Goal: Task Accomplishment & Management: Manage account settings

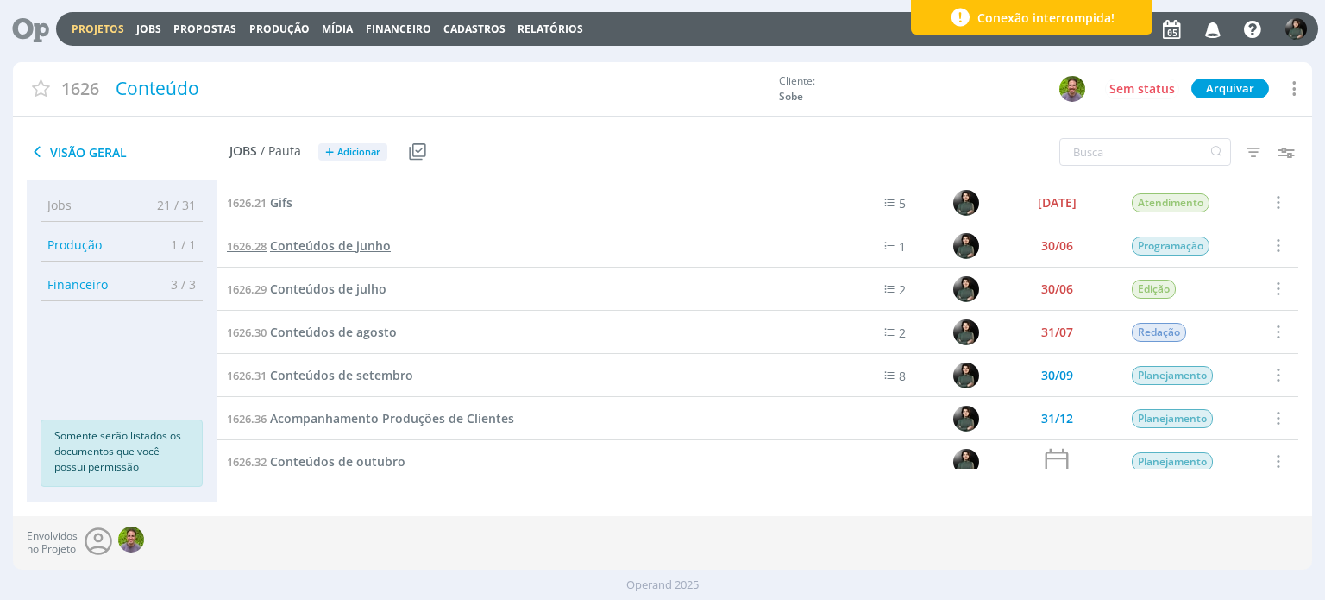
click at [380, 244] on span "Conteúdos de junho" at bounding box center [330, 245] width 121 height 16
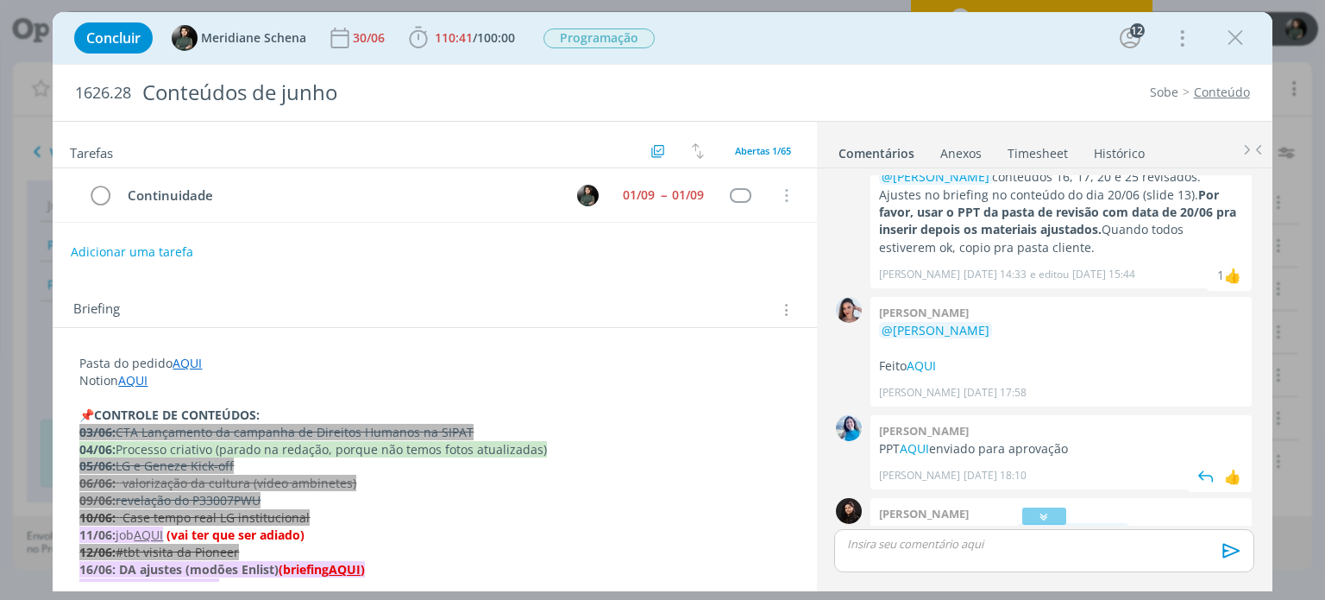
scroll to position [3143, 0]
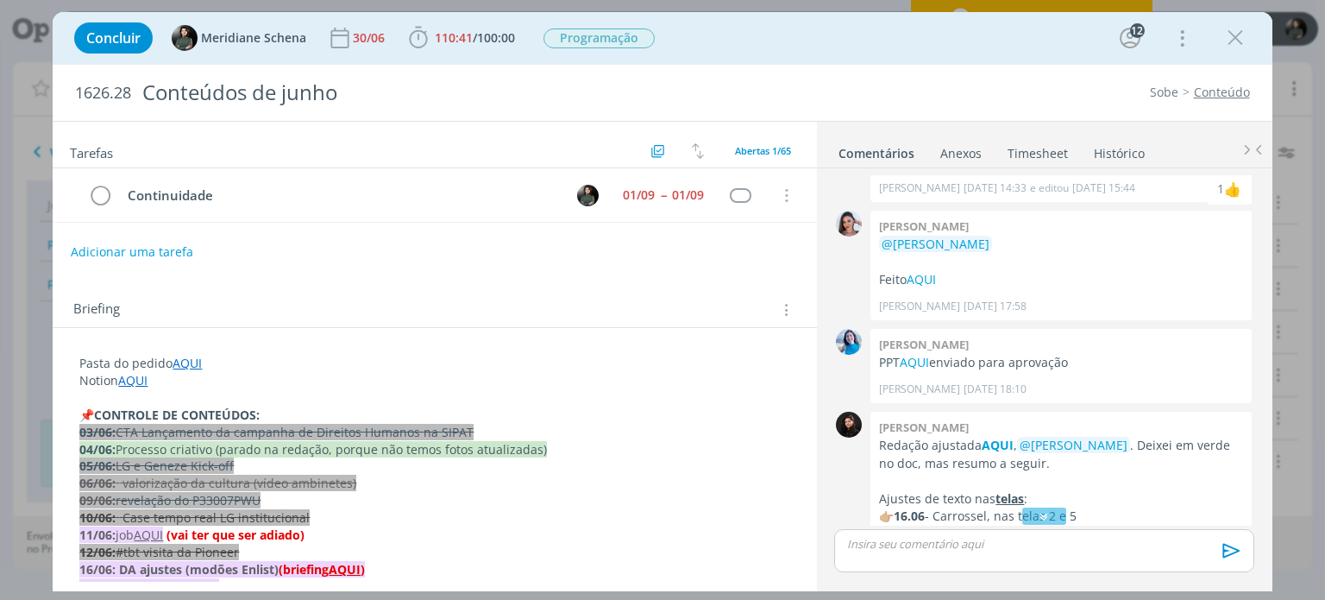
click at [182, 356] on link "AQUI" at bounding box center [187, 363] width 29 height 16
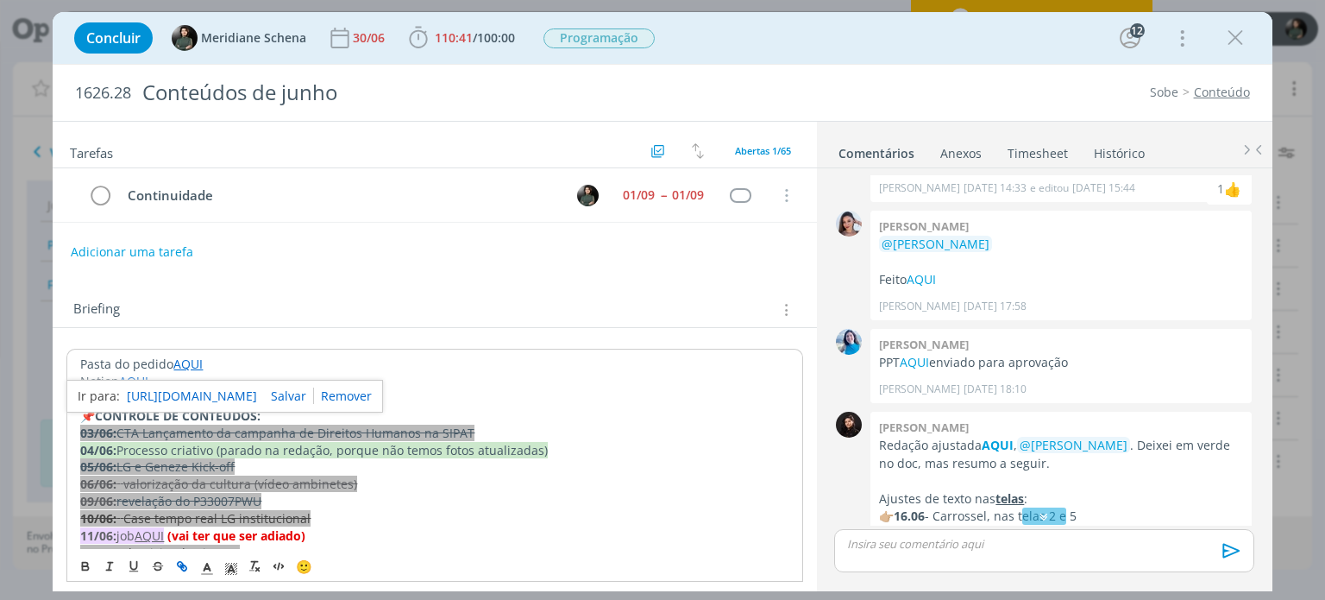
click at [206, 388] on link "https://sobeae.sharepoint.com/:f:/s/SOBEAE/EuEpHQfTtTJOjOIQ51rj5lkB4KHg5SCI6ngN…" at bounding box center [192, 396] width 130 height 22
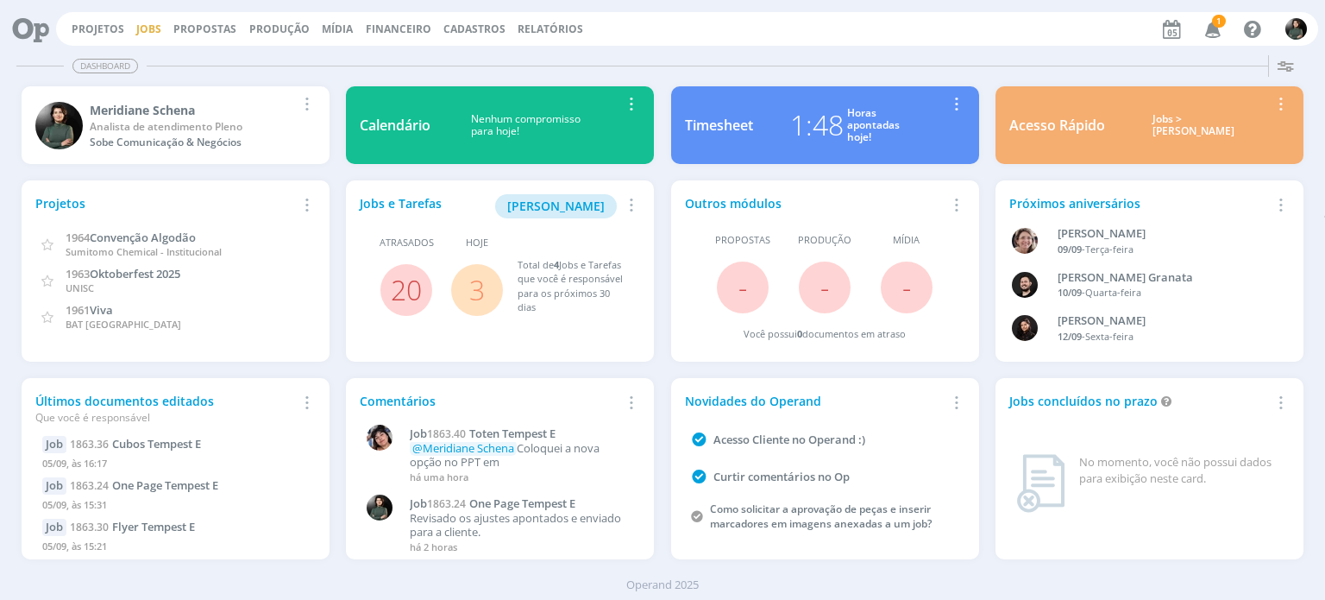
click at [140, 34] on link "Jobs" at bounding box center [148, 29] width 25 height 15
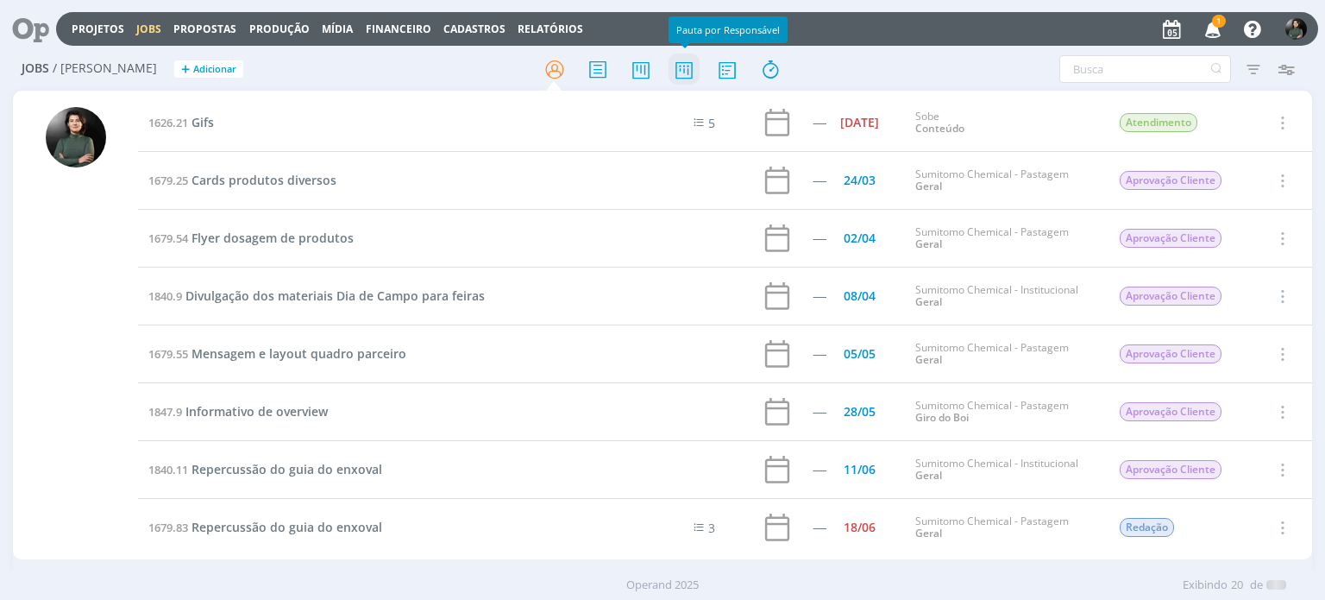
click at [673, 71] on icon at bounding box center [684, 70] width 31 height 34
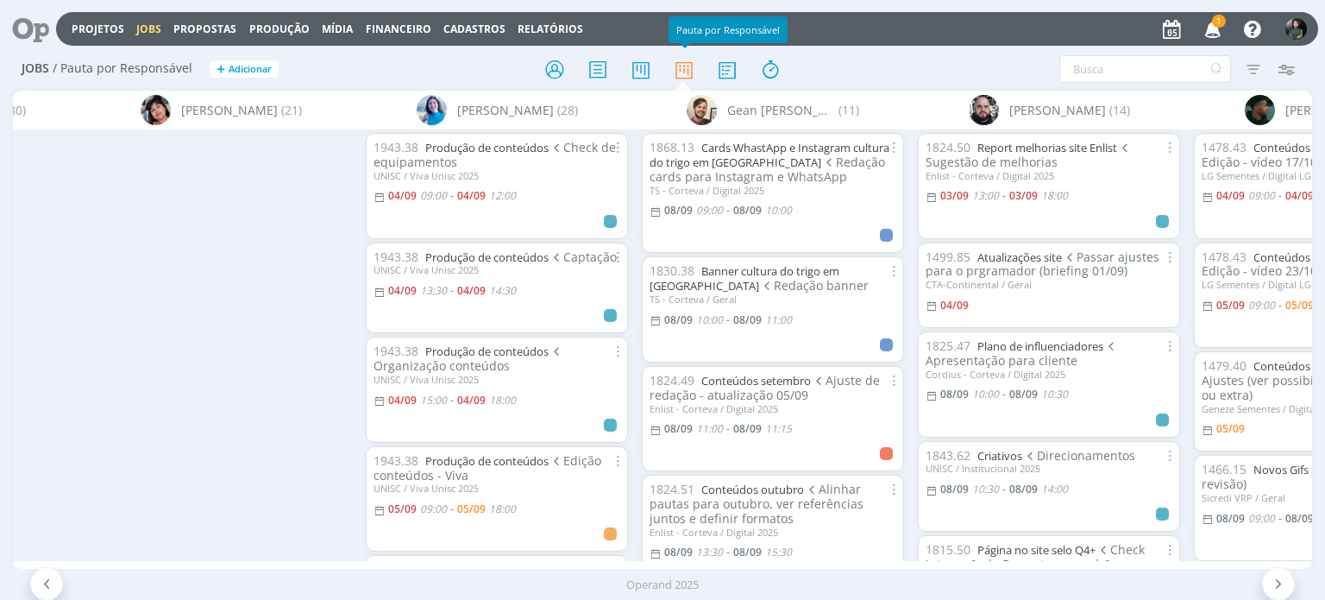
scroll to position [0, 2324]
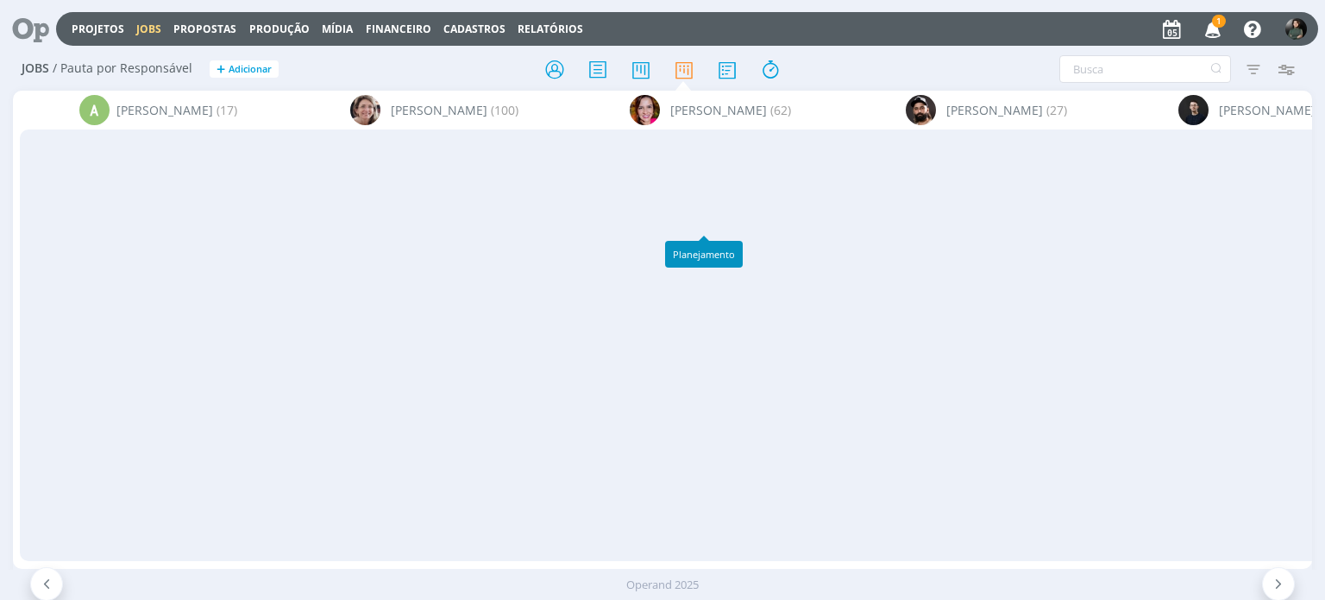
scroll to position [0, 2324]
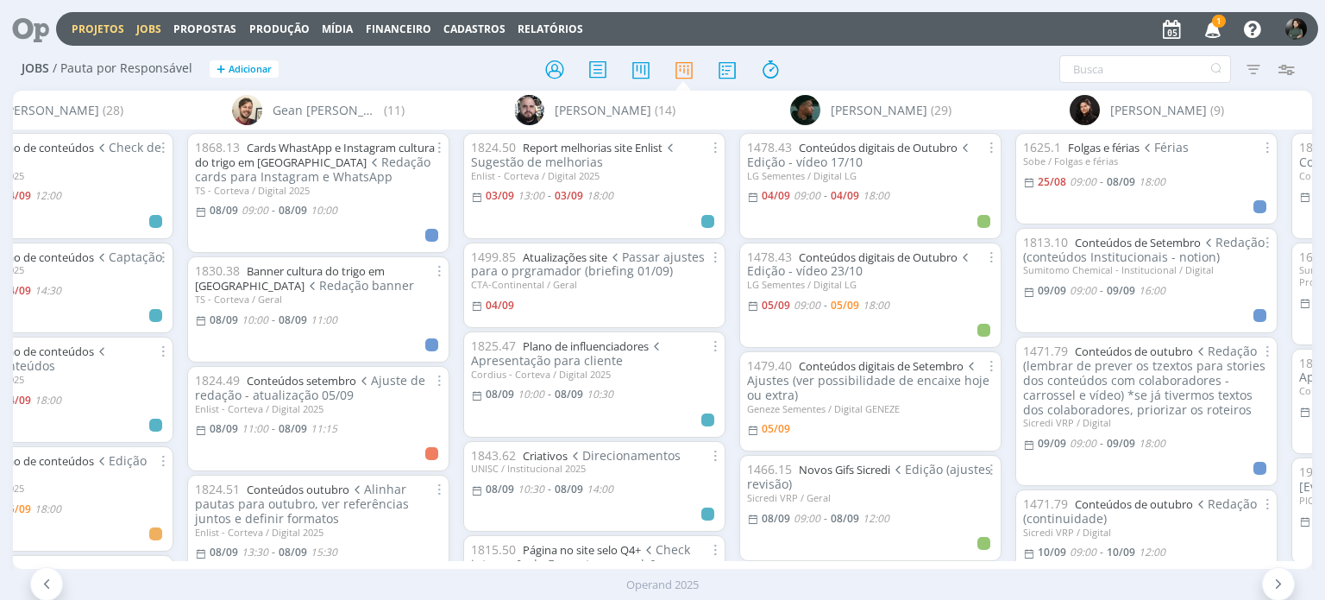
click at [90, 30] on link "Projetos" at bounding box center [98, 29] width 53 height 15
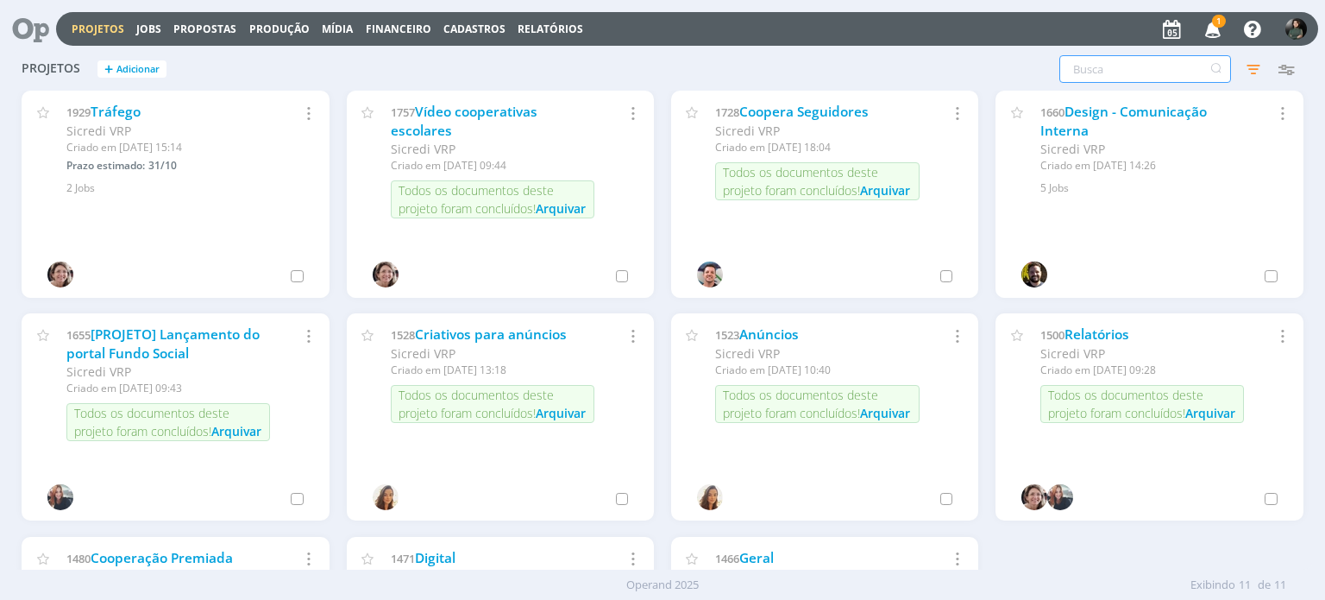
click at [1094, 61] on input "text" at bounding box center [1146, 69] width 172 height 28
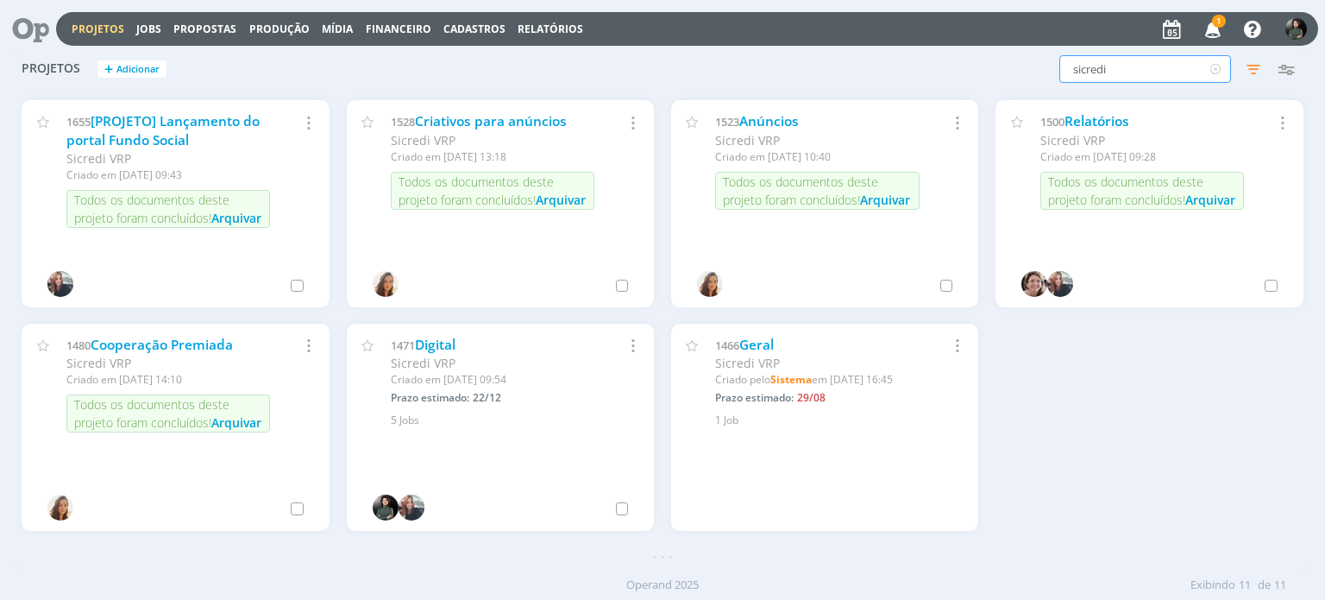
scroll to position [214, 0]
type input "sicredi"
click at [425, 339] on link "Digital" at bounding box center [435, 344] width 41 height 18
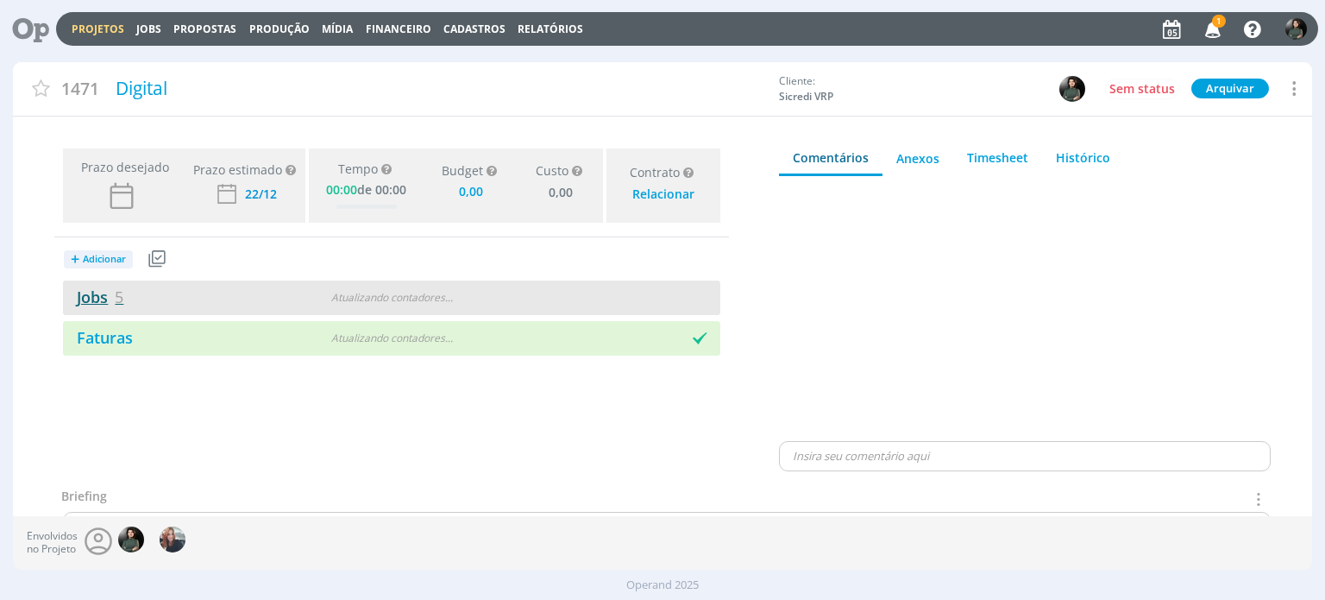
click at [93, 300] on link "Jobs 5" at bounding box center [93, 296] width 60 height 21
type input "0,00"
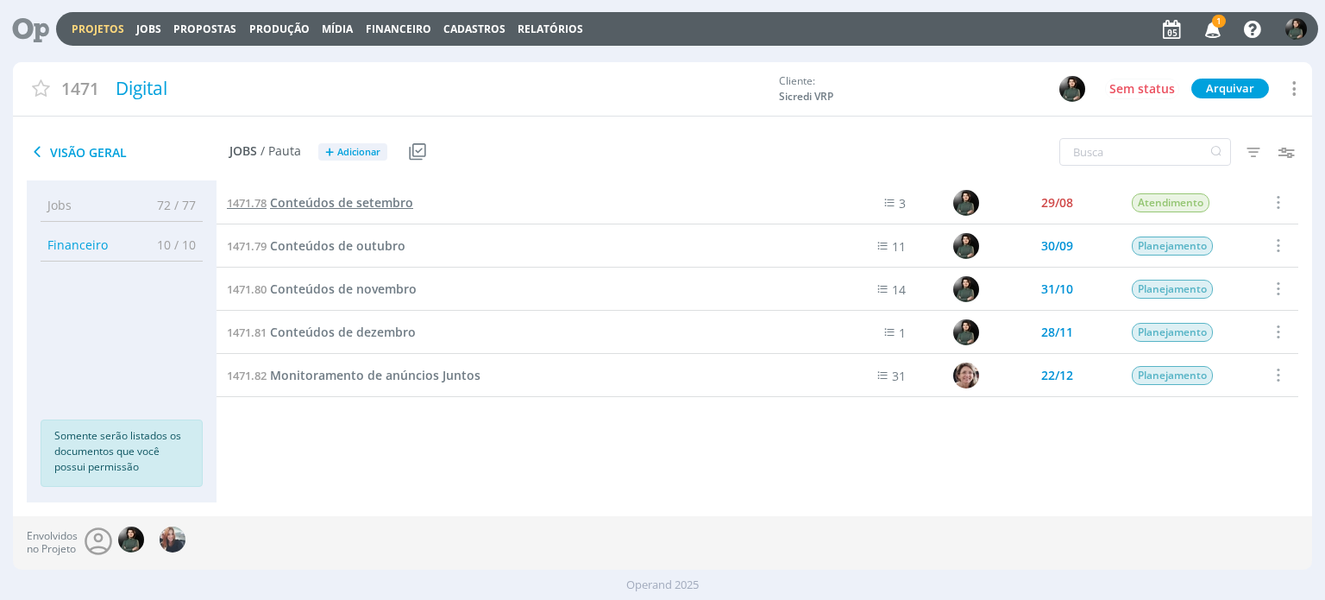
click at [395, 201] on span "Conteúdos de setembro" at bounding box center [341, 202] width 143 height 16
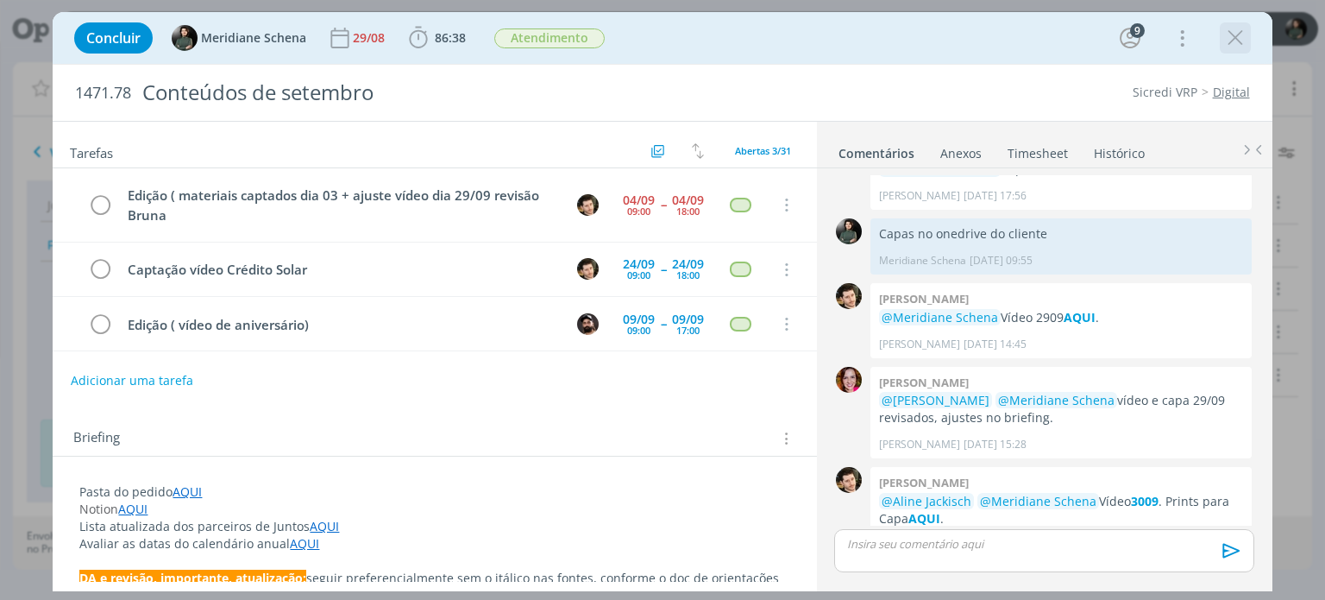
click at [1244, 43] on icon "dialog" at bounding box center [1236, 38] width 26 height 26
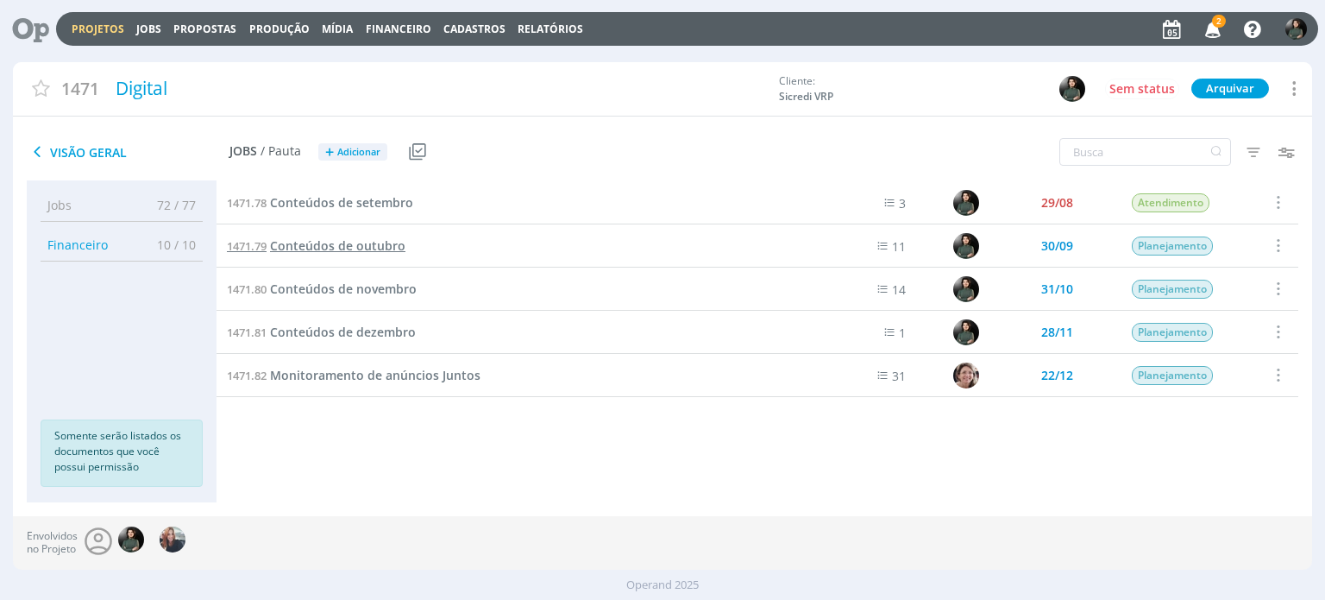
click at [373, 242] on span "Conteúdos de outubro" at bounding box center [337, 245] width 135 height 16
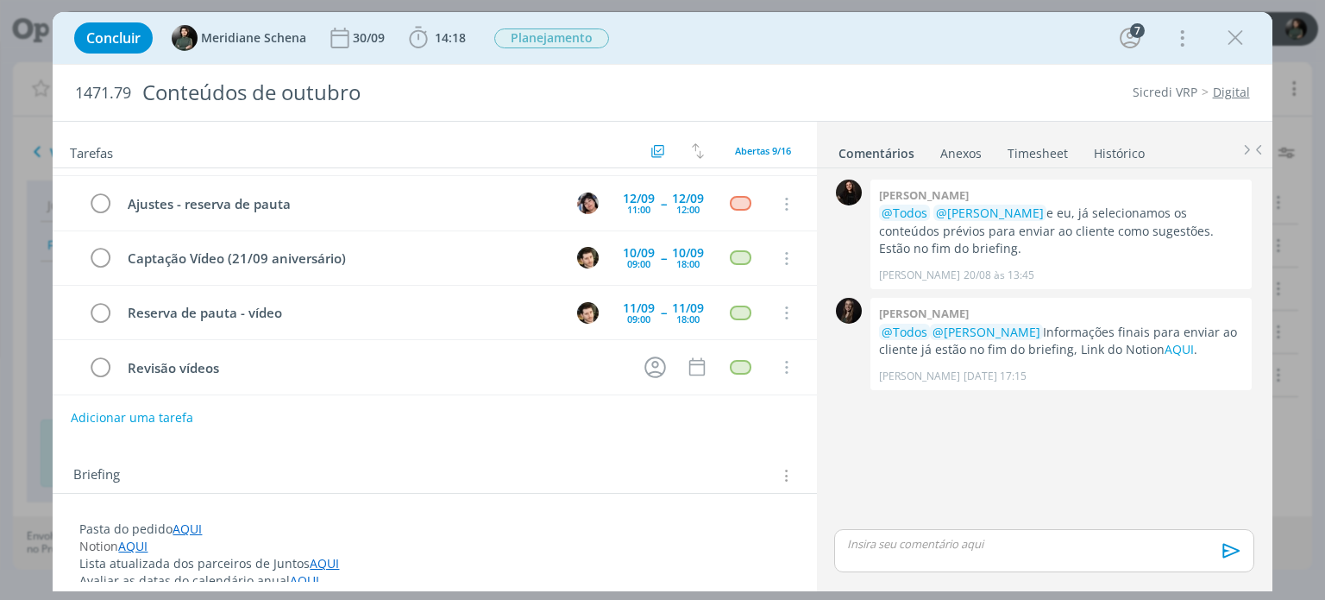
drag, startPoint x: 1240, startPoint y: 34, endPoint x: 1020, endPoint y: 33, distance: 220.0
click at [1240, 34] on icon "dialog" at bounding box center [1236, 38] width 26 height 26
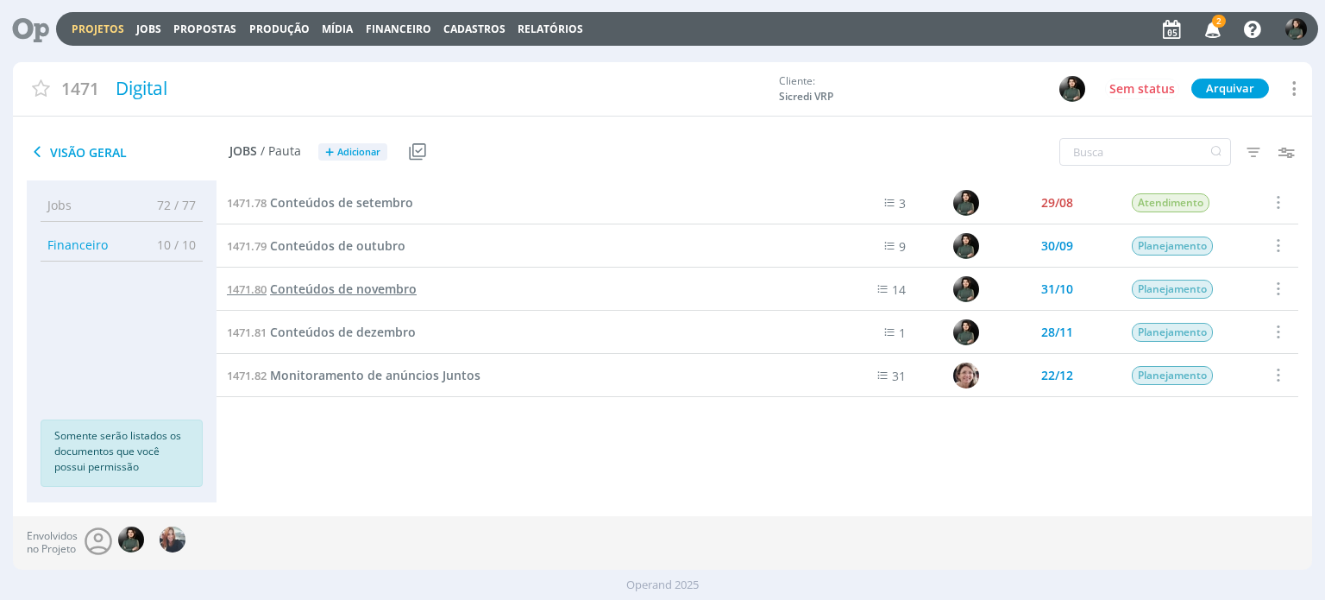
click at [341, 289] on span "Conteúdos de novembro" at bounding box center [343, 288] width 147 height 16
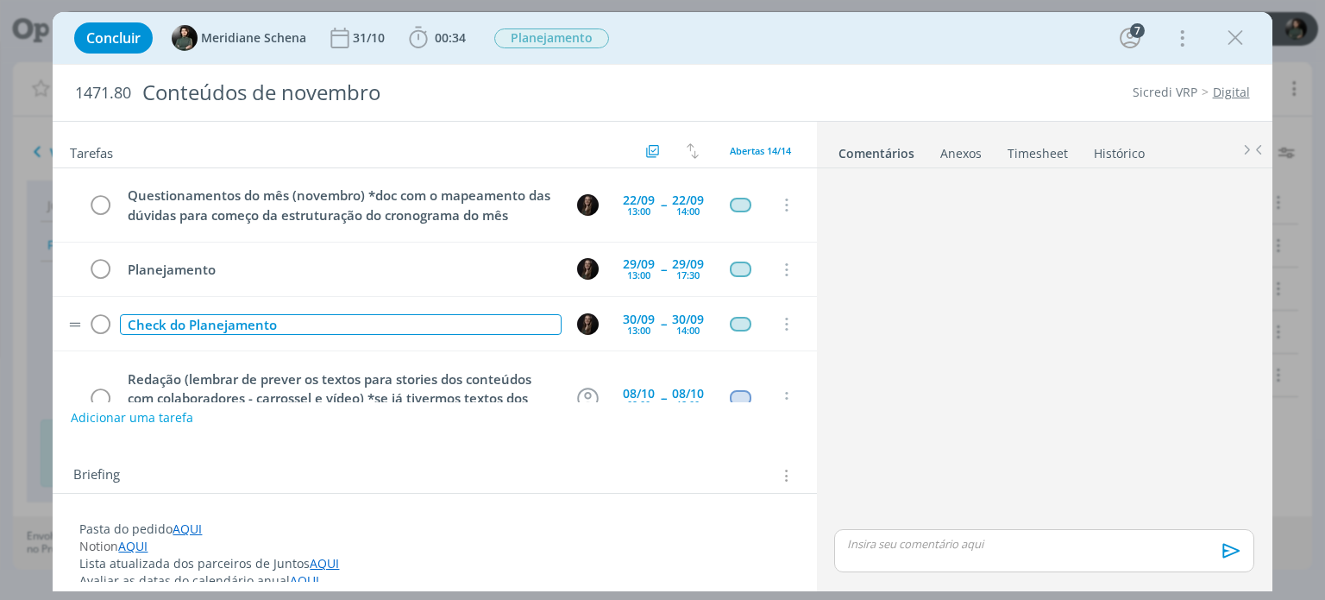
click at [311, 324] on div "Check do Planejamento" at bounding box center [340, 325] width 441 height 22
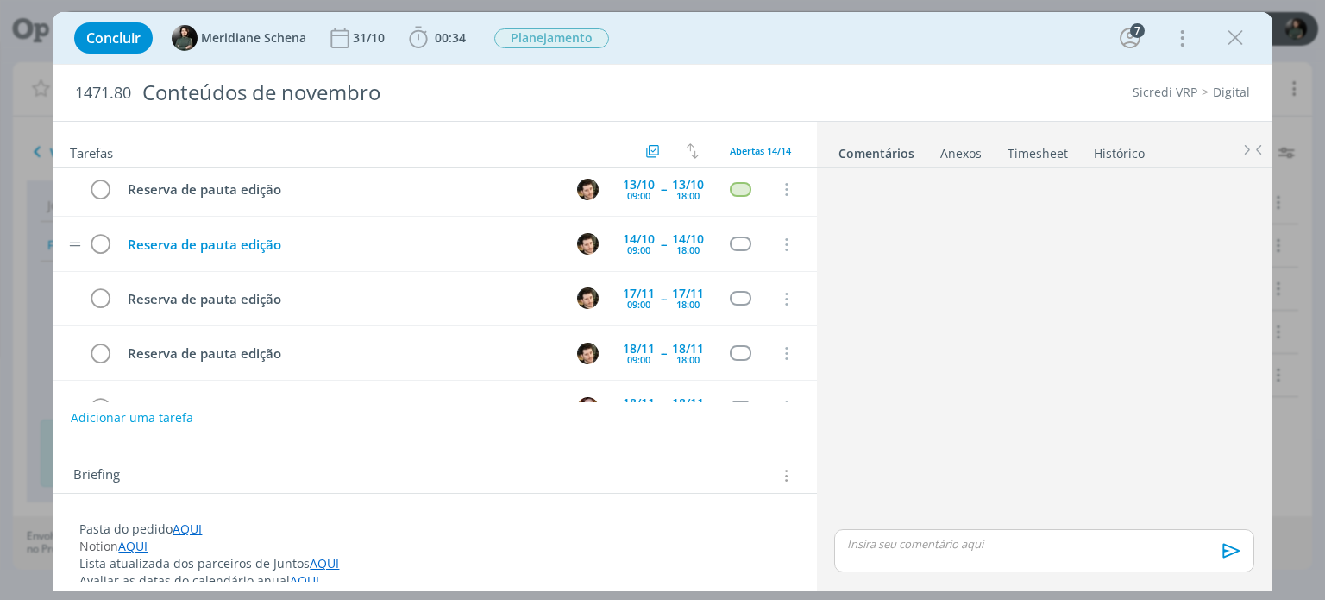
scroll to position [593, 0]
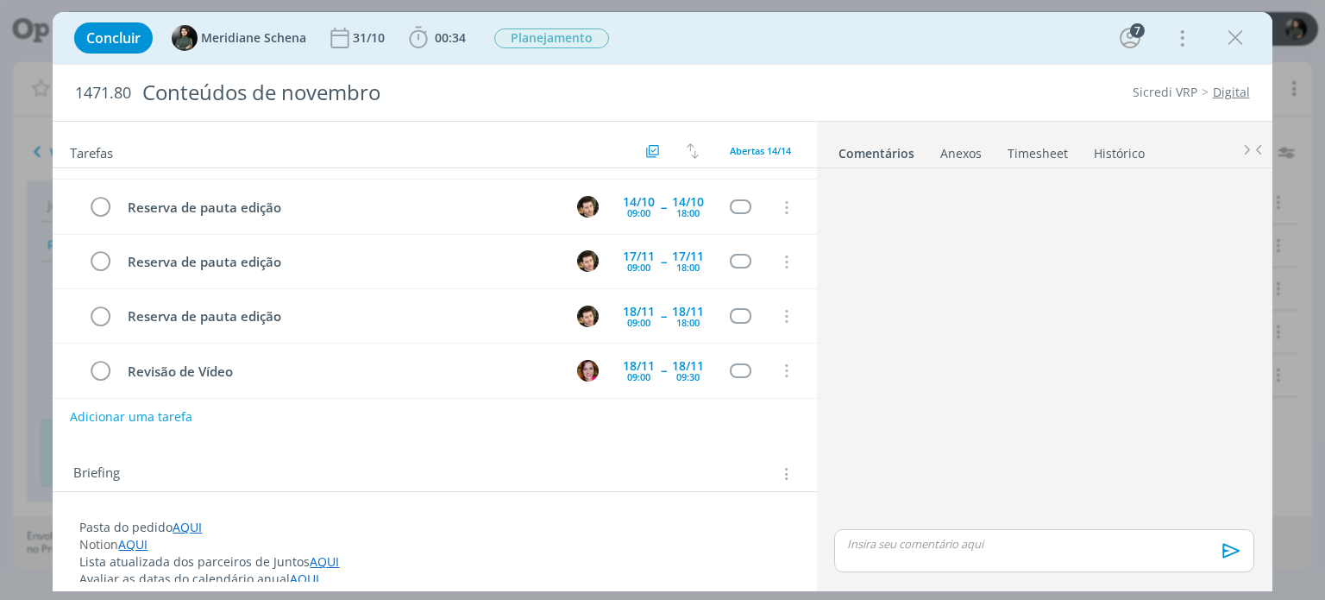
click at [161, 410] on button "Adicionar uma tarefa" at bounding box center [131, 416] width 123 height 29
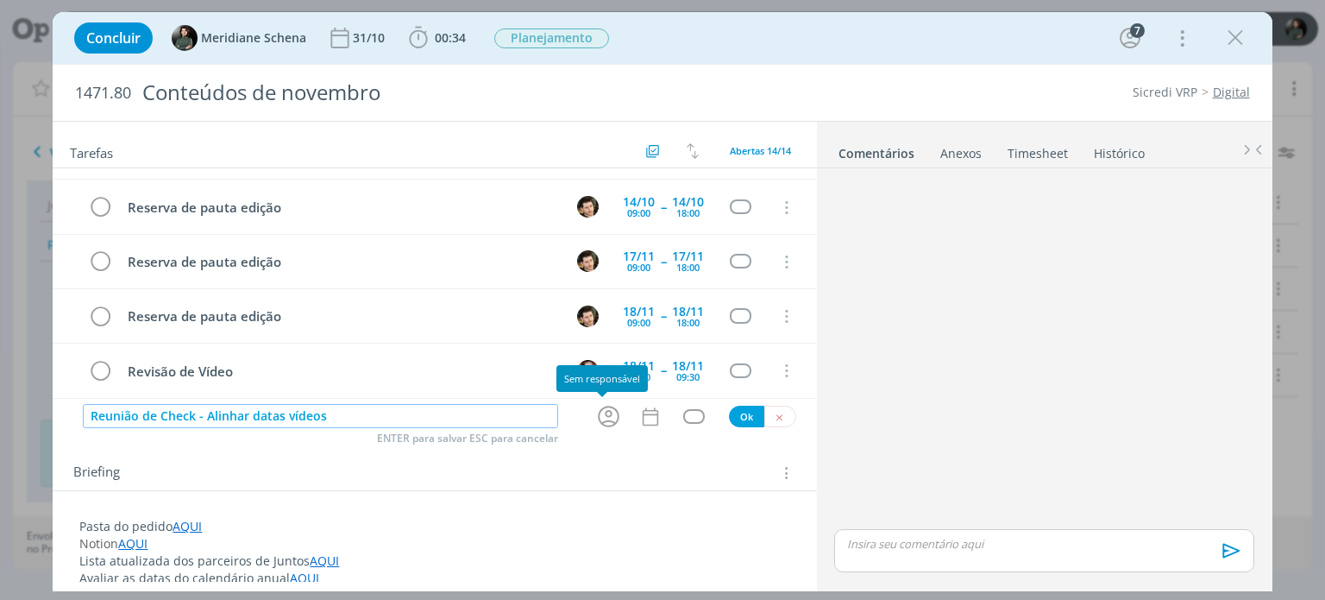
click at [610, 424] on icon "dialog" at bounding box center [608, 416] width 27 height 27
type input "Reunião de Check - Alinhar datas vídeos"
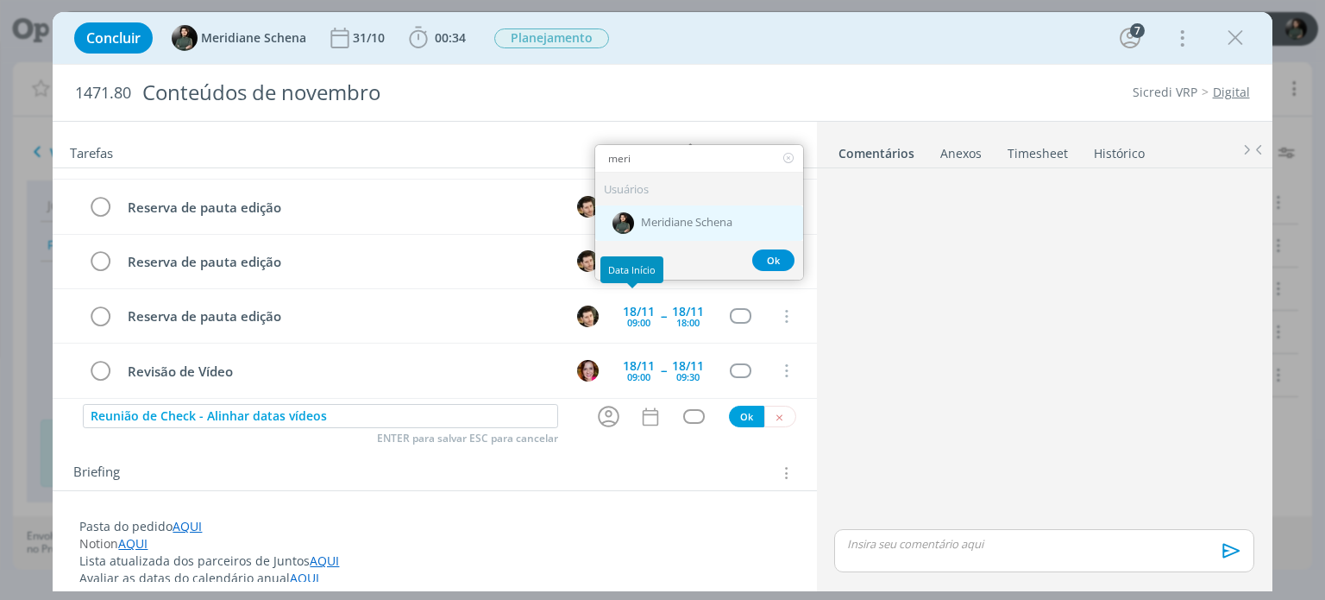
type input "meri"
click at [681, 218] on span "Meridiane Schena" at bounding box center [686, 224] width 91 height 14
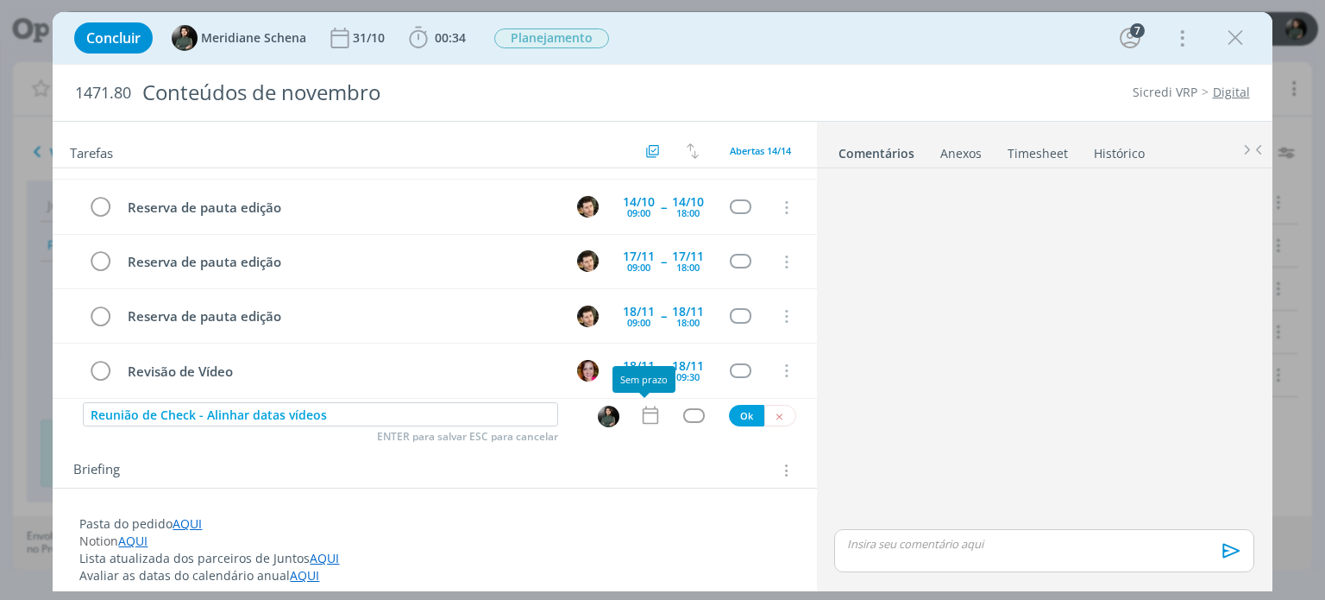
click at [639, 414] on icon "dialog" at bounding box center [650, 415] width 22 height 22
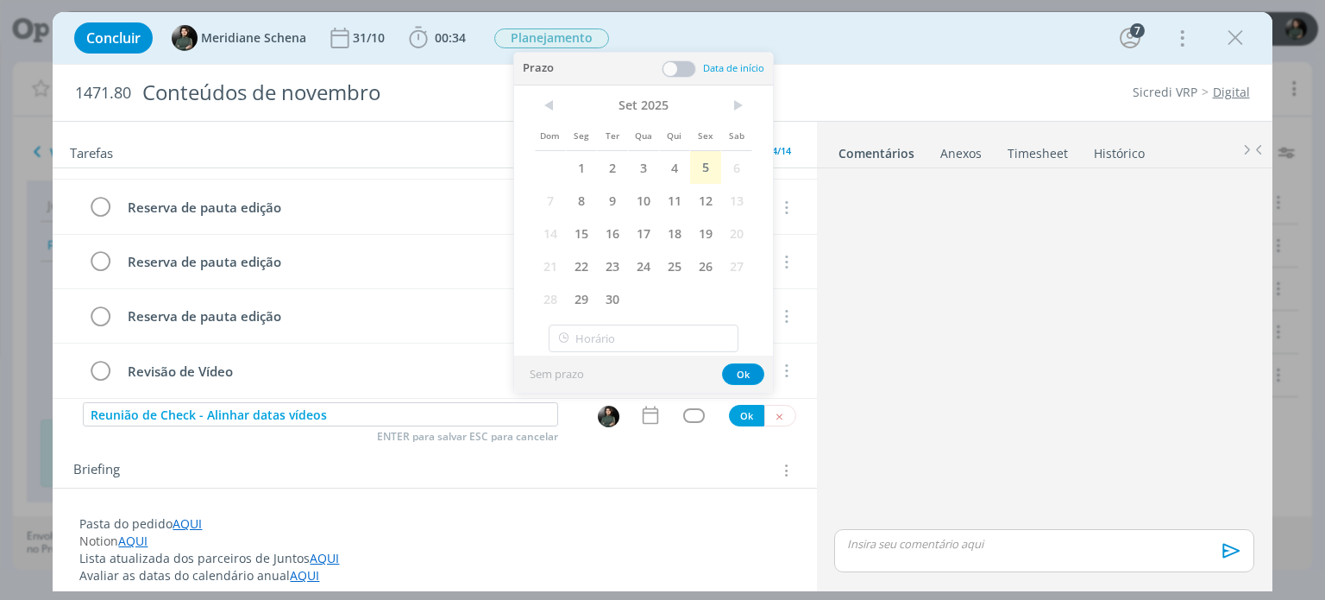
click at [696, 478] on div "Briefing Briefings Predefinidos Versões do Briefing Ver Briefing do Projeto" at bounding box center [436, 470] width 726 height 22
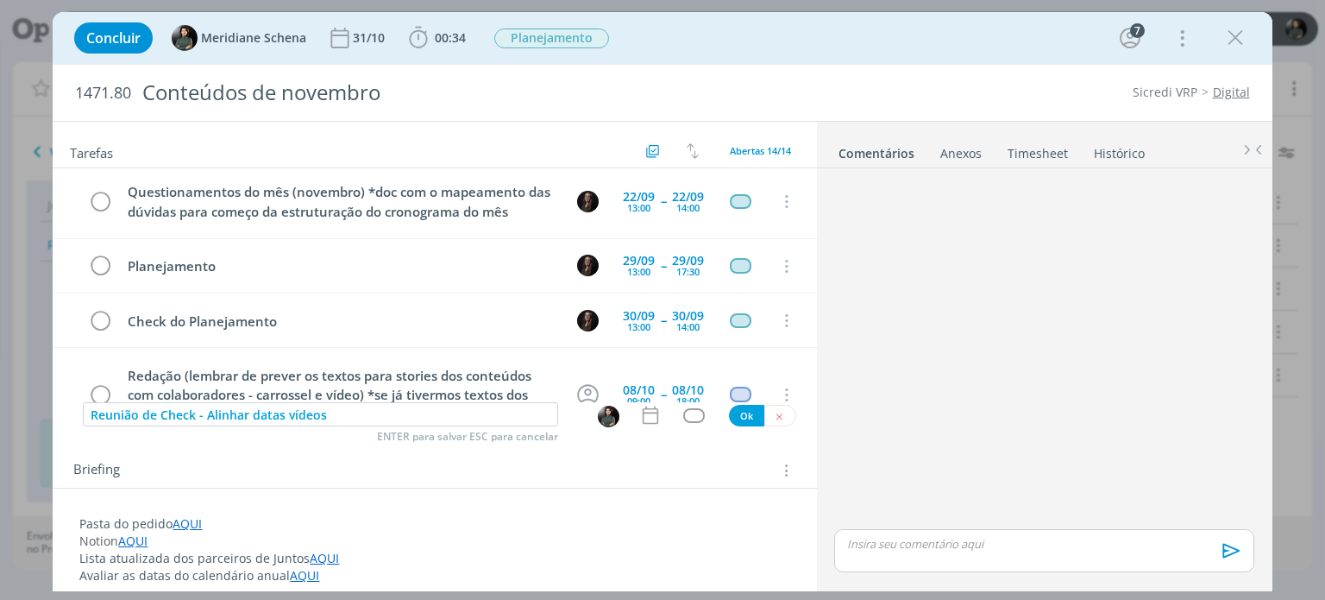
scroll to position [0, 0]
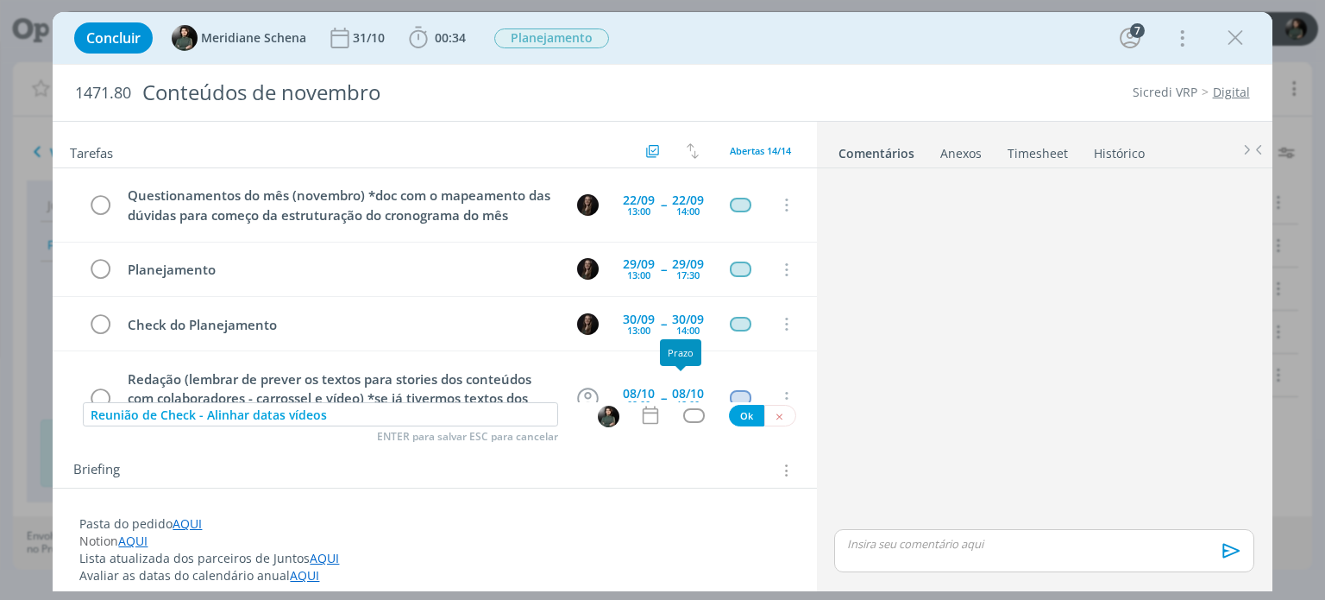
click at [642, 414] on icon "dialog" at bounding box center [650, 415] width 22 height 22
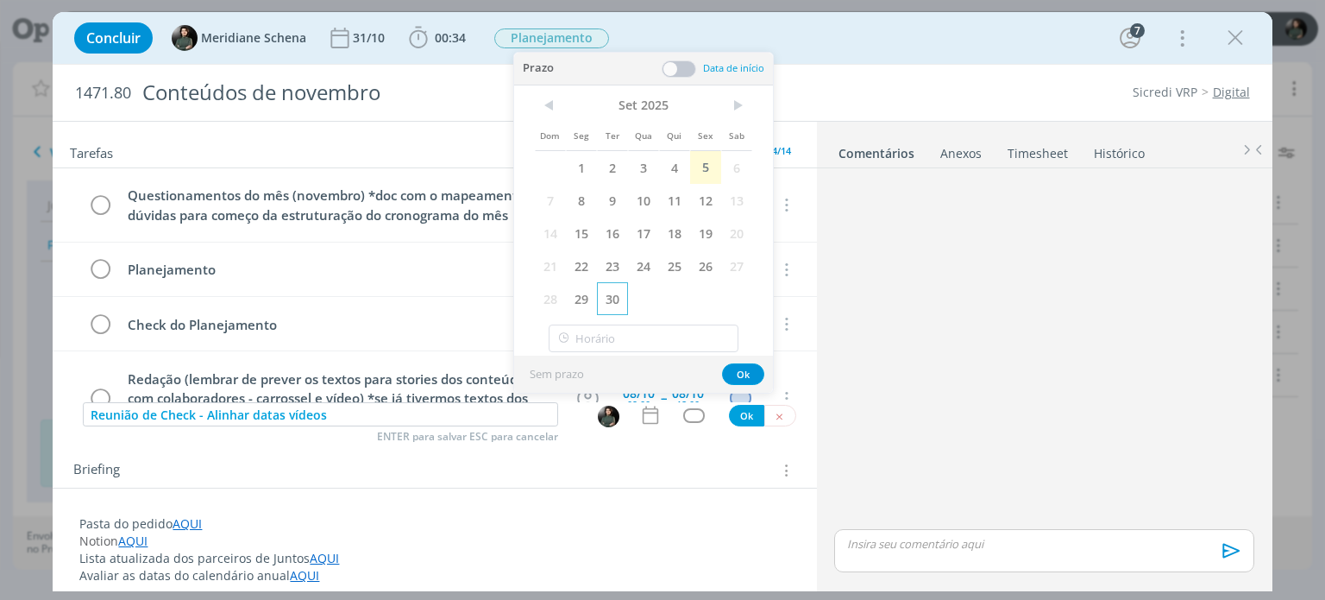
click at [602, 297] on span "30" at bounding box center [612, 298] width 31 height 33
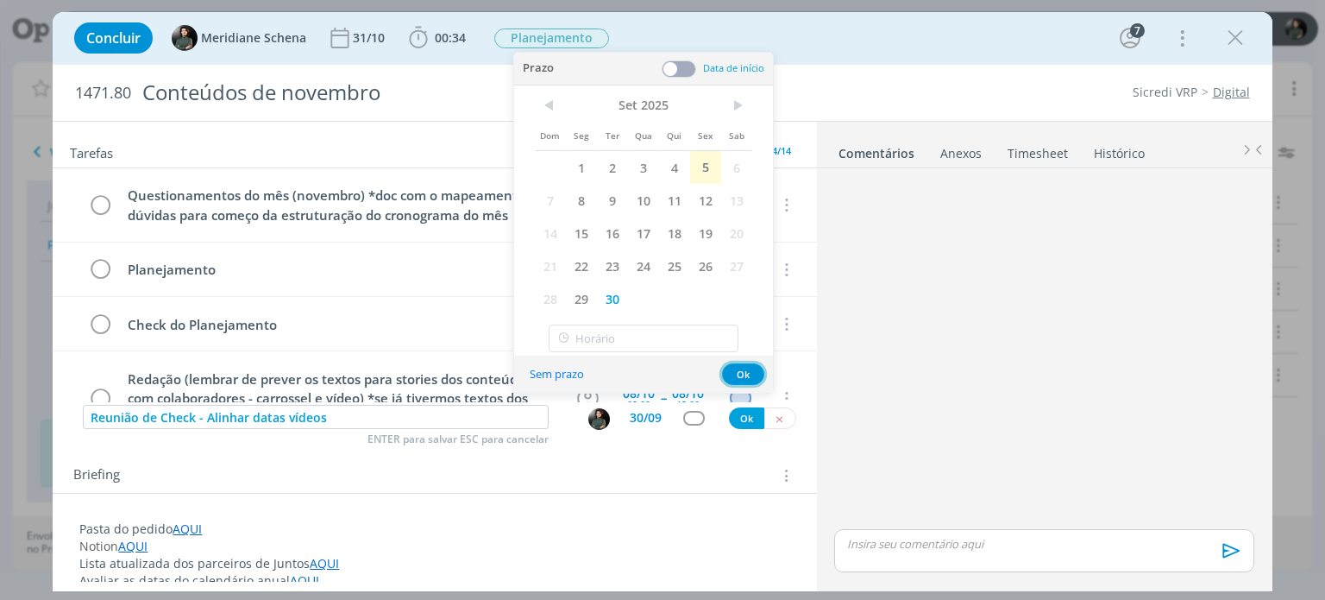
click at [738, 373] on button "Ok" at bounding box center [743, 374] width 42 height 22
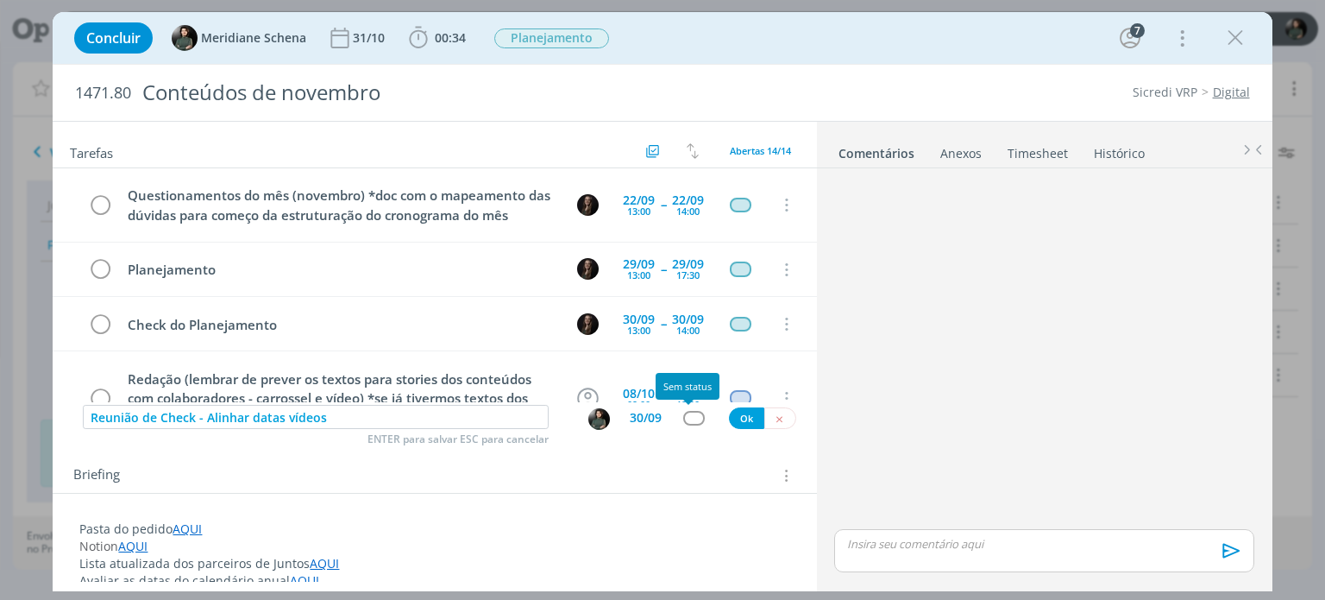
click at [691, 414] on div "dialog" at bounding box center [694, 418] width 22 height 15
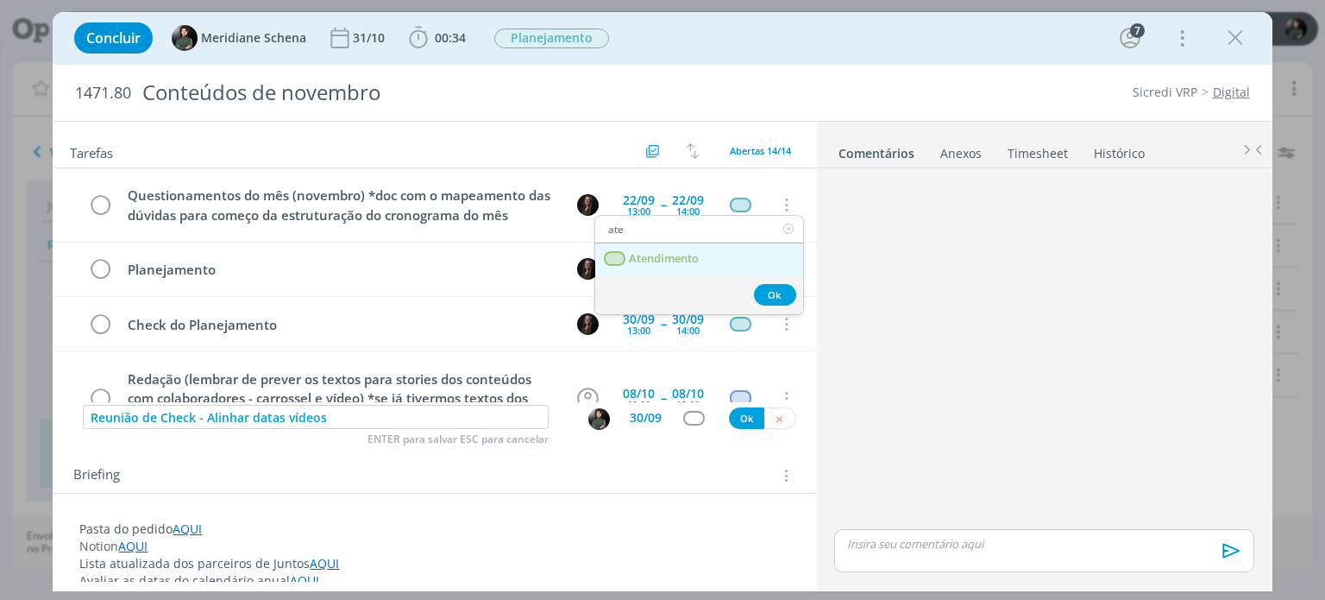
type input "ate"
click at [697, 252] on span "Atendimento" at bounding box center [665, 259] width 70 height 14
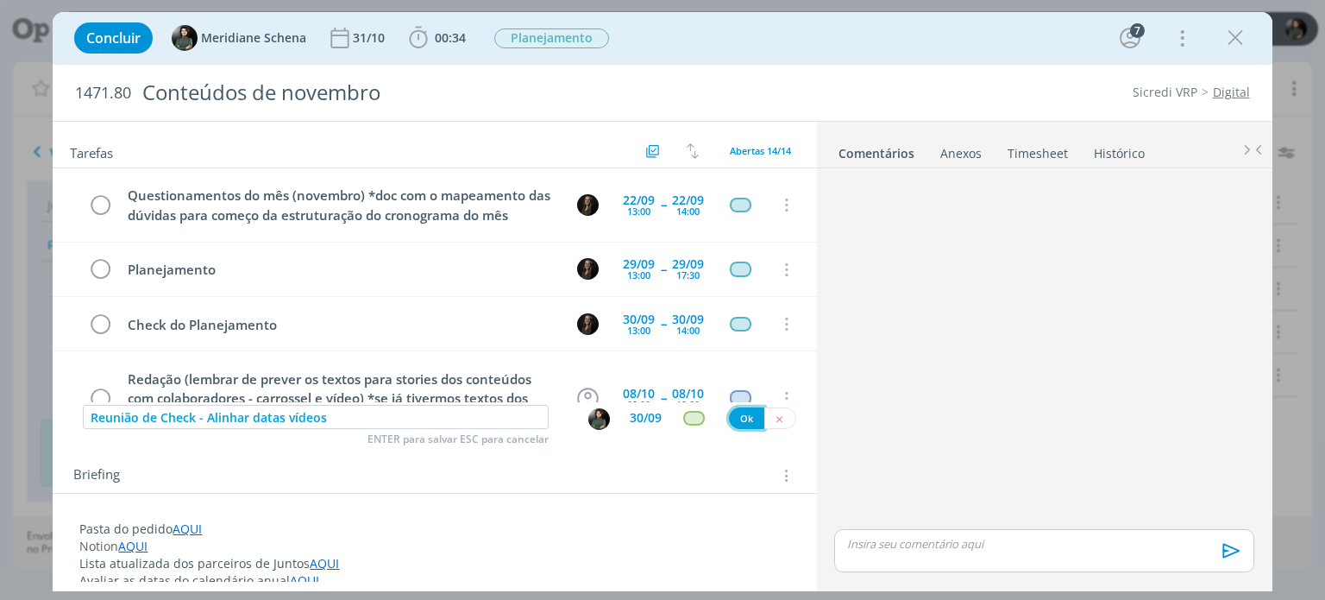
click at [730, 416] on button "Ok" at bounding box center [746, 418] width 35 height 22
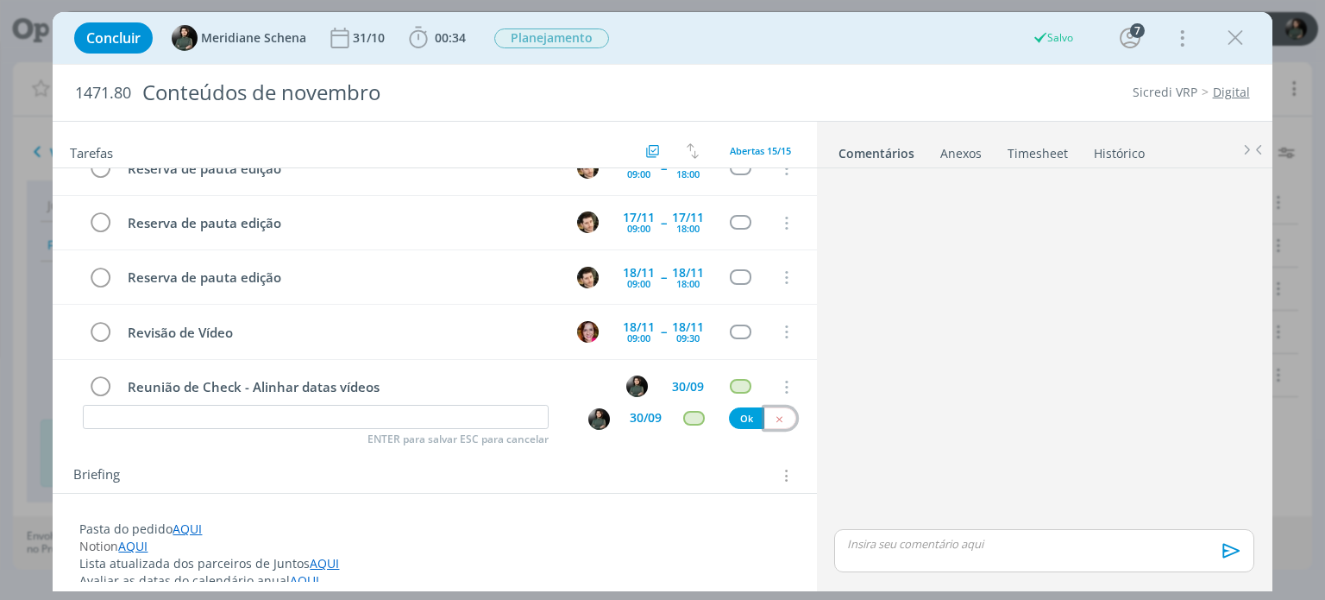
click at [774, 418] on icon "dialog" at bounding box center [779, 418] width 11 height 11
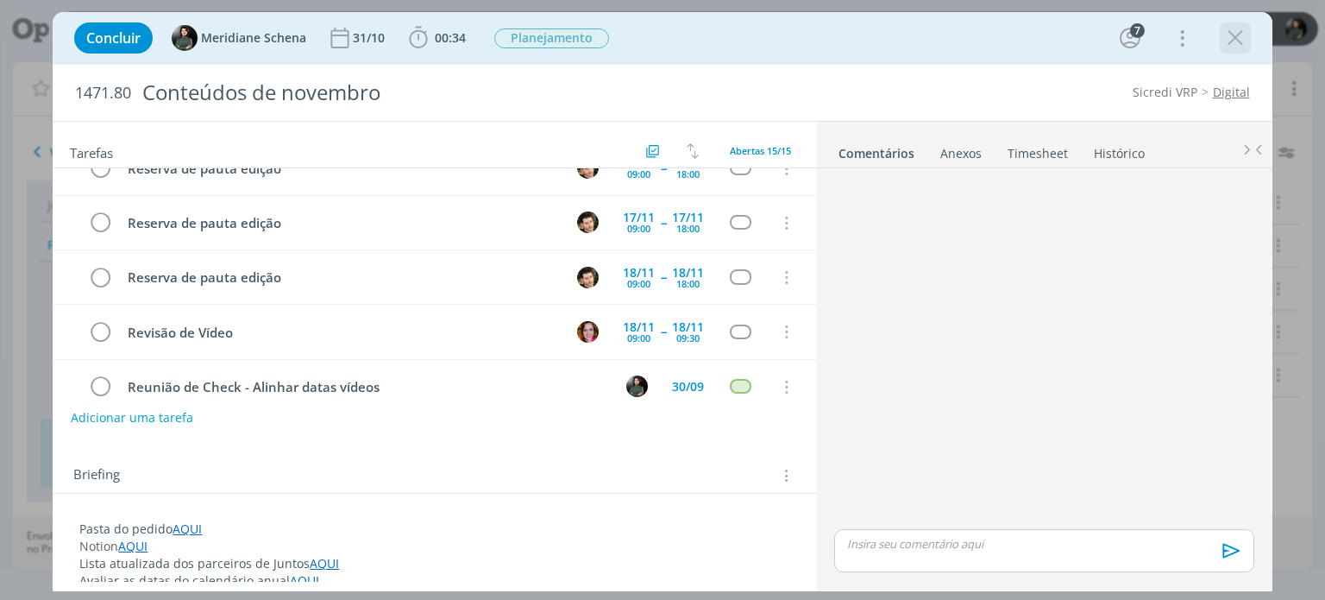
click at [1243, 38] on icon "dialog" at bounding box center [1236, 38] width 26 height 26
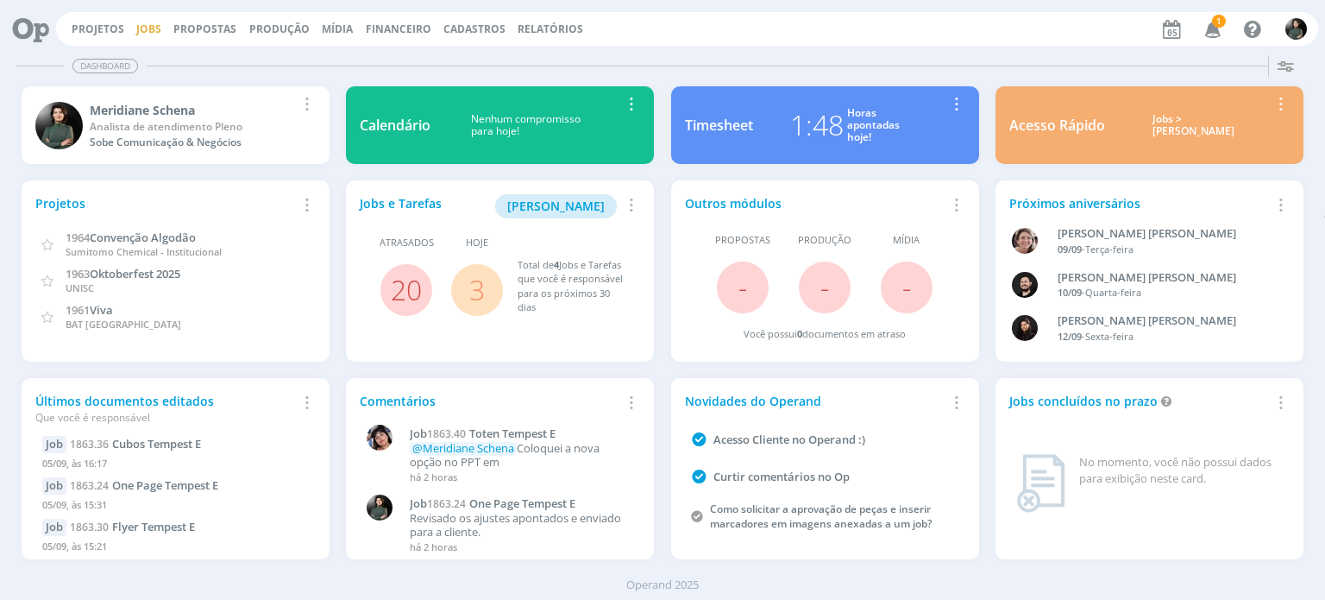
click at [141, 31] on link "Jobs" at bounding box center [148, 29] width 25 height 15
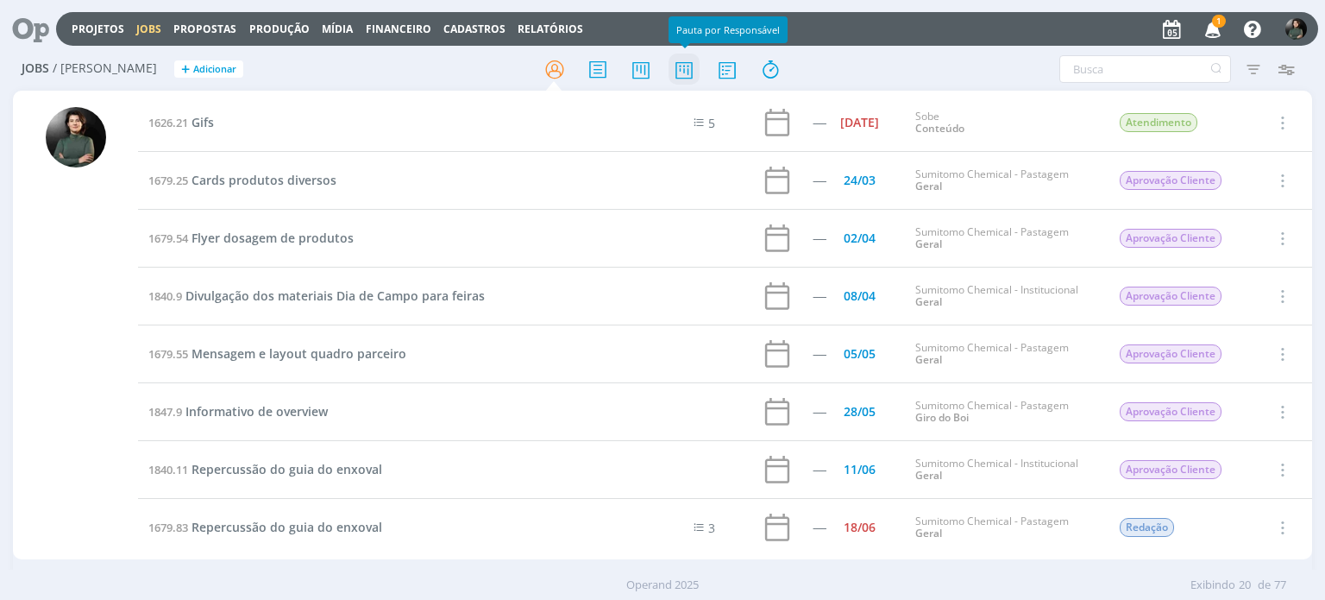
click at [683, 68] on icon at bounding box center [684, 70] width 31 height 34
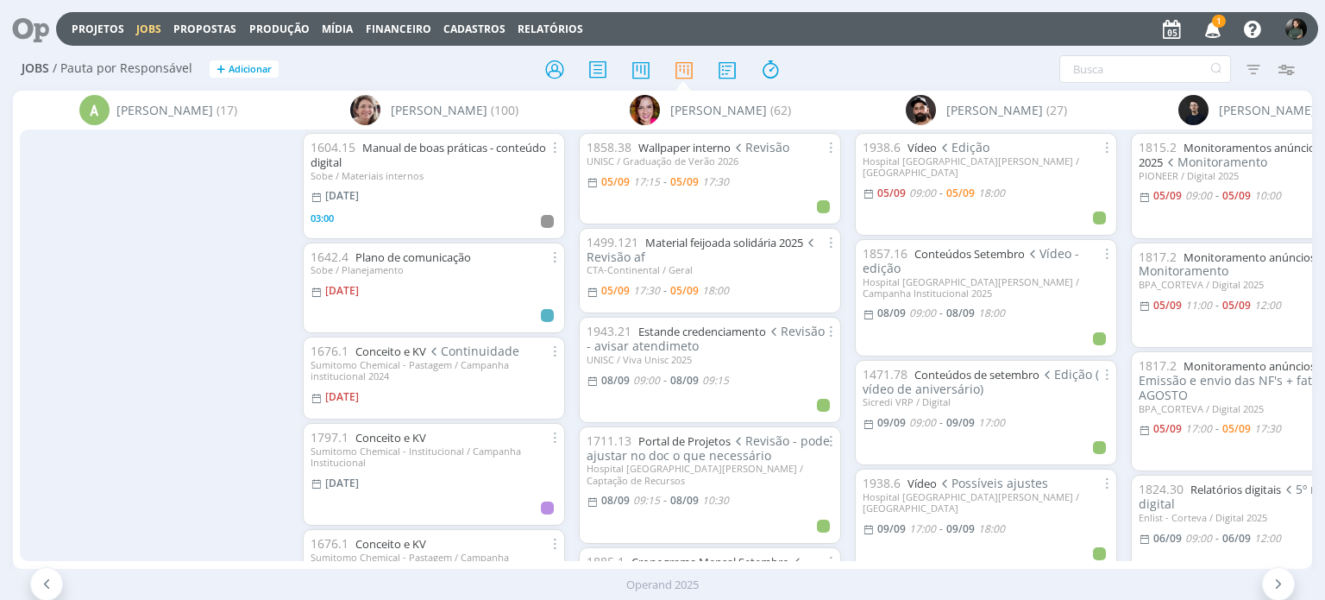
scroll to position [0, 624]
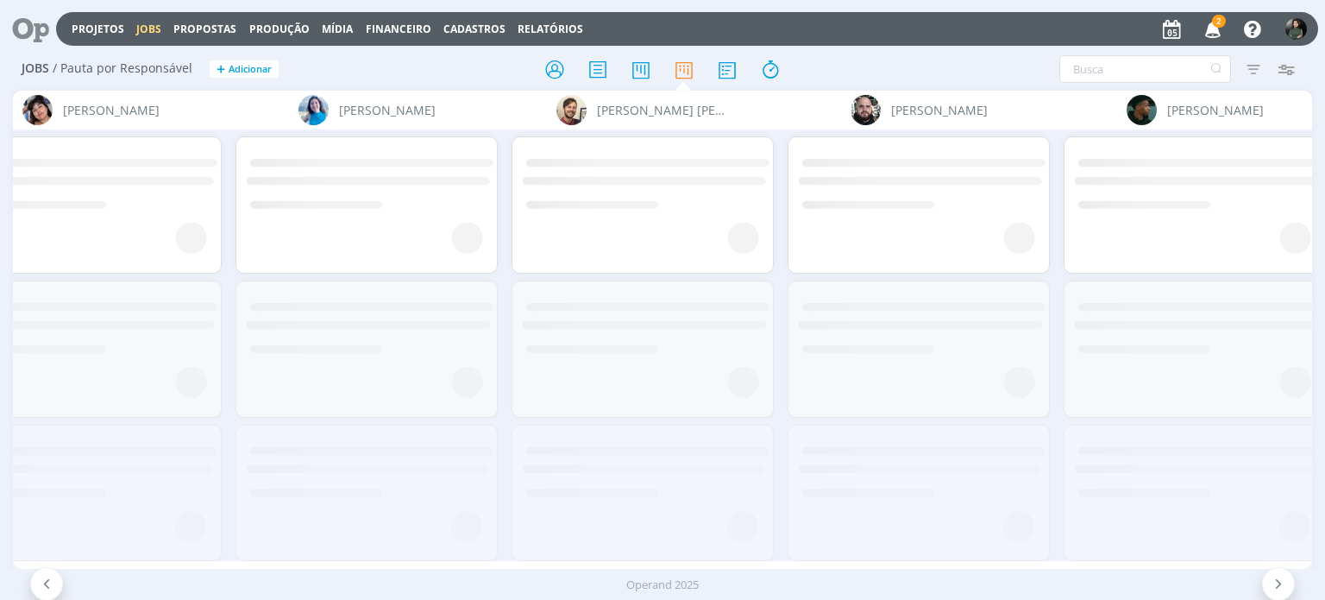
scroll to position [0, 2426]
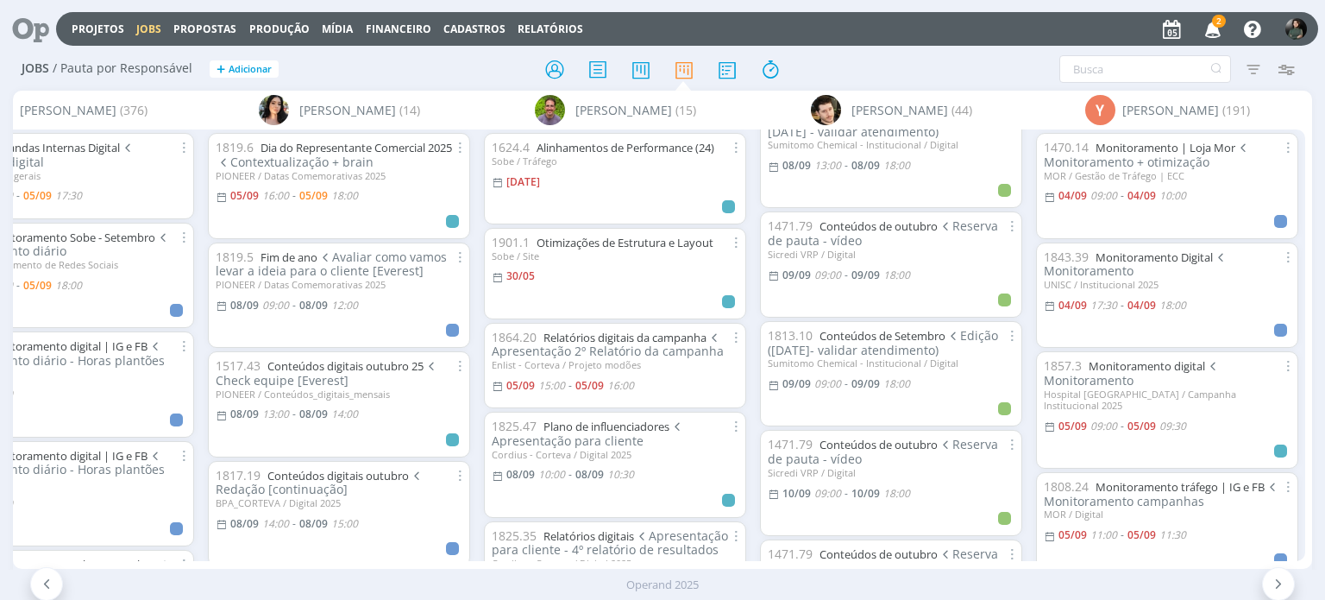
scroll to position [345, 0]
click at [908, 224] on link "Conteúdos de outubro" at bounding box center [879, 225] width 118 height 16
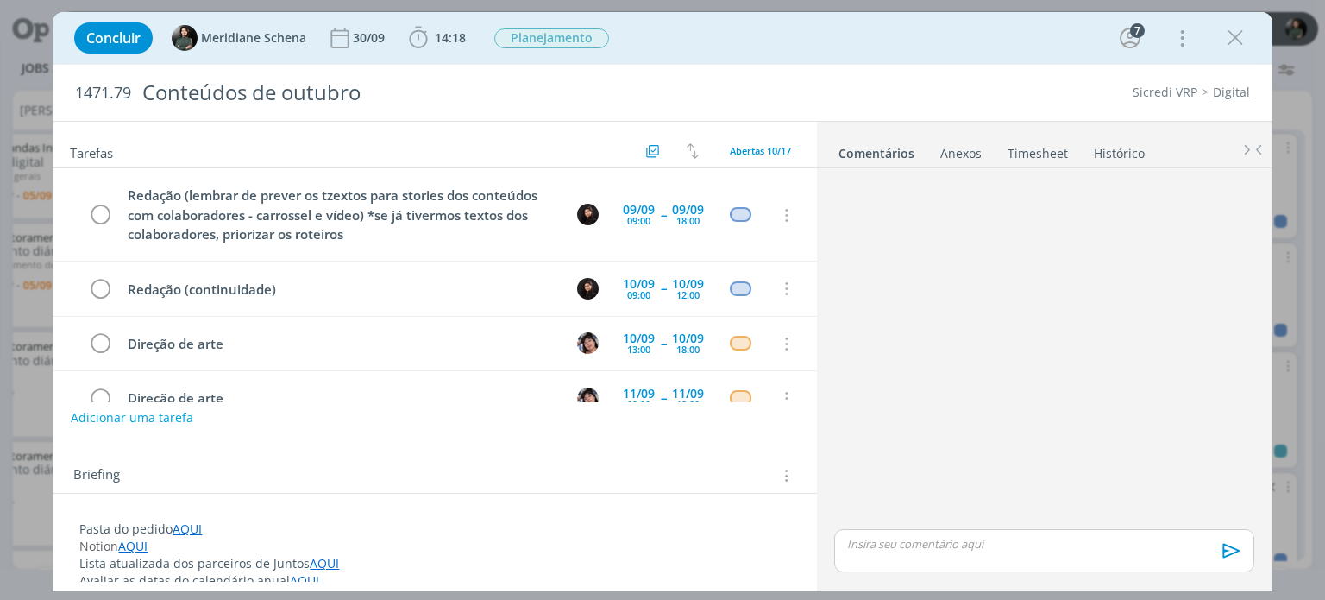
scroll to position [307, 0]
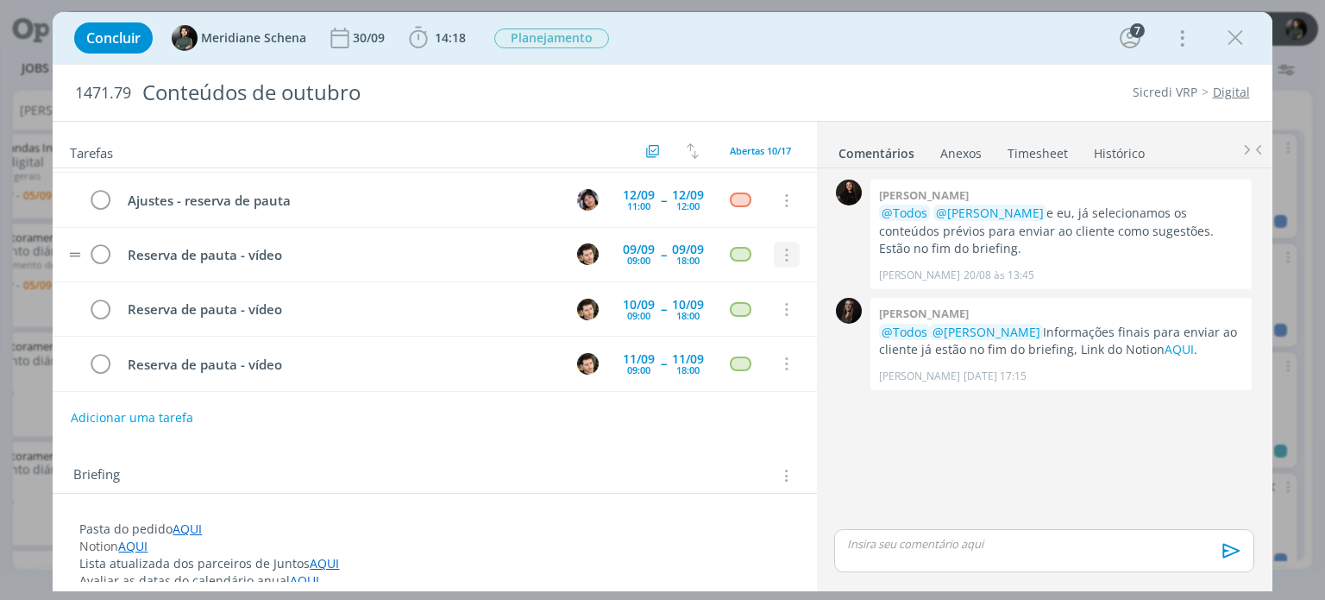
click at [777, 248] on icon "dialog" at bounding box center [786, 256] width 19 height 16
click at [737, 282] on link "Cancelar" at bounding box center [731, 285] width 136 height 28
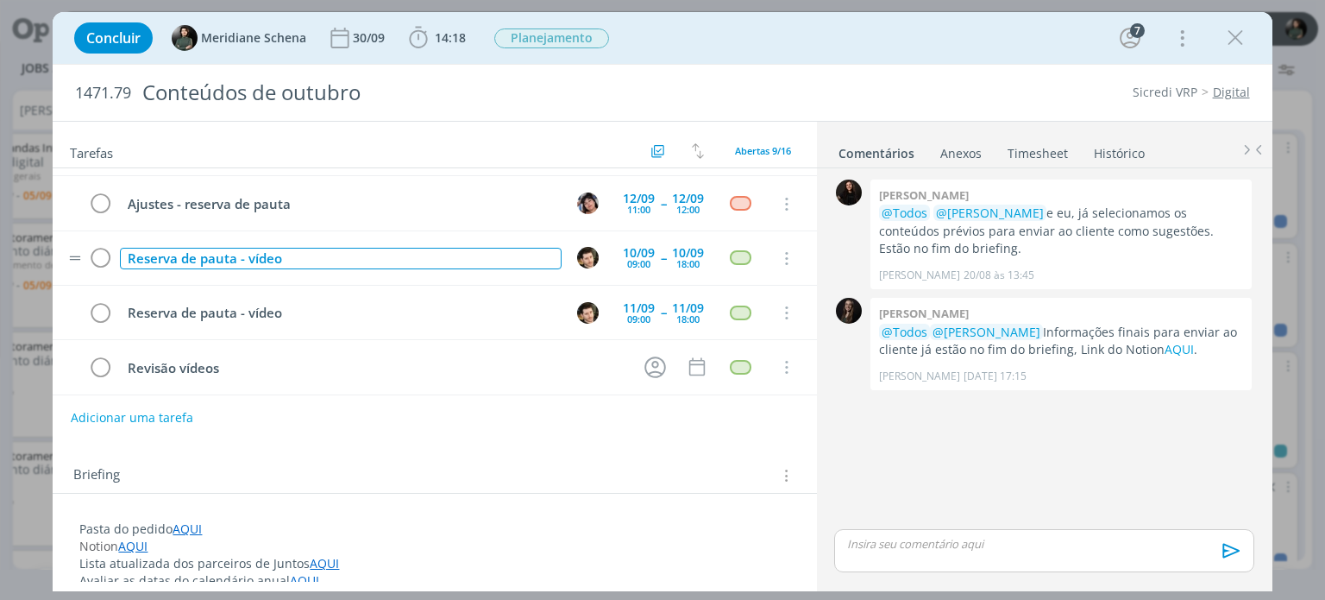
click at [293, 252] on div "Reserva de pauta - vídeo" at bounding box center [340, 259] width 441 height 22
drag, startPoint x: 290, startPoint y: 256, endPoint x: 127, endPoint y: 258, distance: 163.1
click at [127, 258] on div "Reserva de pauta - vídeo" at bounding box center [340, 259] width 441 height 22
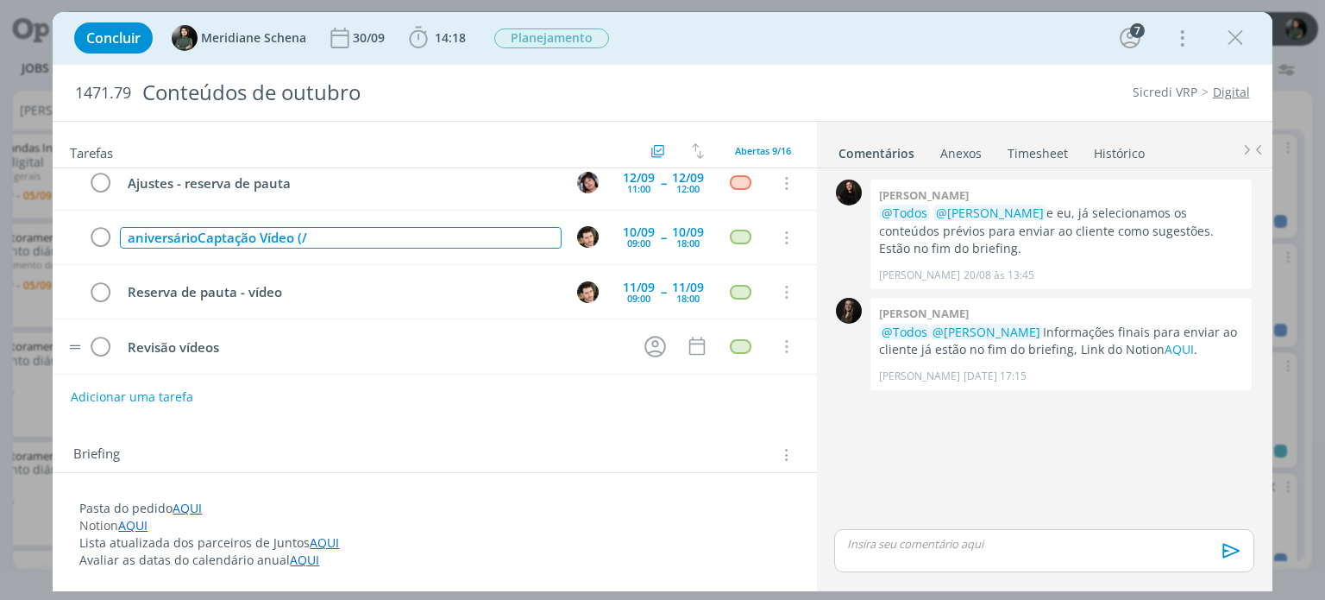
scroll to position [0, 0]
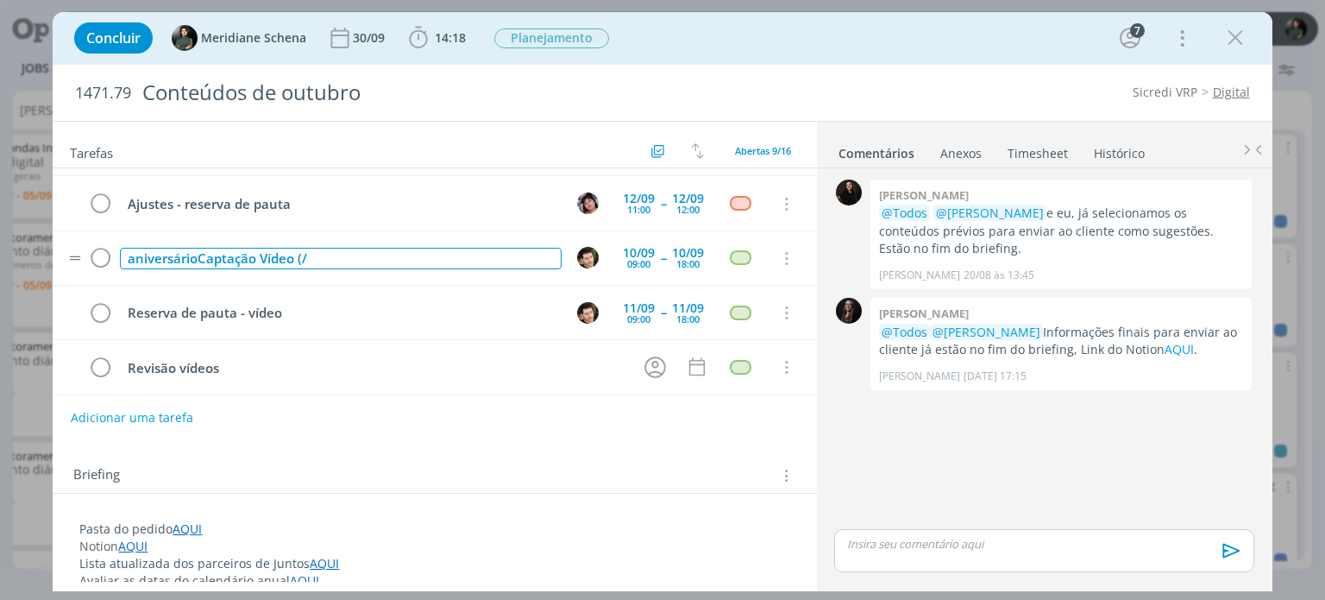
click at [343, 248] on div "aniversárioCaptação Vídeo (/" at bounding box center [340, 259] width 441 height 22
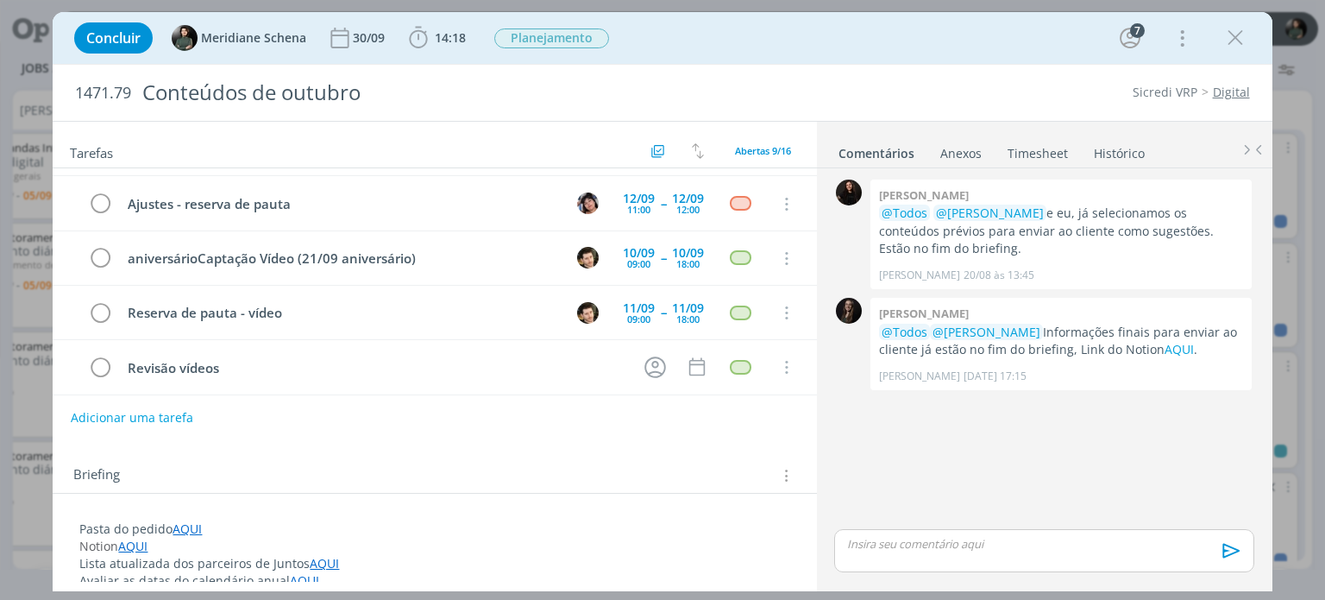
click at [557, 461] on div "Briefing Briefings Predefinidos Versões do Briefing Ver Briefing do Projeto" at bounding box center [435, 470] width 764 height 47
drag, startPoint x: 1235, startPoint y: 35, endPoint x: 1019, endPoint y: 251, distance: 305.7
click at [1235, 35] on icon "dialog" at bounding box center [1236, 38] width 26 height 26
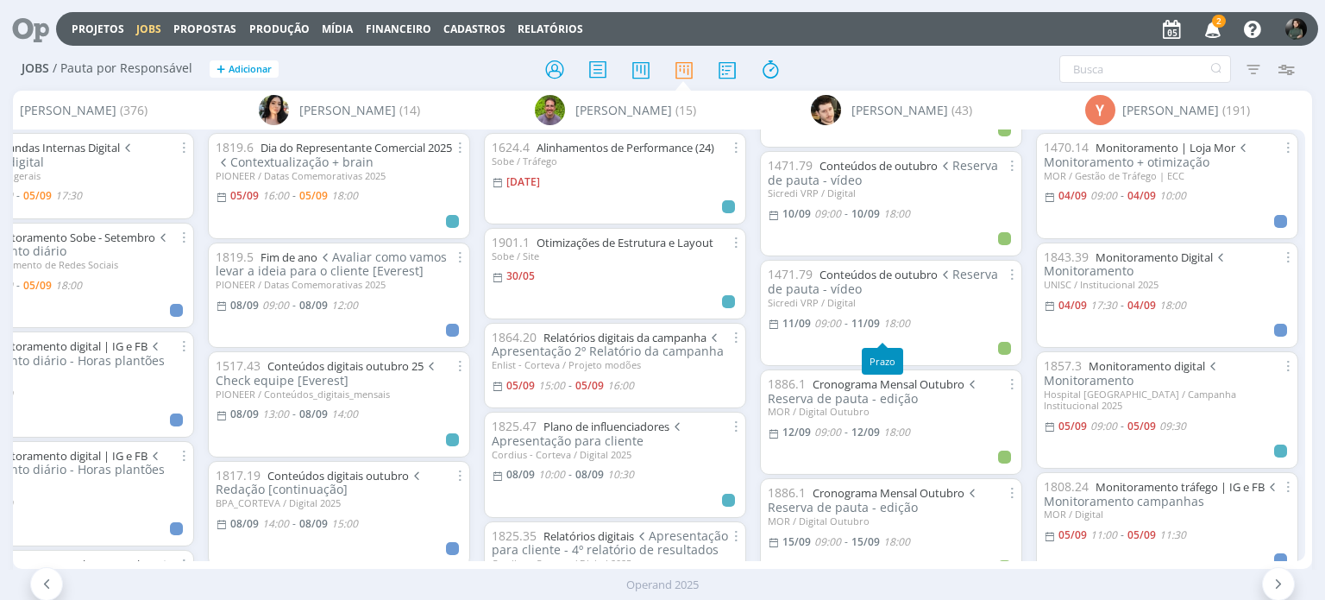
scroll to position [518, 0]
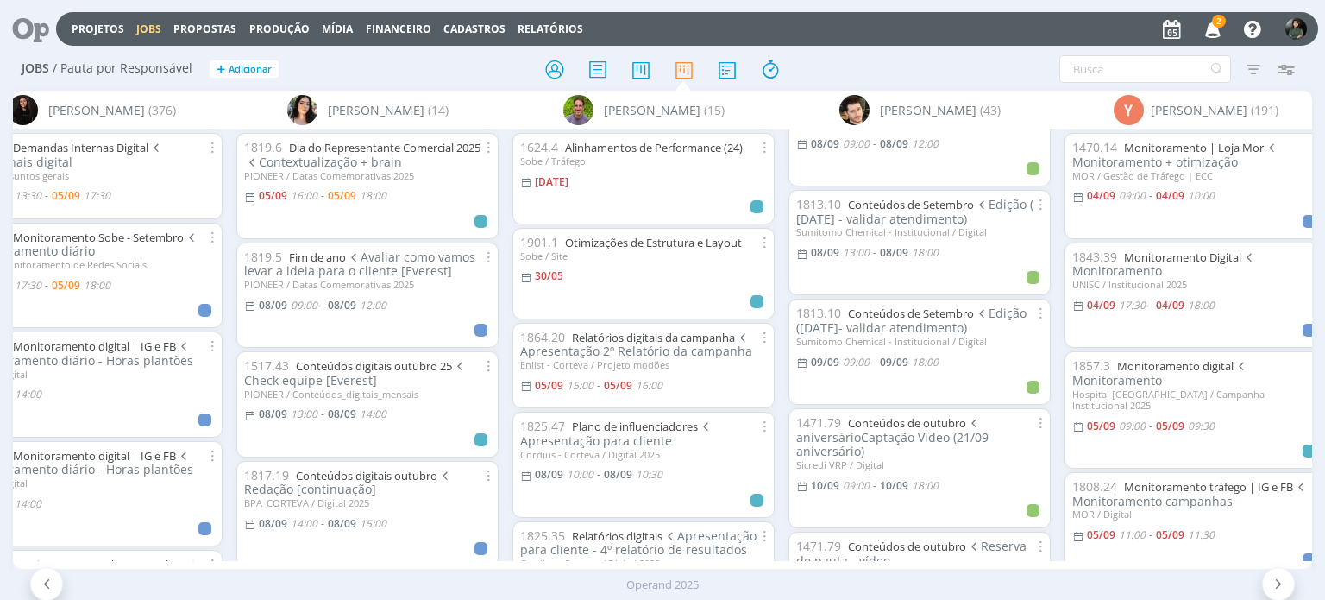
scroll to position [259, 0]
click at [901, 417] on link "Conteúdos de outubro" at bounding box center [907, 420] width 118 height 16
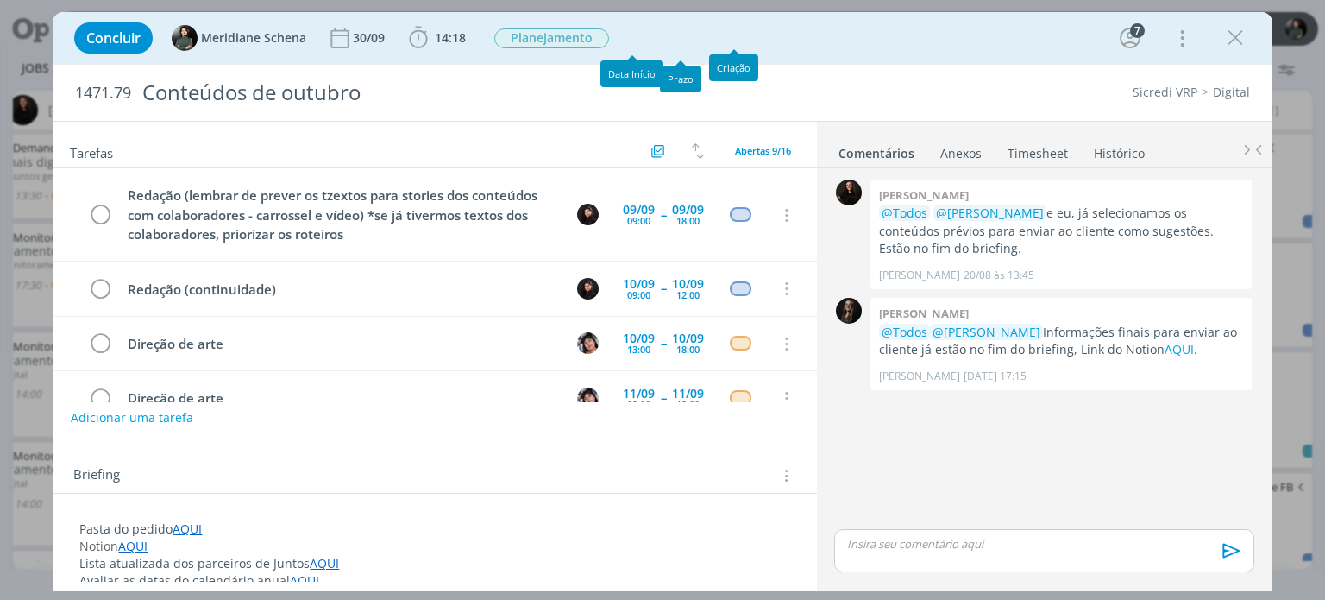
scroll to position [304, 0]
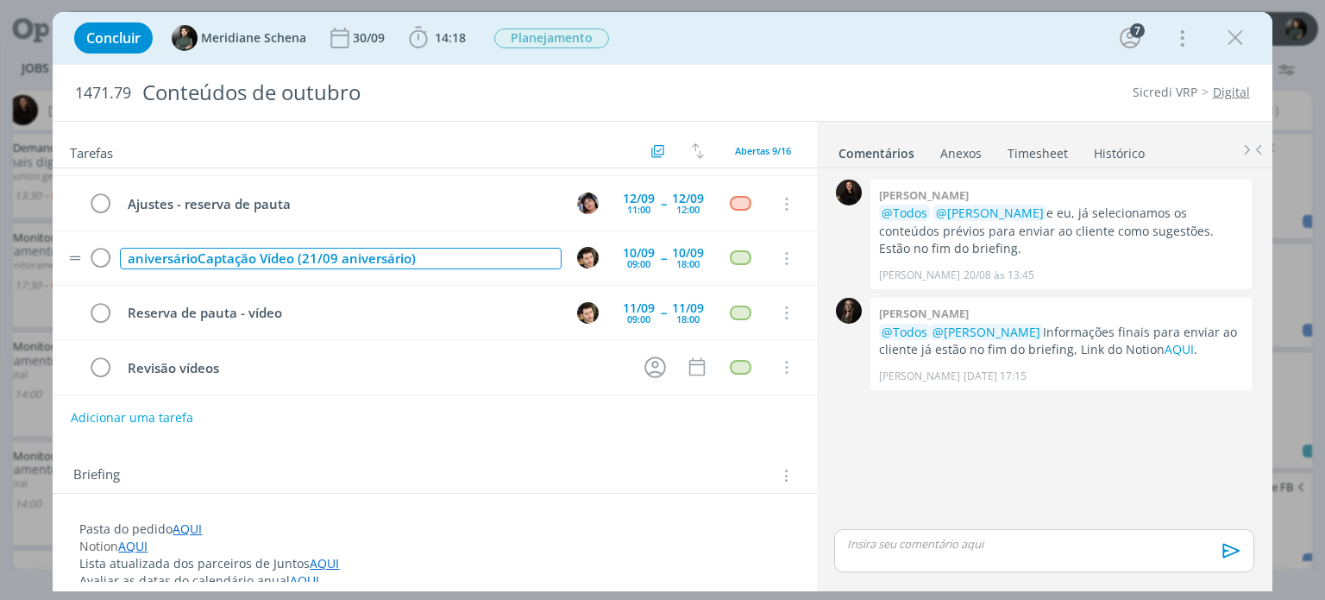
click at [197, 251] on div "aniversárioCaptação Vídeo (21/09 aniversário)" at bounding box center [340, 259] width 441 height 22
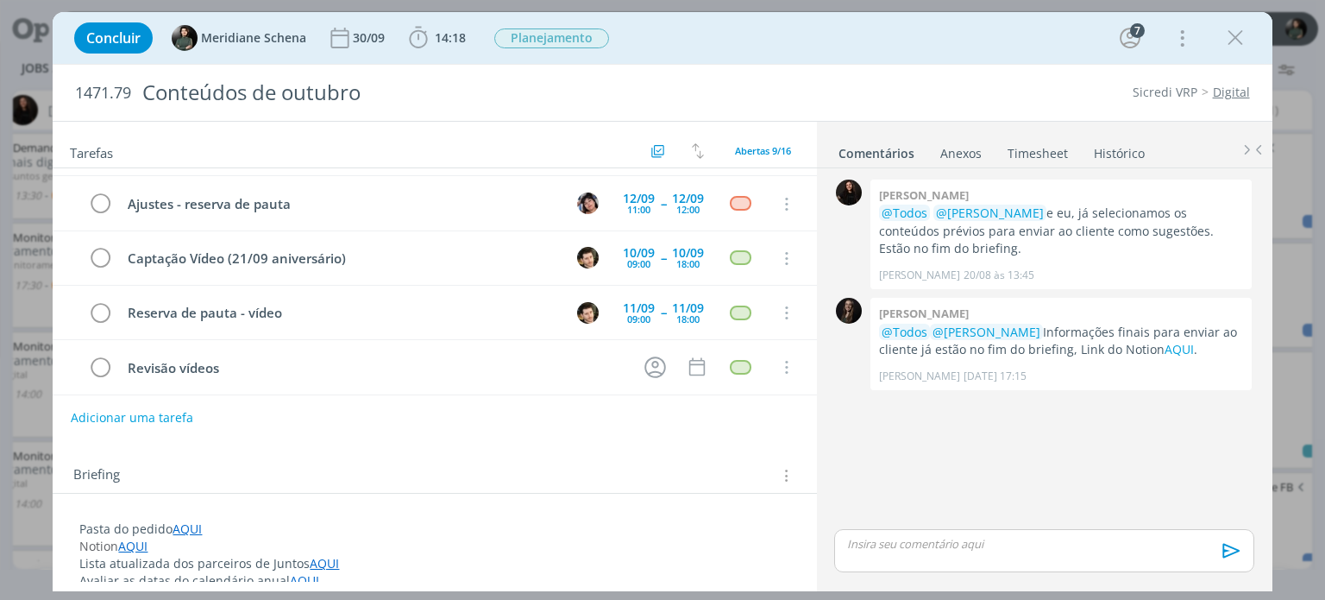
click at [717, 443] on div "Tarefas Usar Job de template Criar template a partir deste job Visualizar Templ…" at bounding box center [435, 352] width 764 height 460
click at [1234, 40] on icon "dialog" at bounding box center [1236, 38] width 26 height 26
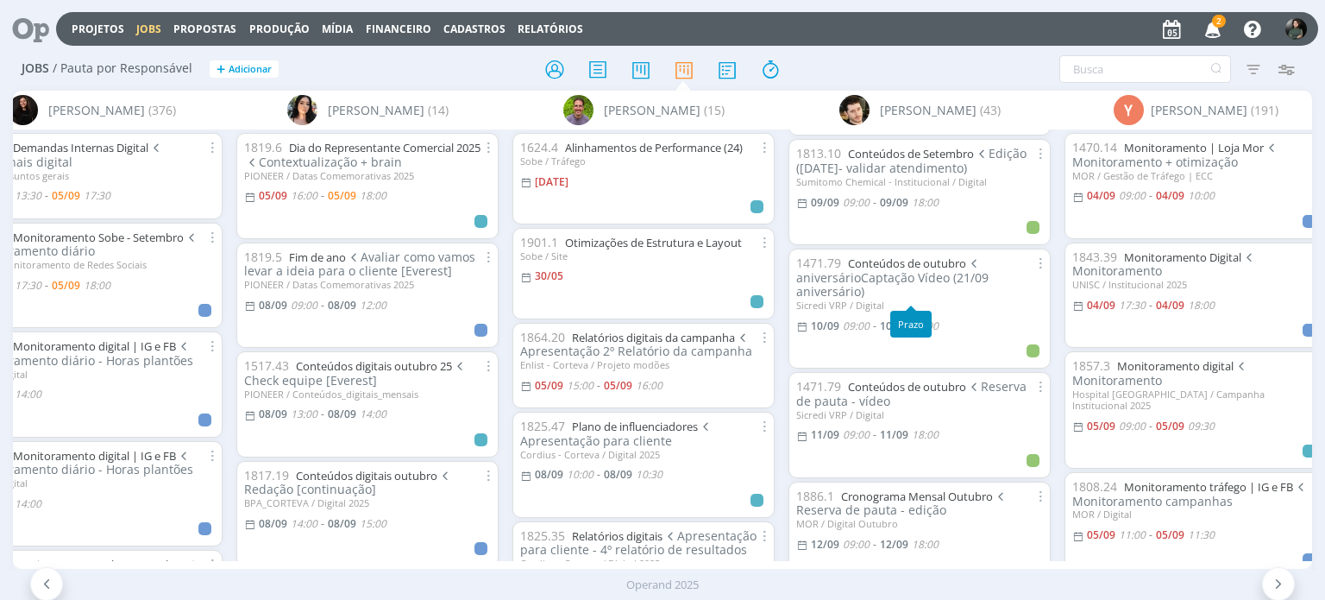
scroll to position [431, 0]
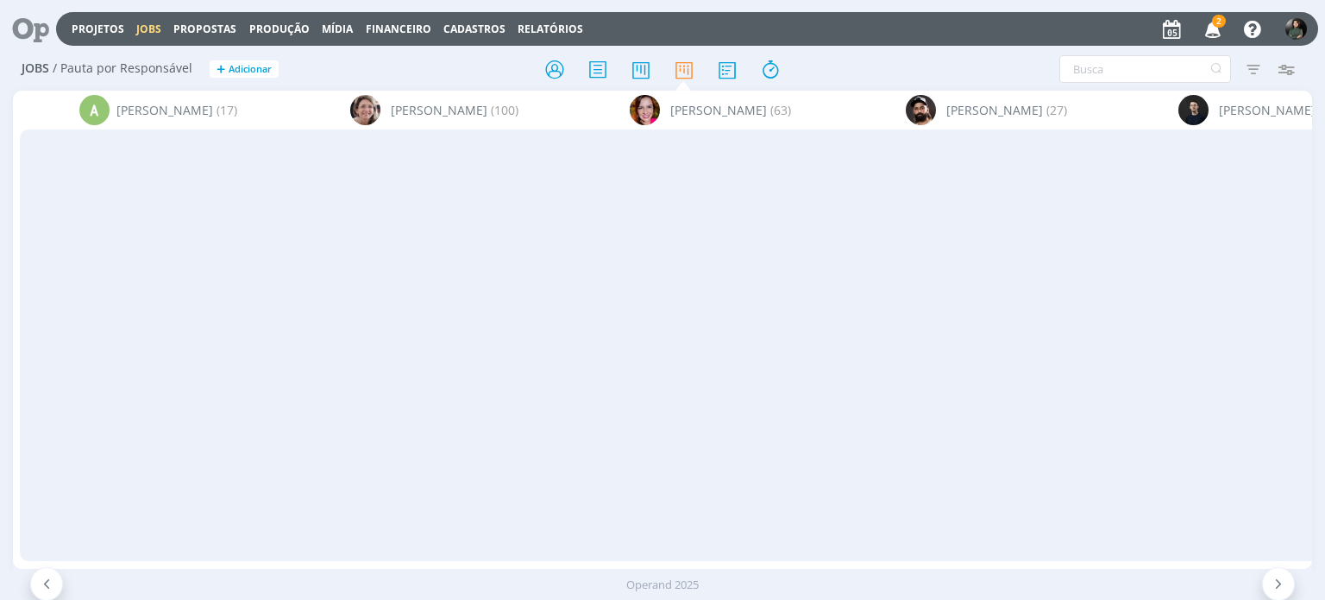
scroll to position [431, 0]
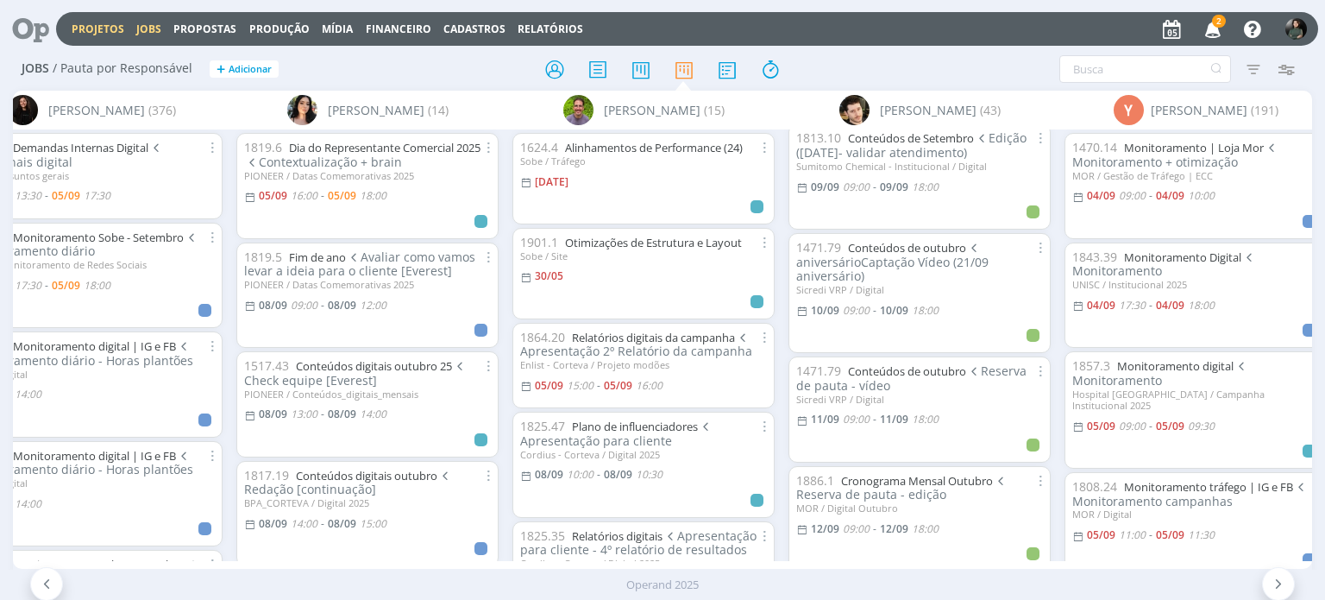
click at [113, 30] on link "Projetos" at bounding box center [98, 29] width 53 height 15
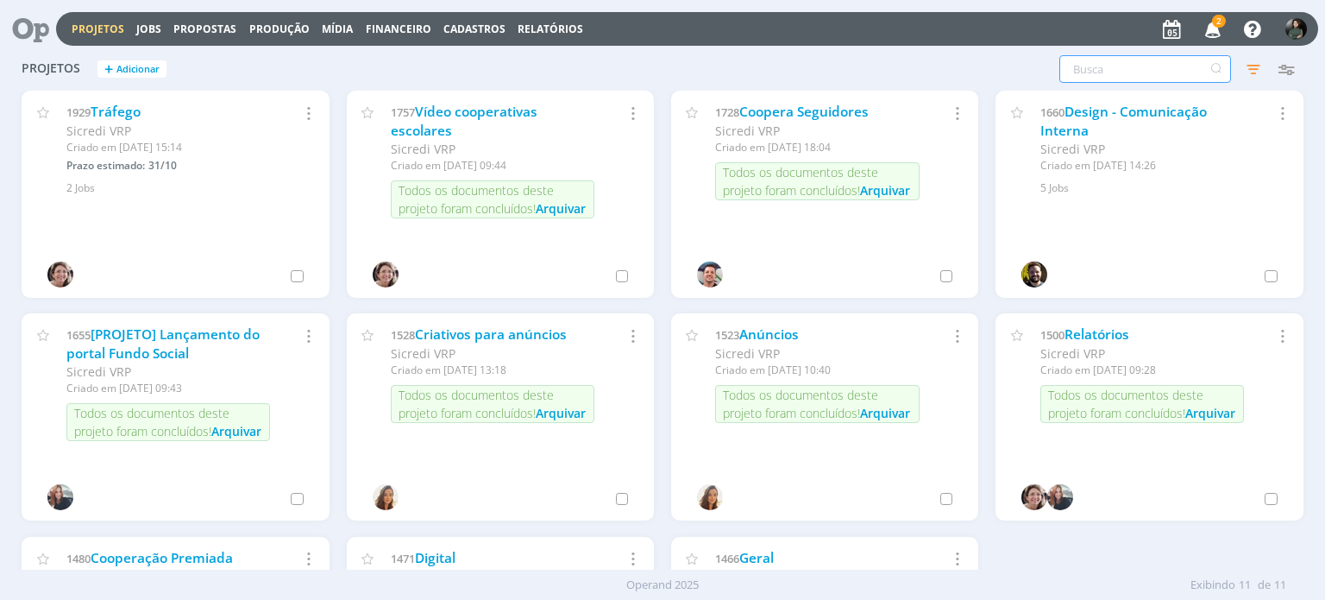
click at [1115, 73] on input "text" at bounding box center [1146, 69] width 172 height 28
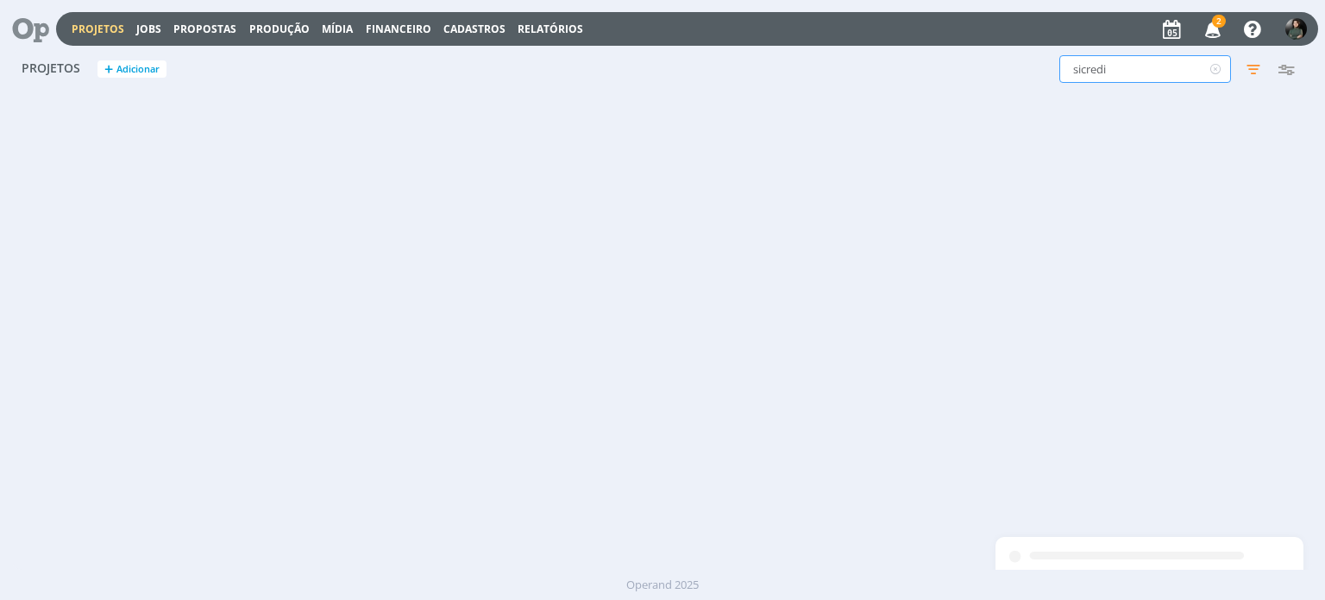
type input "sicredi"
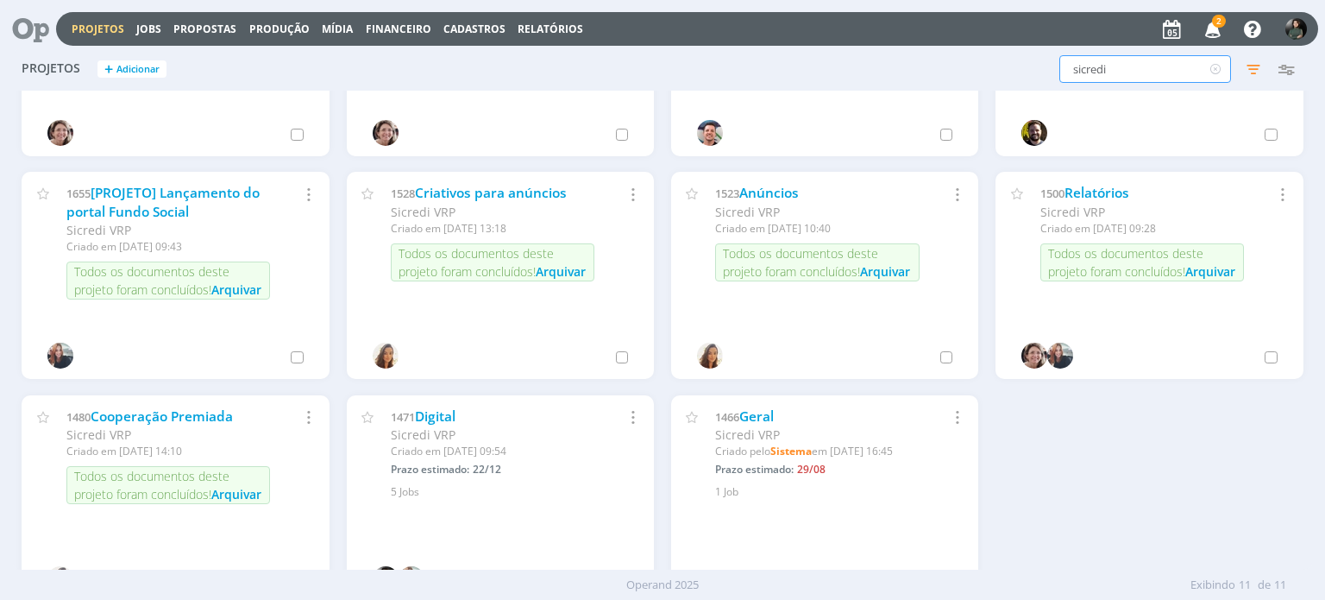
scroll to position [214, 0]
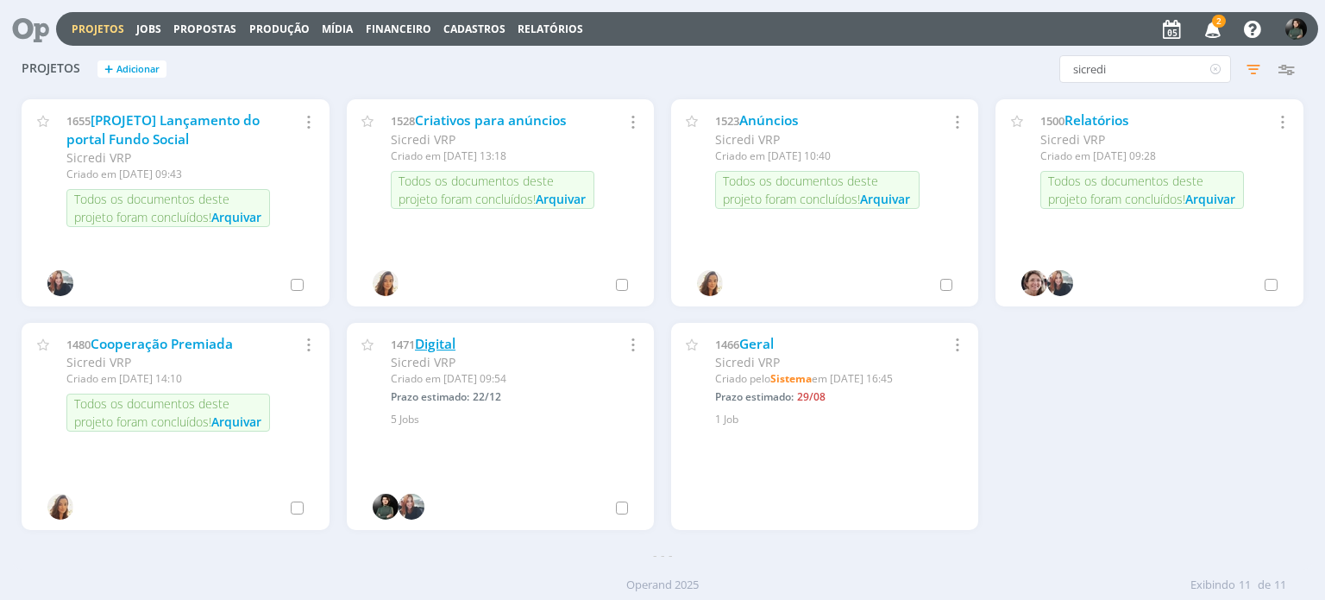
click at [444, 341] on link "Digital" at bounding box center [435, 344] width 41 height 18
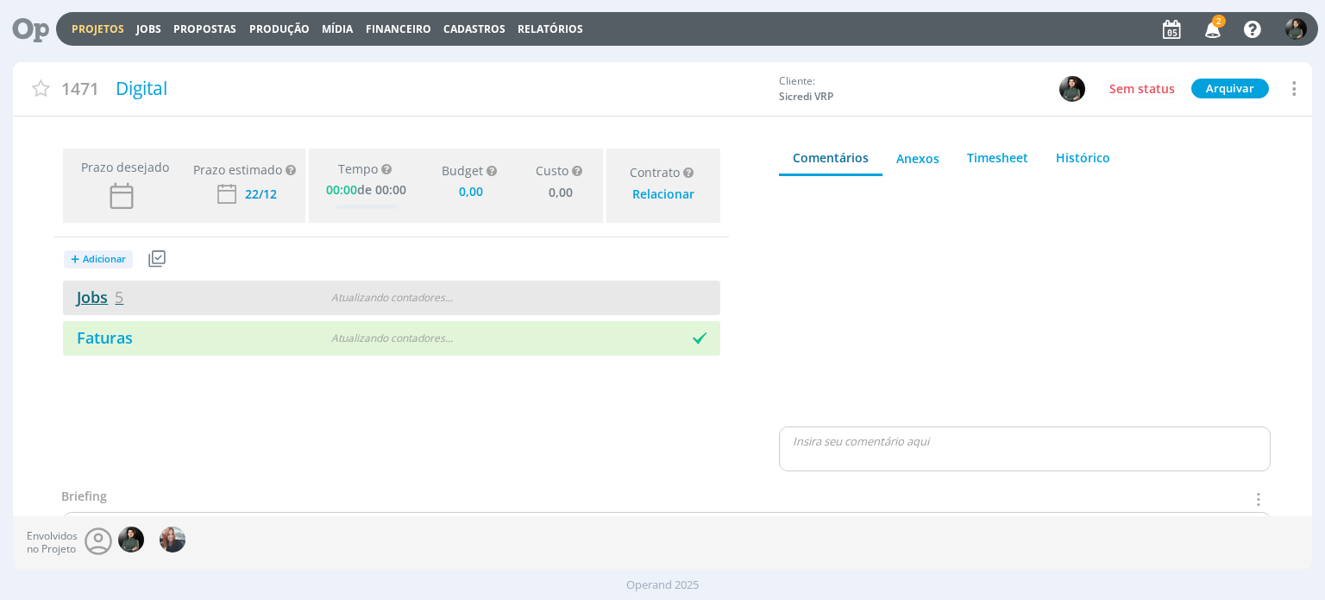
type input "0,00"
click at [97, 298] on link "Jobs 5" at bounding box center [93, 296] width 60 height 21
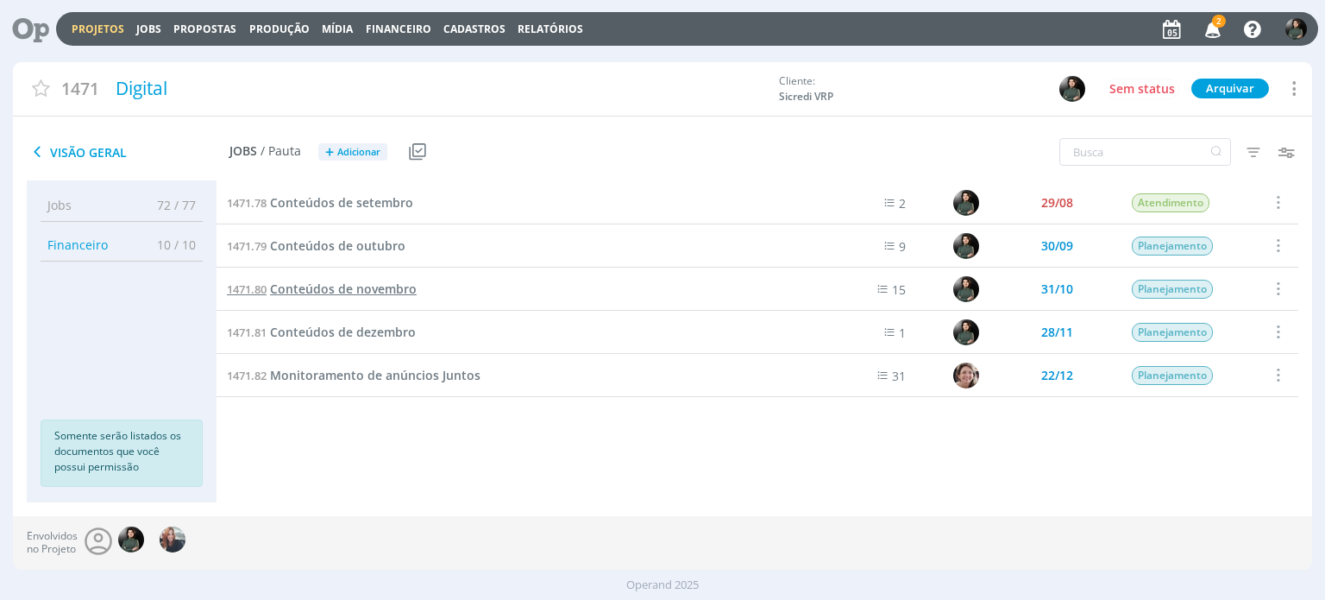
click at [383, 294] on span "Conteúdos de novembro" at bounding box center [343, 288] width 147 height 16
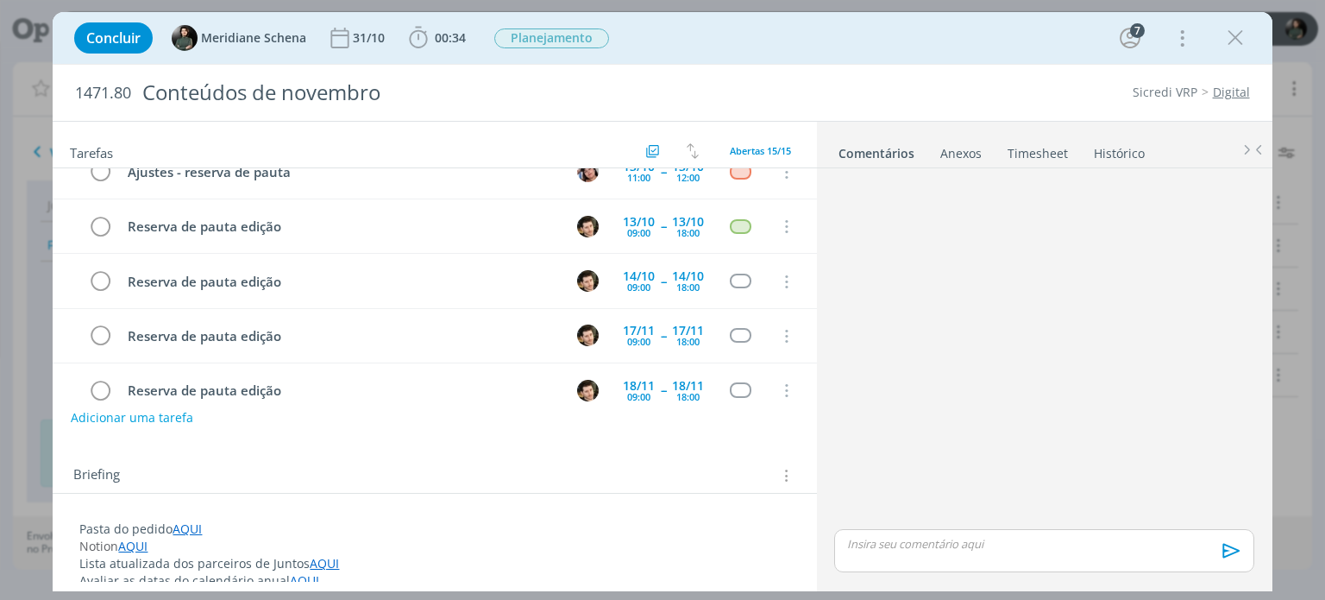
scroll to position [518, 0]
click at [730, 277] on div "dialog" at bounding box center [741, 281] width 22 height 15
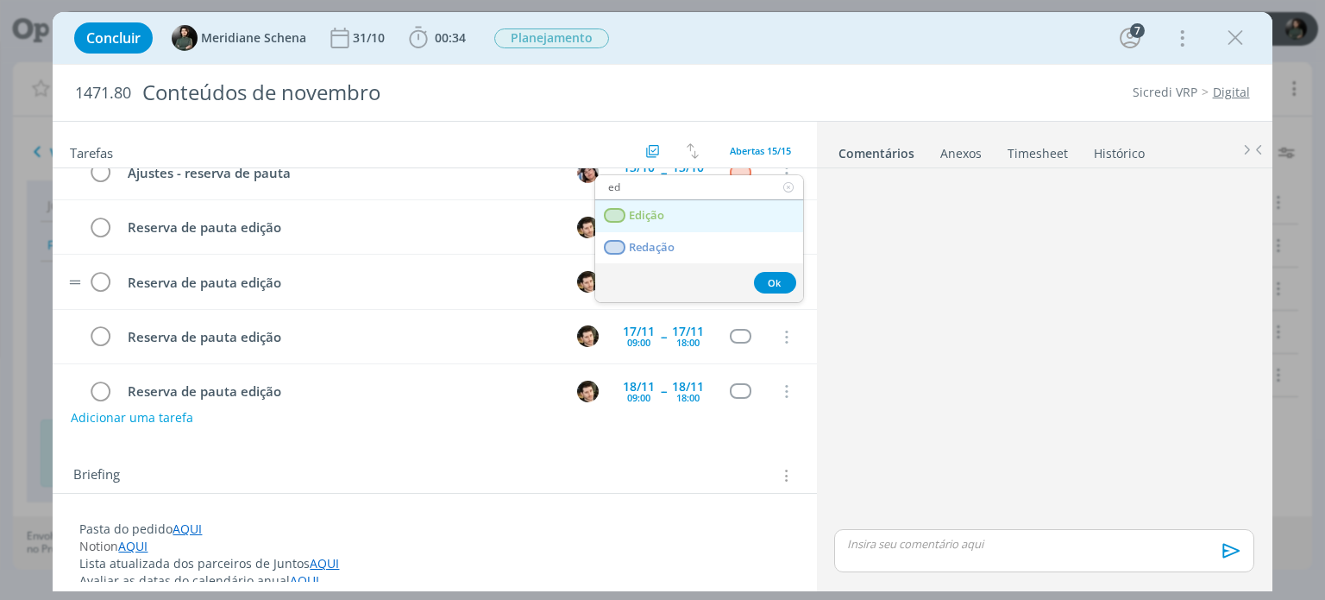
type input "ed"
click at [663, 216] on span "Edição" at bounding box center [647, 216] width 35 height 14
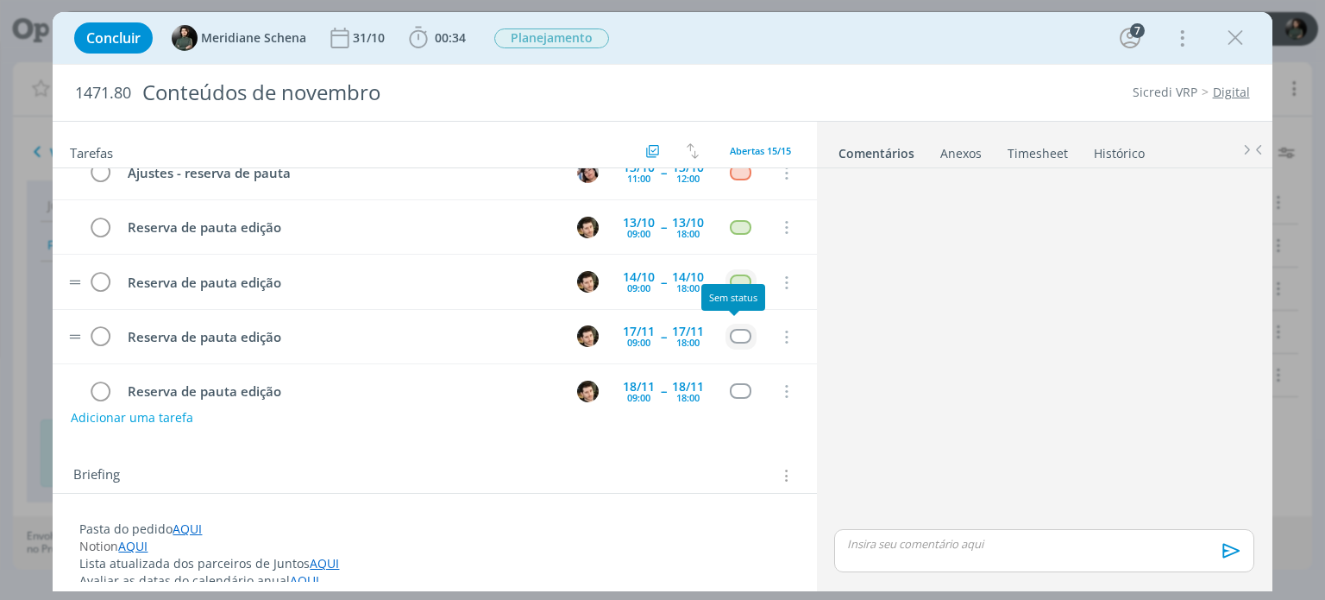
click at [730, 329] on div "dialog" at bounding box center [741, 336] width 22 height 15
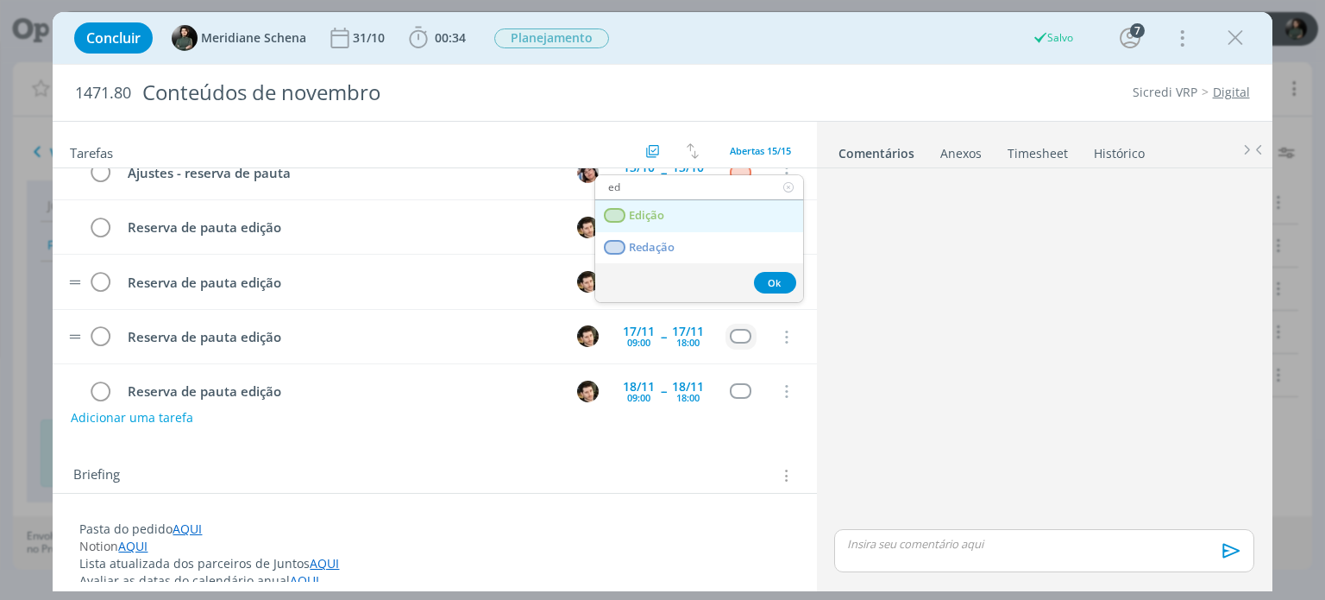
type input "ed"
click at [670, 222] on link "Edição" at bounding box center [699, 216] width 208 height 32
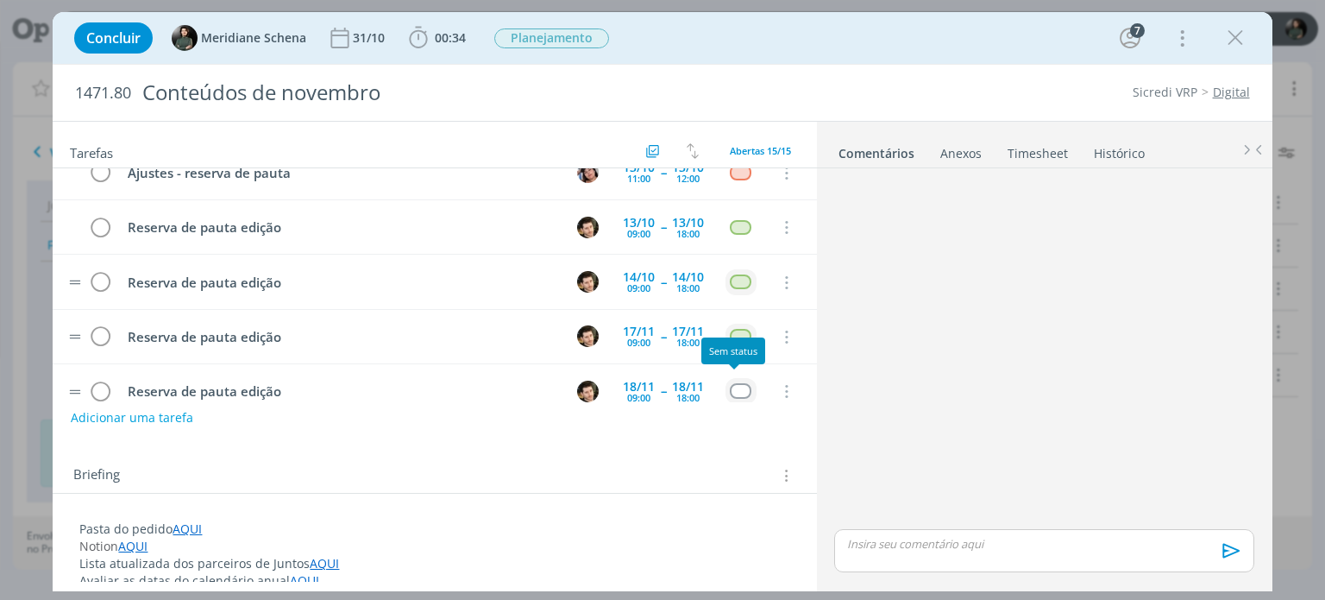
click at [732, 386] on div "dialog" at bounding box center [741, 390] width 22 height 15
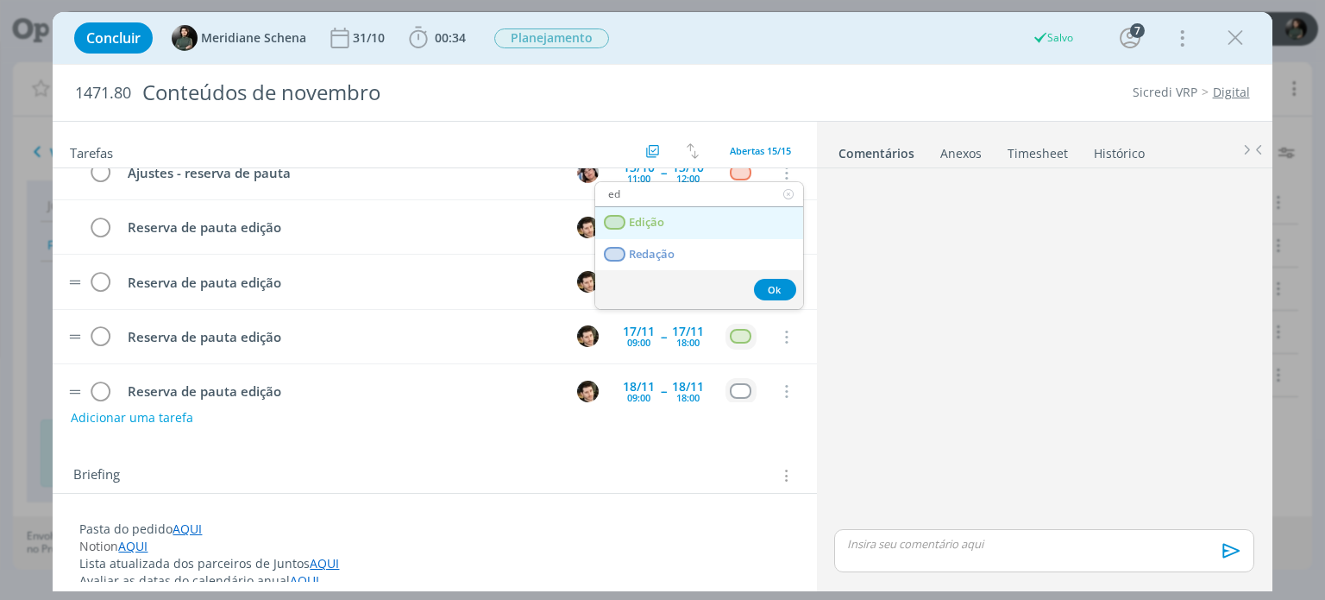
type input "ed"
click at [672, 223] on link "Edição" at bounding box center [699, 223] width 208 height 32
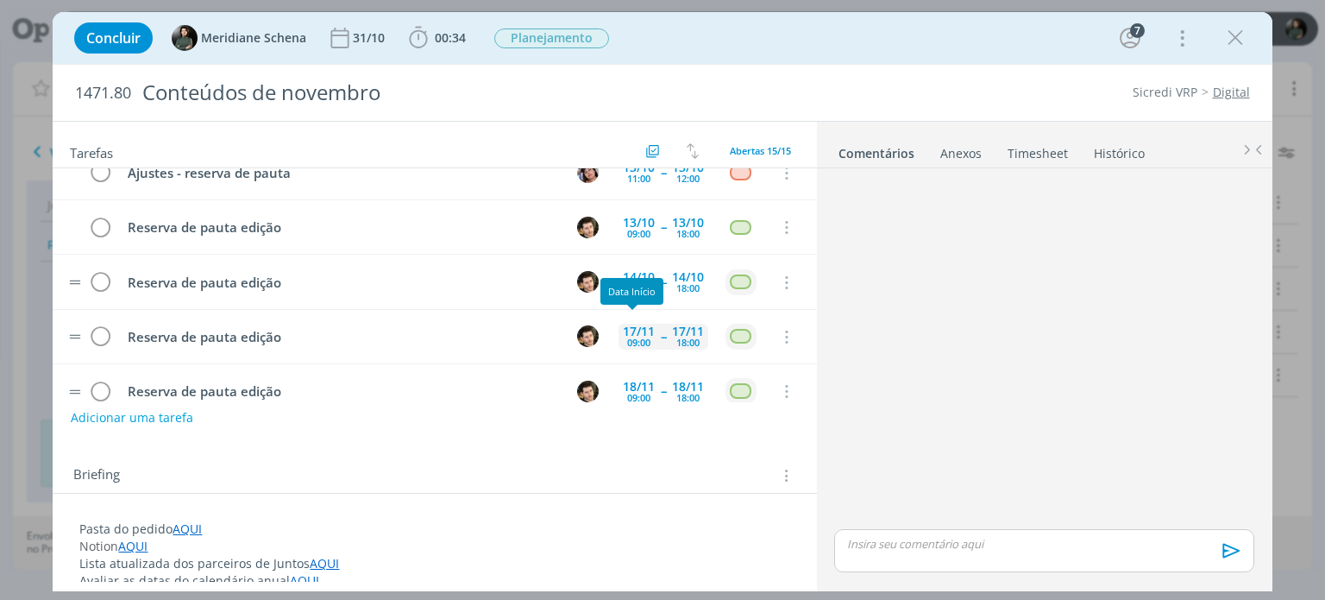
click at [649, 327] on div "17/11 09:00" at bounding box center [639, 337] width 41 height 26
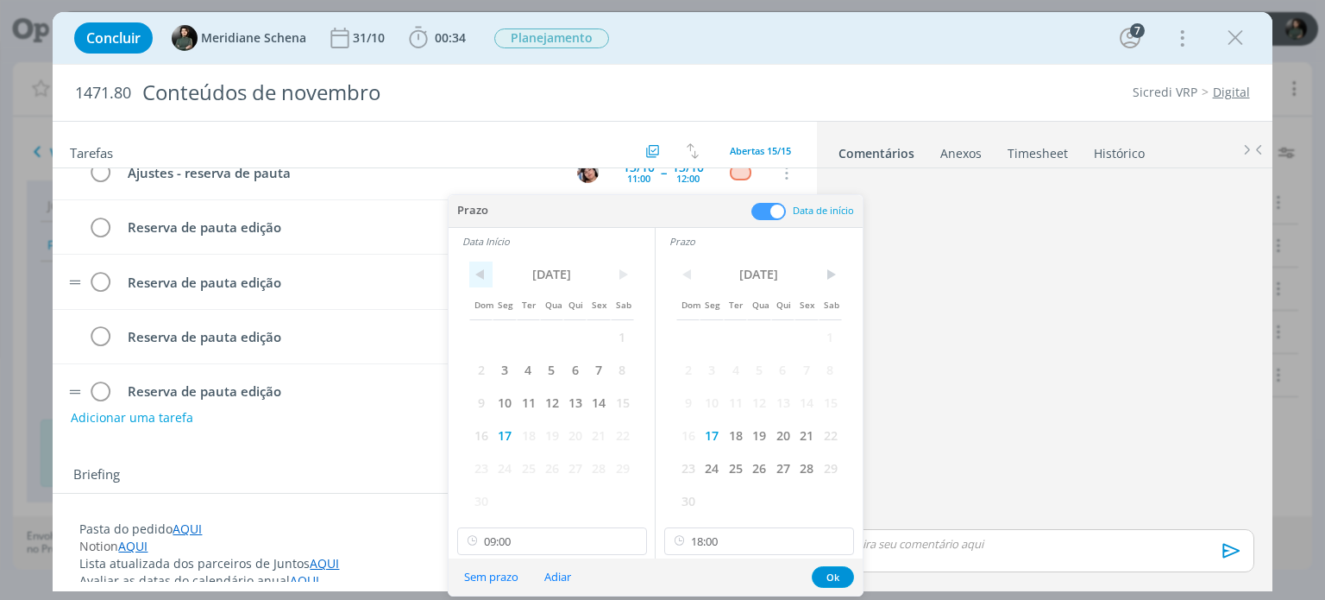
click at [486, 272] on span "<" at bounding box center [480, 274] width 23 height 26
click at [549, 399] on span "15" at bounding box center [551, 402] width 23 height 33
click at [693, 277] on span "<" at bounding box center [687, 274] width 23 height 26
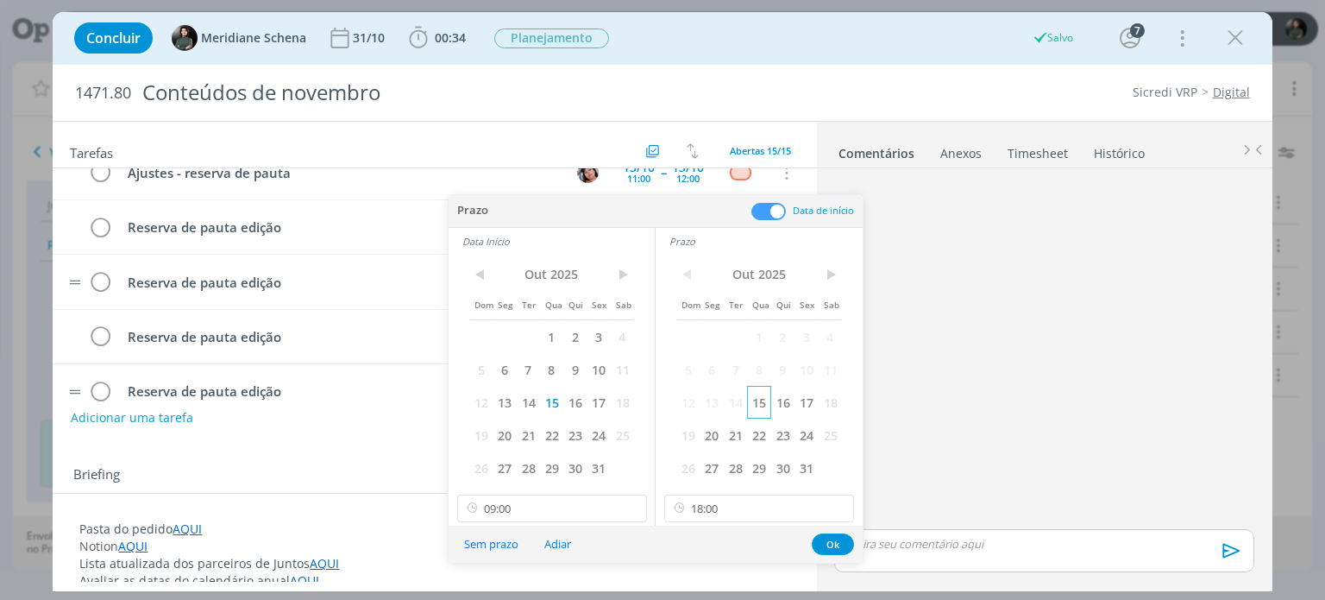
click at [752, 401] on span "15" at bounding box center [758, 402] width 23 height 33
click at [835, 546] on button "Ok" at bounding box center [833, 544] width 42 height 22
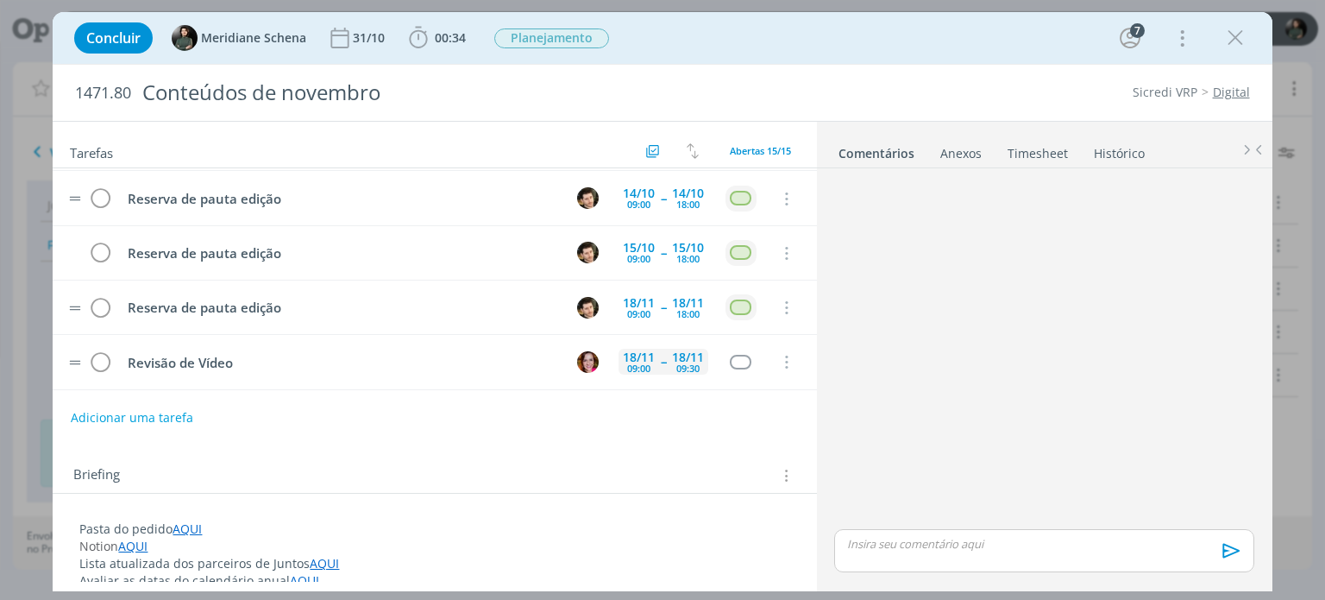
scroll to position [604, 0]
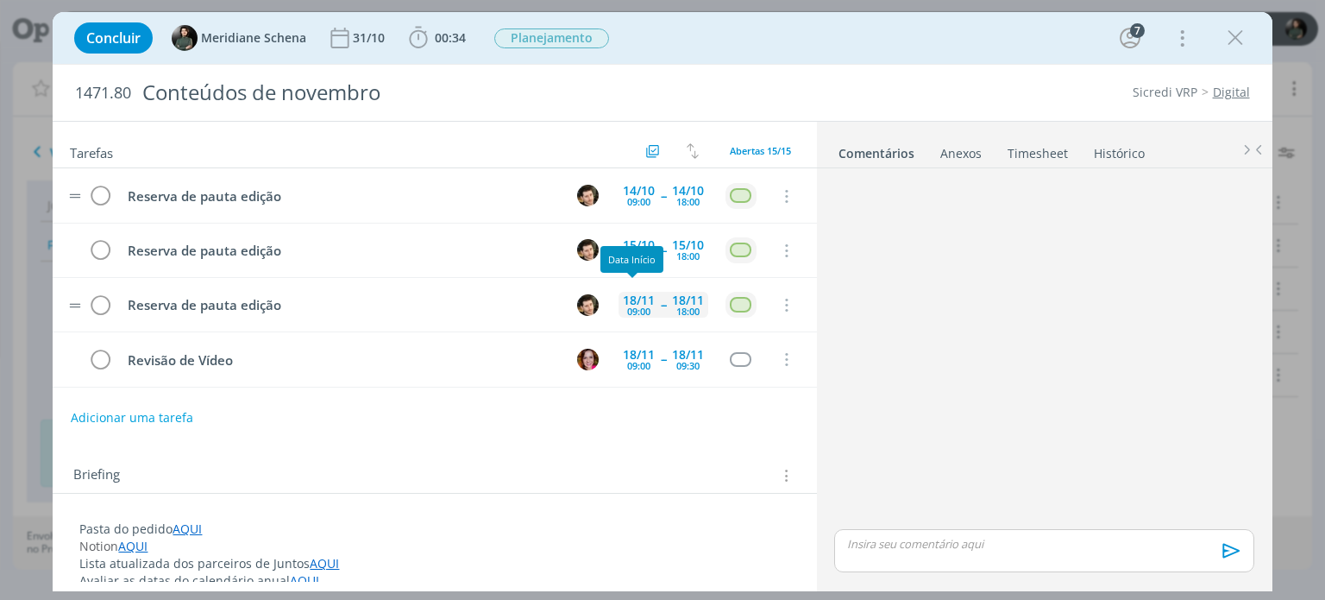
click at [651, 303] on div "18/11 09:00" at bounding box center [639, 305] width 41 height 26
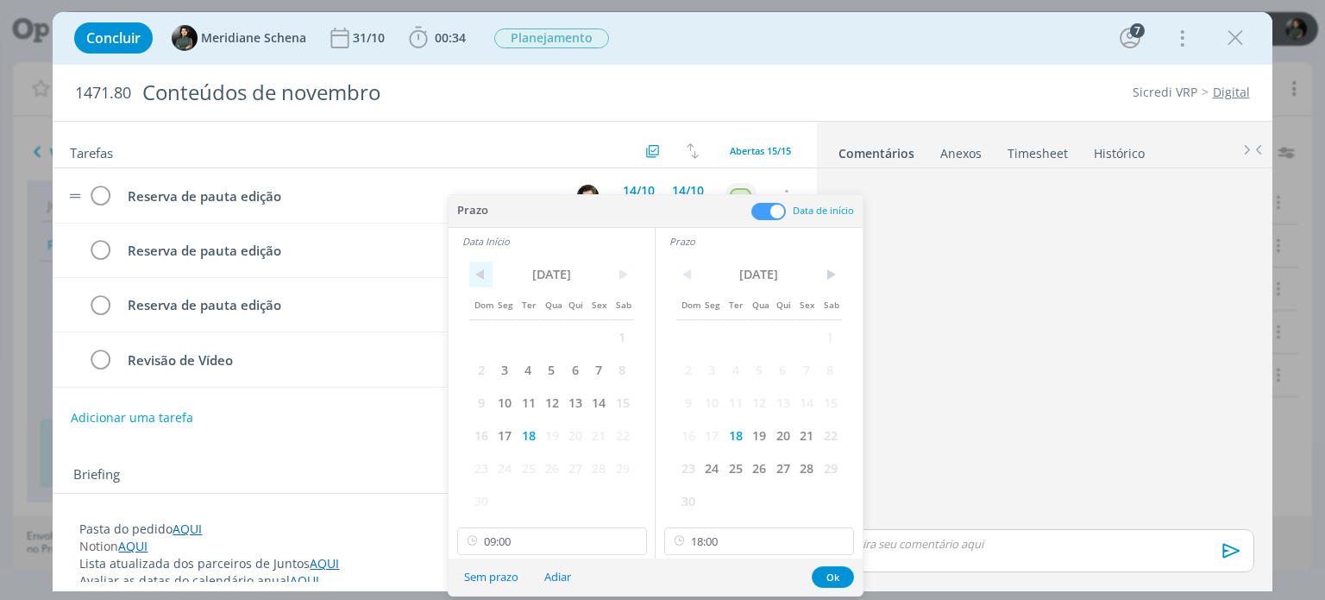
click at [481, 275] on span "<" at bounding box center [480, 274] width 23 height 26
click at [571, 402] on span "16" at bounding box center [574, 402] width 23 height 33
click at [692, 275] on span "<" at bounding box center [687, 274] width 23 height 26
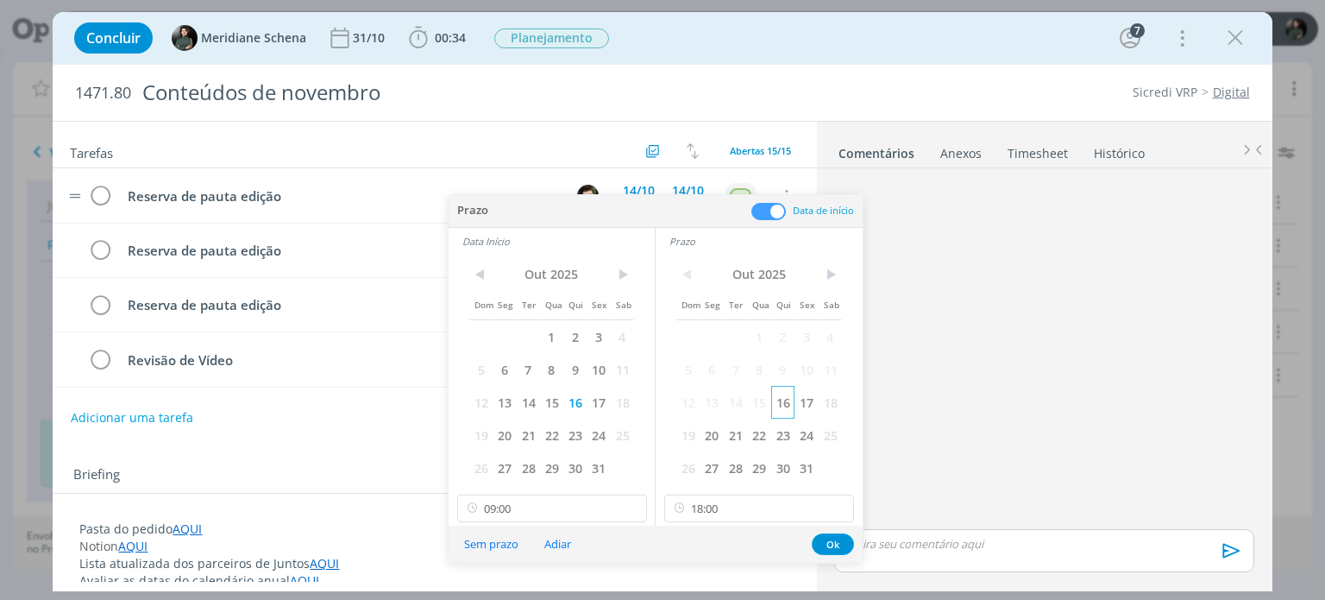
click at [788, 404] on span "16" at bounding box center [782, 402] width 23 height 33
click at [835, 538] on button "Ok" at bounding box center [833, 544] width 42 height 22
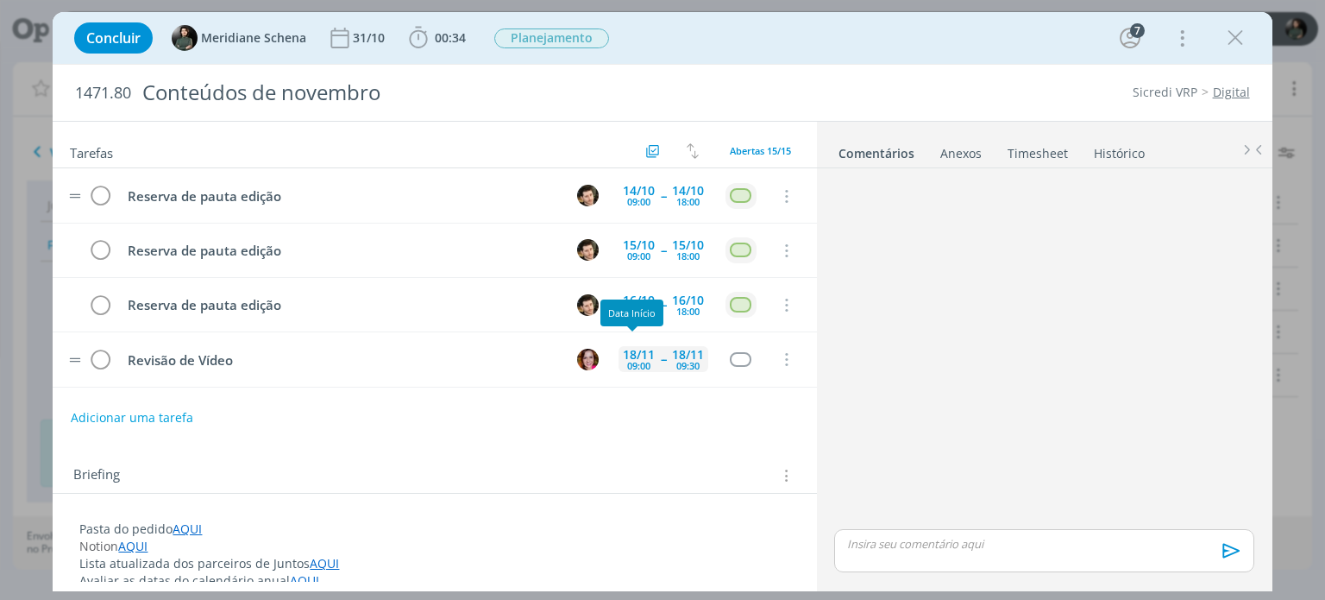
click at [642, 349] on div "18/11" at bounding box center [639, 355] width 32 height 12
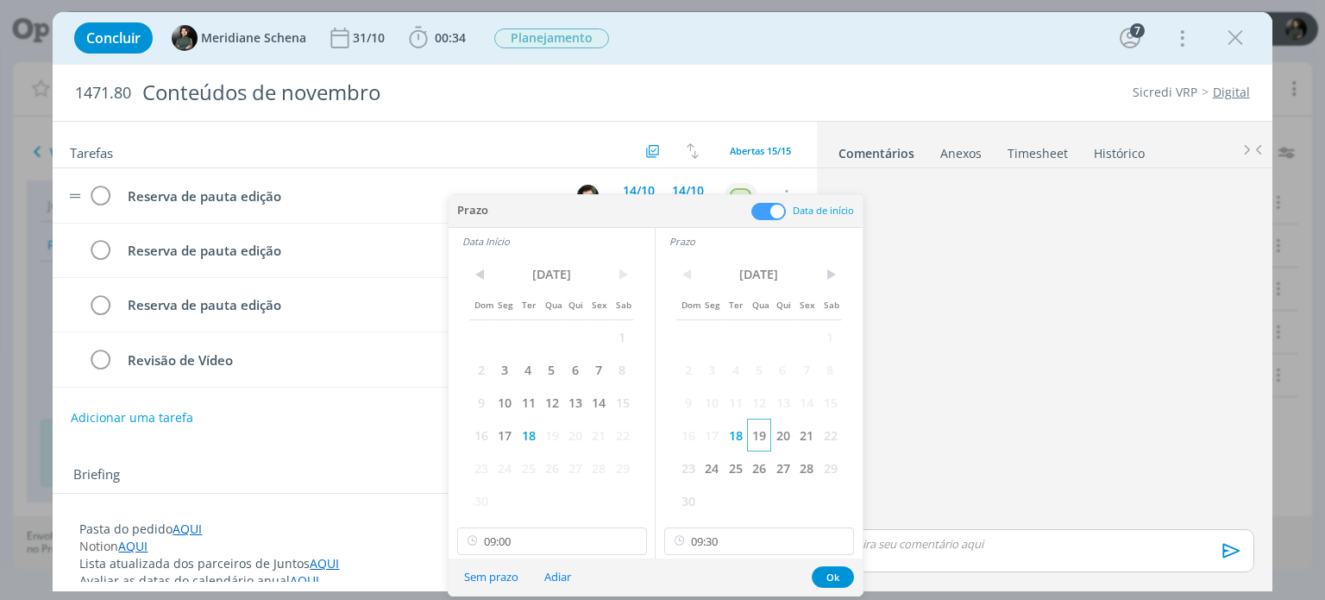
click at [766, 433] on span "19" at bounding box center [758, 434] width 23 height 33
click at [559, 434] on span "19" at bounding box center [551, 434] width 23 height 33
click at [828, 573] on button "Ok" at bounding box center [833, 577] width 42 height 22
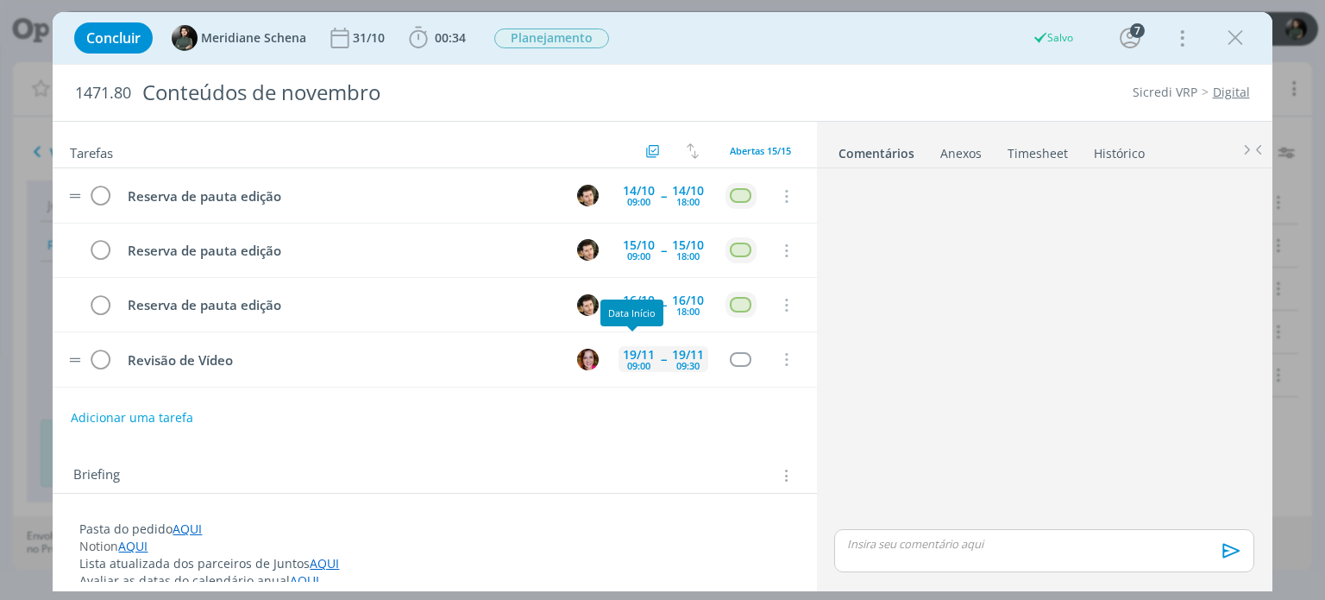
click at [638, 349] on div "19/11" at bounding box center [639, 355] width 32 height 12
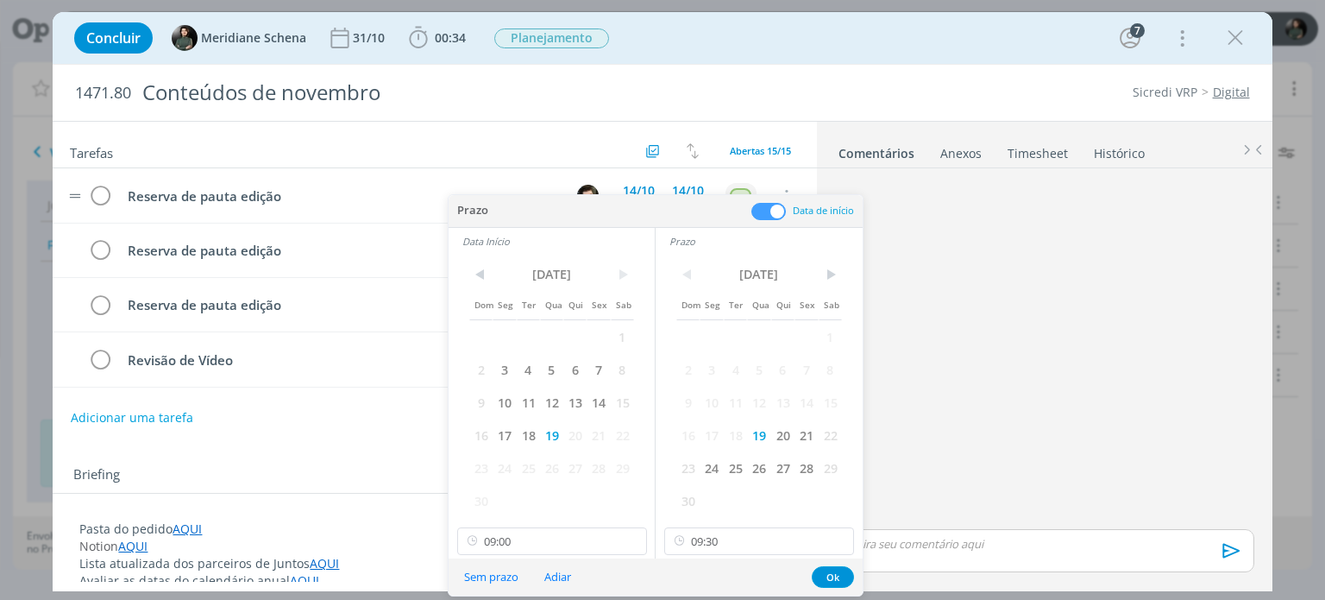
click at [708, 556] on div "< Nov 2025 > Dom Seg Ter Qua Qui Sex Sab 1 2 3 4 5 6 7 8 9 10 11 12 13 14 15 16…" at bounding box center [759, 407] width 207 height 304
click at [718, 541] on input "09:30" at bounding box center [759, 541] width 190 height 28
click at [718, 378] on div "12:00" at bounding box center [761, 373] width 193 height 31
type input "12:00"
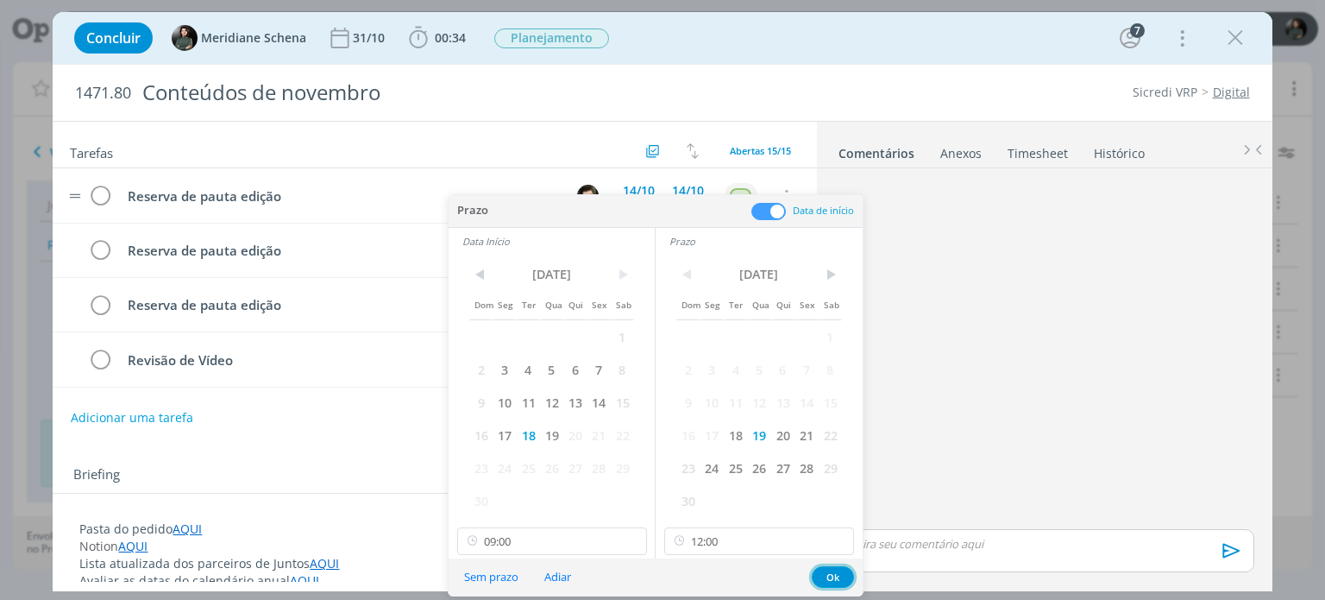
click at [821, 572] on button "Ok" at bounding box center [833, 577] width 42 height 22
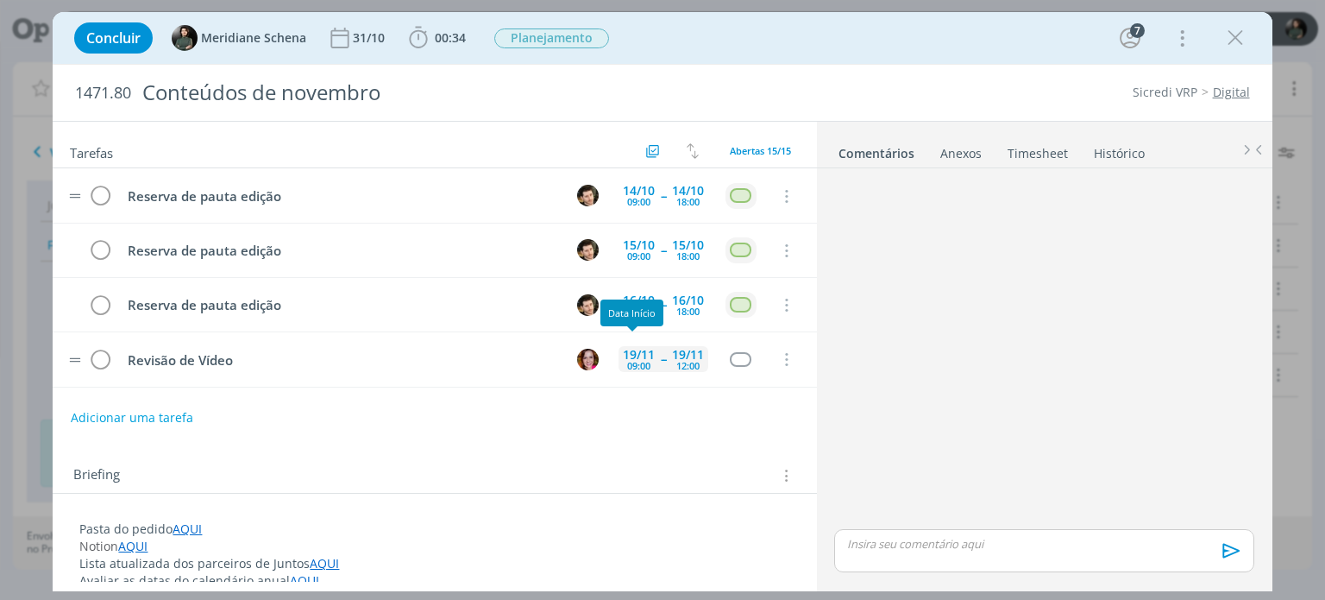
click at [646, 349] on div "19/11" at bounding box center [639, 355] width 32 height 12
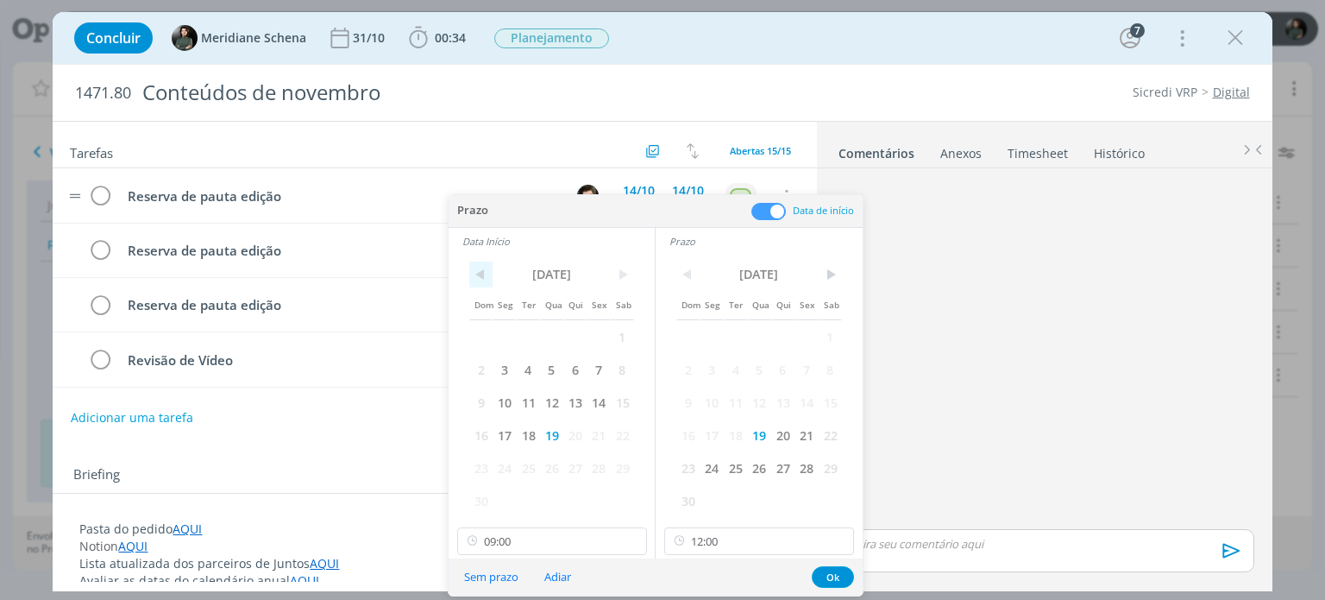
click at [480, 280] on span "<" at bounding box center [480, 274] width 23 height 26
click at [690, 279] on span "<" at bounding box center [687, 274] width 23 height 26
click at [687, 274] on span "<" at bounding box center [687, 274] width 23 height 26
click at [596, 402] on span "17" at bounding box center [598, 402] width 23 height 33
click at [694, 274] on span "<" at bounding box center [687, 274] width 23 height 26
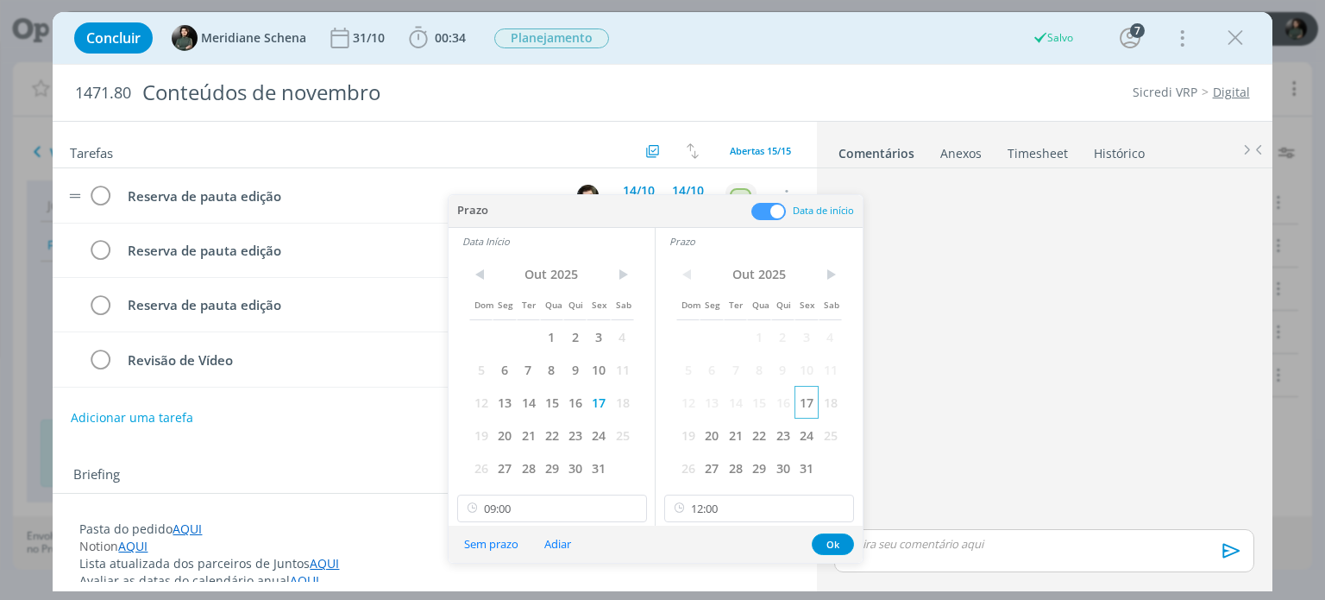
click at [803, 403] on span "17" at bounding box center [806, 402] width 23 height 33
click at [831, 534] on button "Ok" at bounding box center [833, 544] width 42 height 22
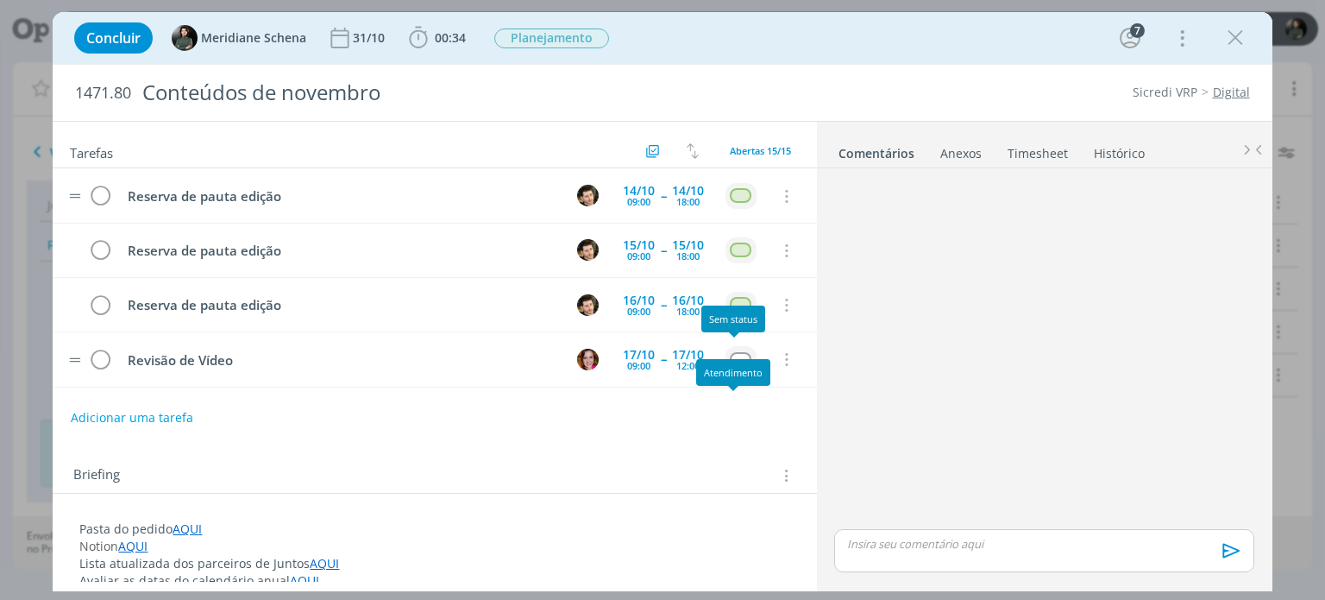
click at [731, 354] on div "dialog" at bounding box center [741, 359] width 22 height 15
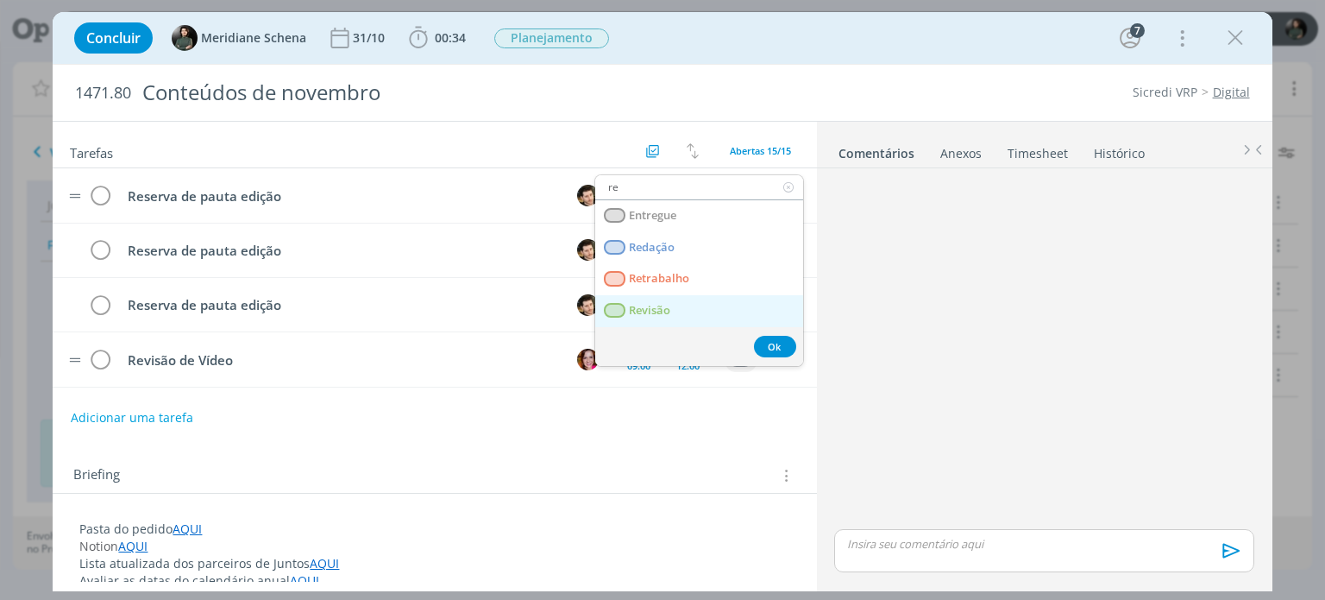
type input "re"
drag, startPoint x: 670, startPoint y: 317, endPoint x: 672, endPoint y: 344, distance: 27.7
click at [670, 317] on link "Revisão" at bounding box center [699, 311] width 208 height 32
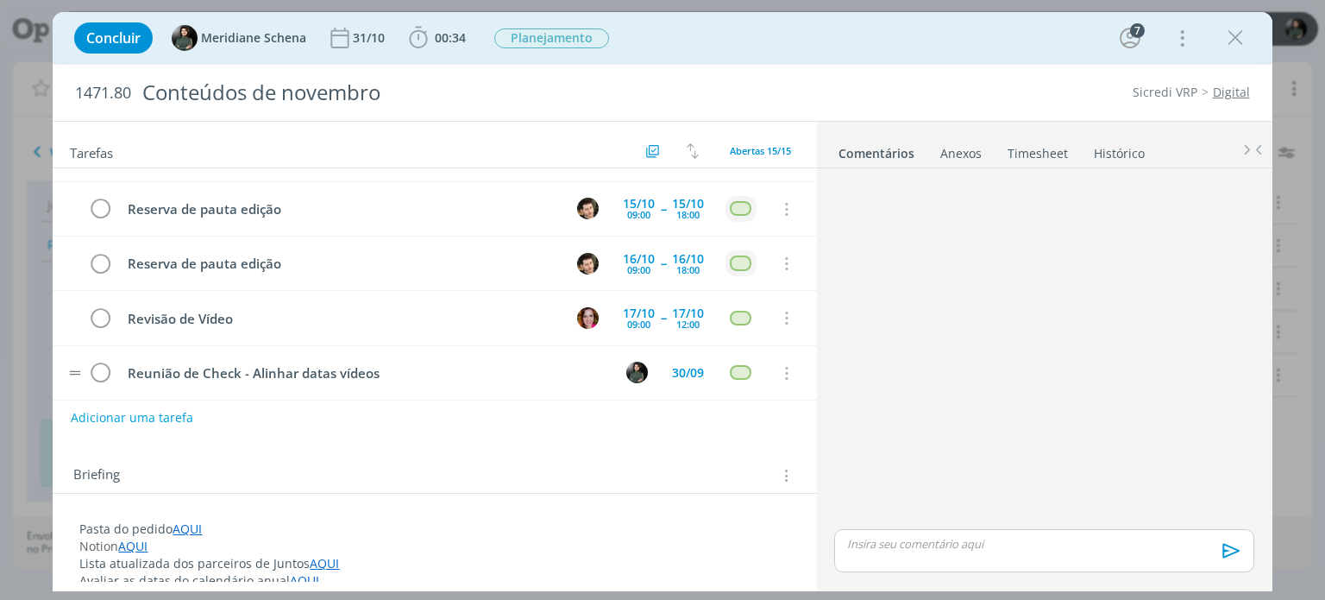
scroll to position [646, 0]
drag, startPoint x: 1236, startPoint y: 41, endPoint x: 645, endPoint y: 305, distance: 647.3
click at [1236, 41] on icon "dialog" at bounding box center [1236, 38] width 26 height 26
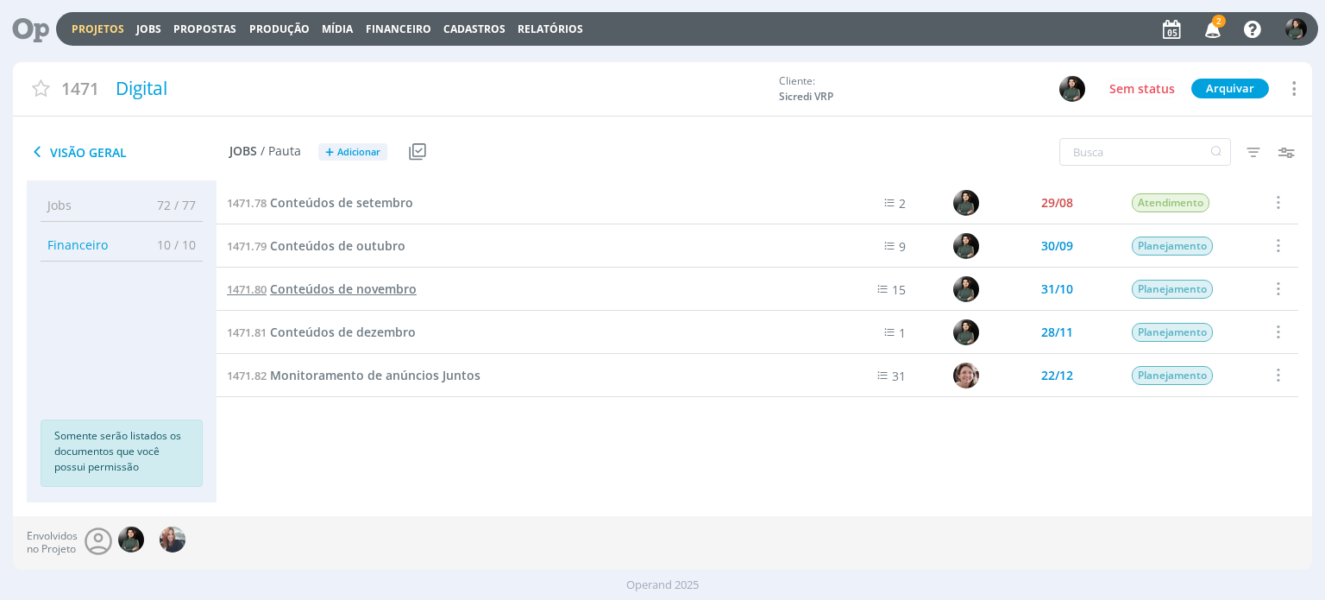
click at [390, 286] on span "Conteúdos de novembro" at bounding box center [343, 288] width 147 height 16
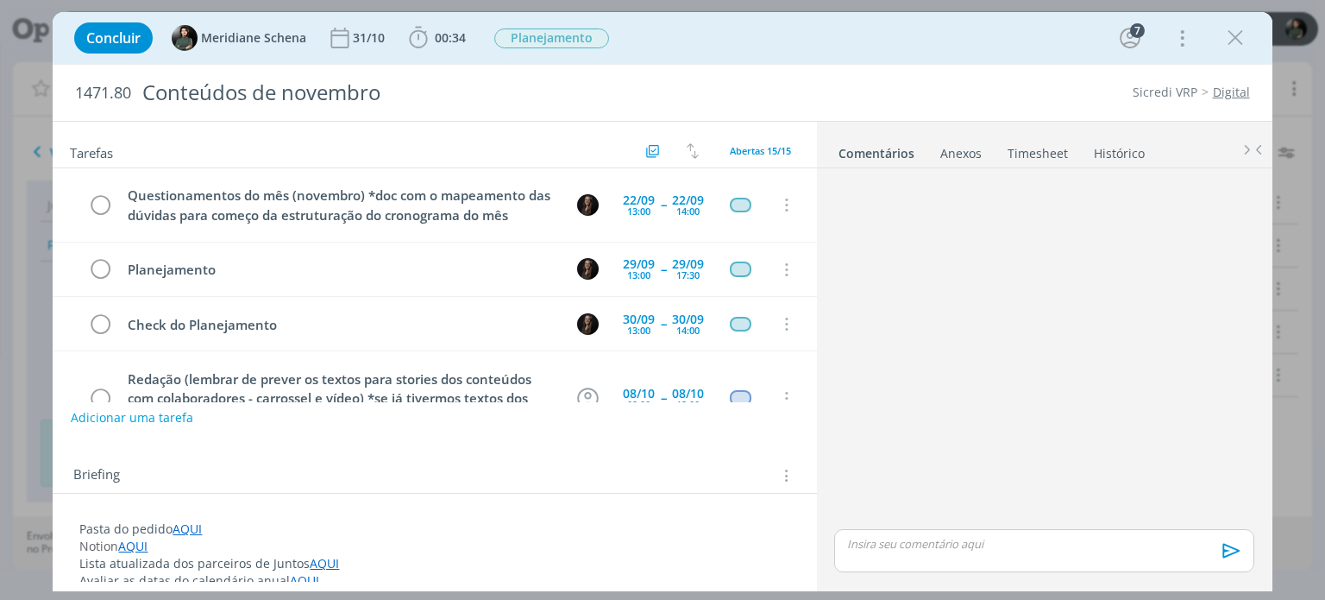
drag, startPoint x: 1239, startPoint y: 40, endPoint x: 961, endPoint y: 259, distance: 353.9
click at [1239, 40] on icon "dialog" at bounding box center [1236, 38] width 26 height 26
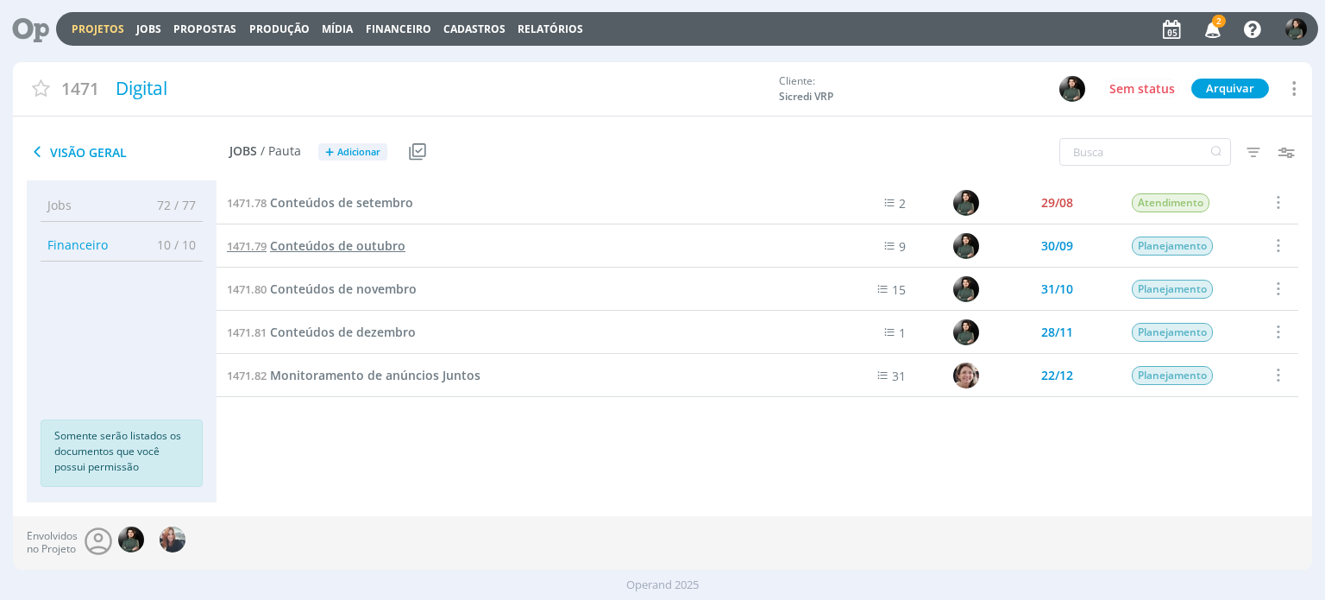
click at [392, 246] on span "Conteúdos de outubro" at bounding box center [337, 245] width 135 height 16
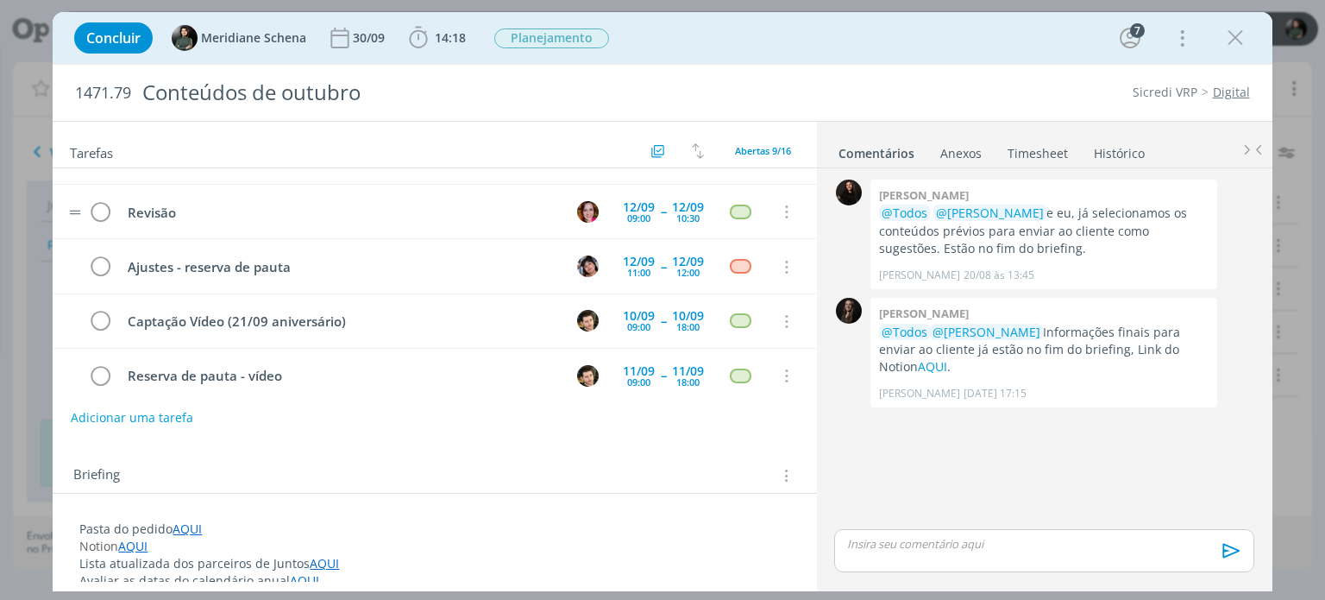
scroll to position [259, 0]
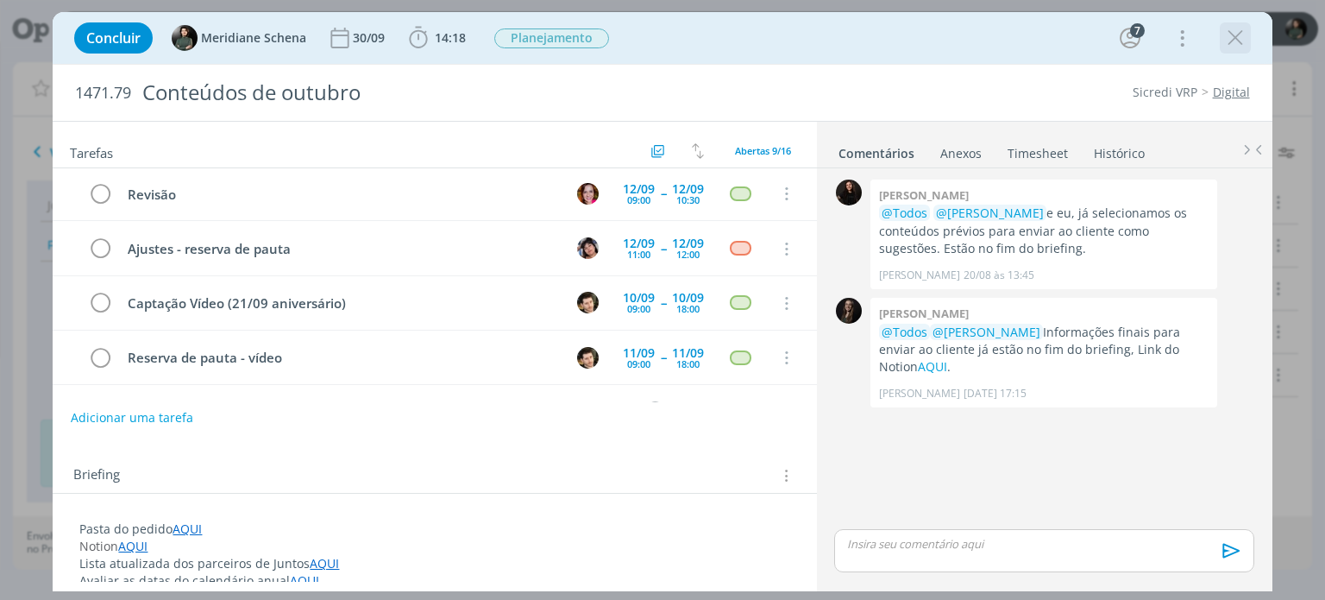
click at [1236, 38] on icon "dialog" at bounding box center [1236, 38] width 26 height 26
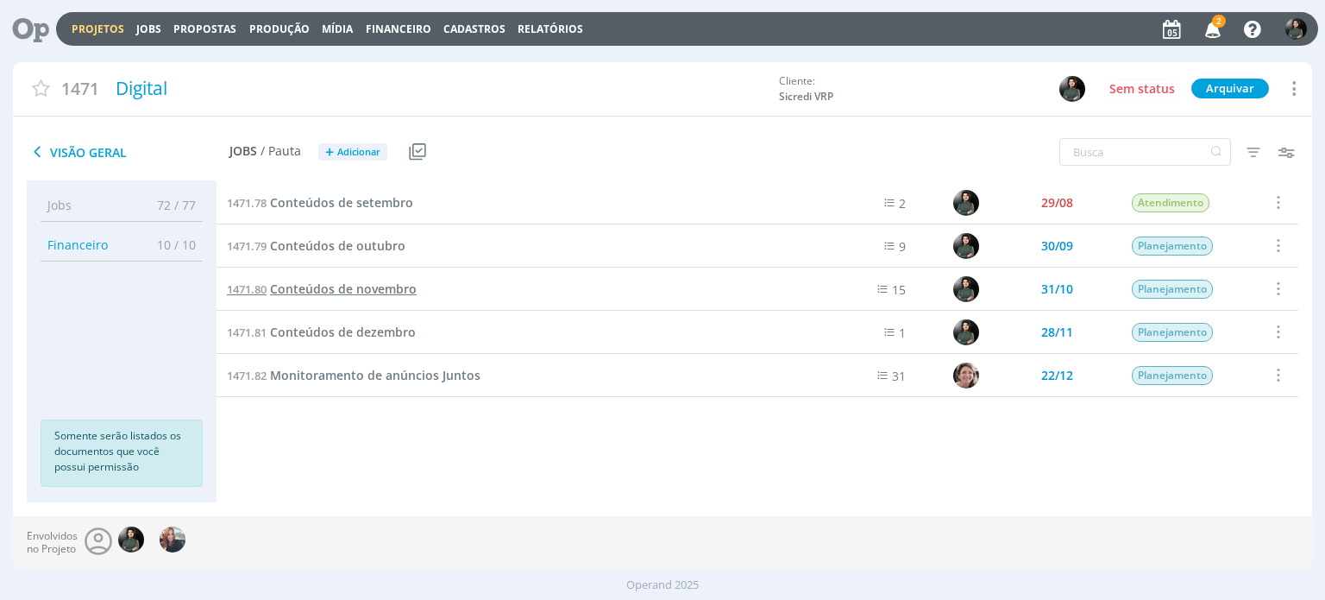
click at [393, 284] on span "Conteúdos de novembro" at bounding box center [343, 288] width 147 height 16
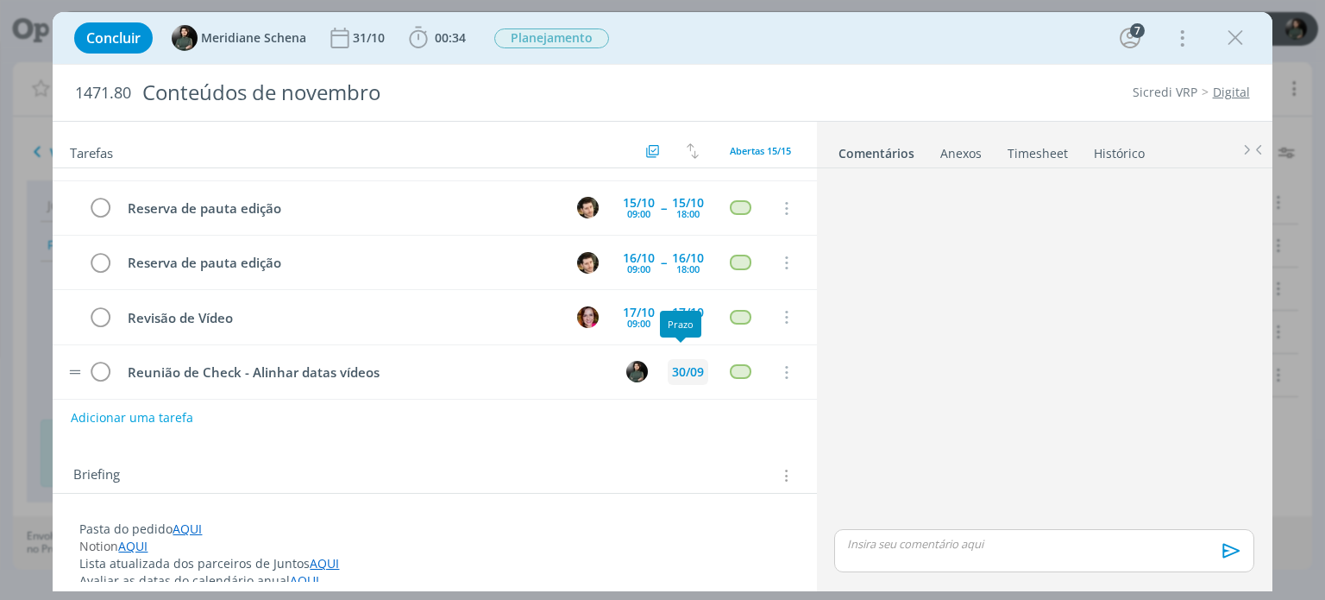
click at [675, 366] on div "30/09" at bounding box center [688, 372] width 32 height 12
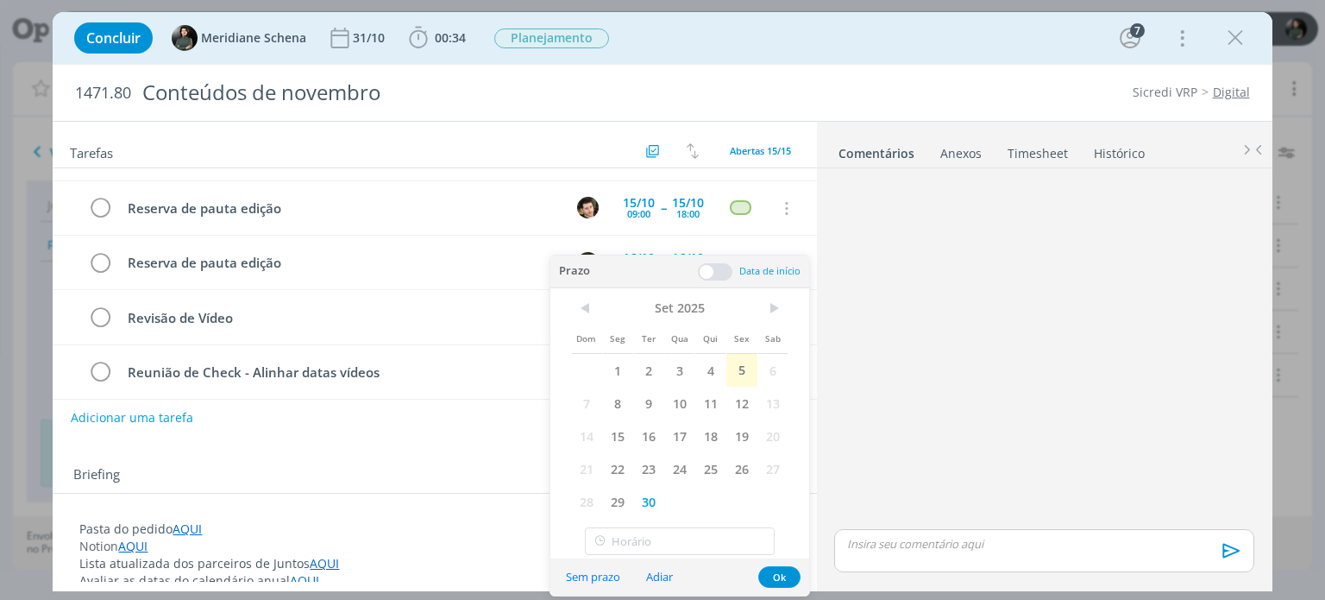
click at [533, 393] on div "Questionamentos do mês (novembro) *doc com o mapeamento das dúvidas para começo…" at bounding box center [435, 285] width 764 height 234
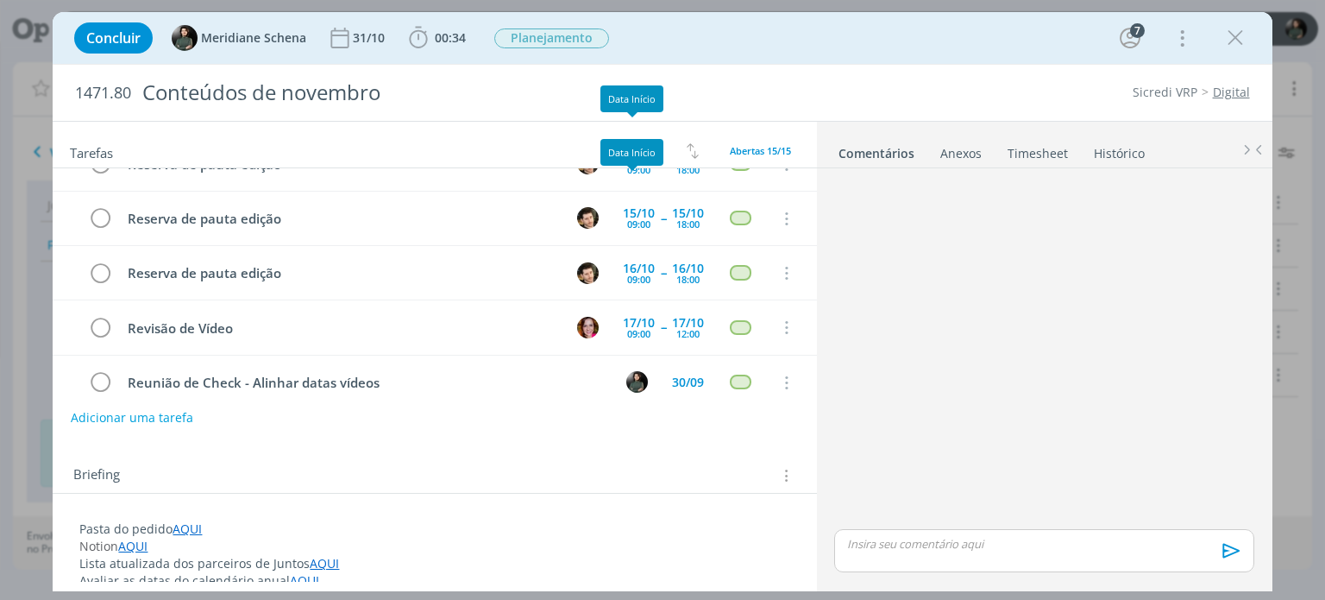
scroll to position [646, 0]
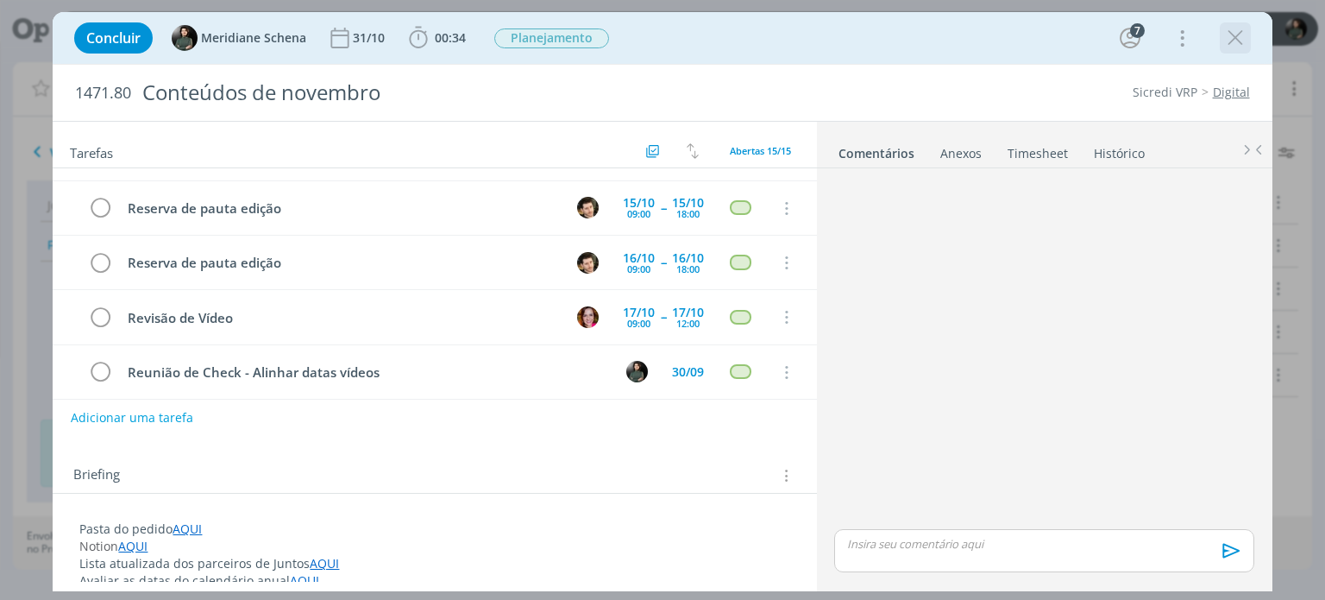
click at [1235, 26] on icon "dialog" at bounding box center [1236, 38] width 26 height 26
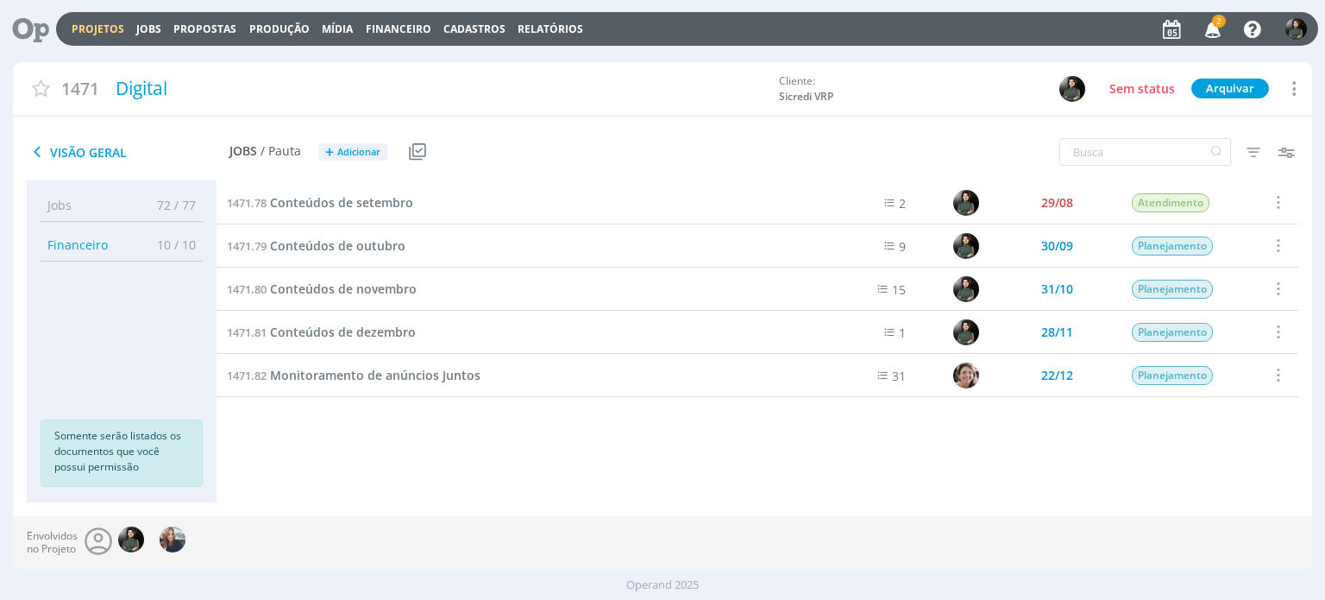
click at [1223, 30] on icon "button" at bounding box center [1213, 28] width 30 height 29
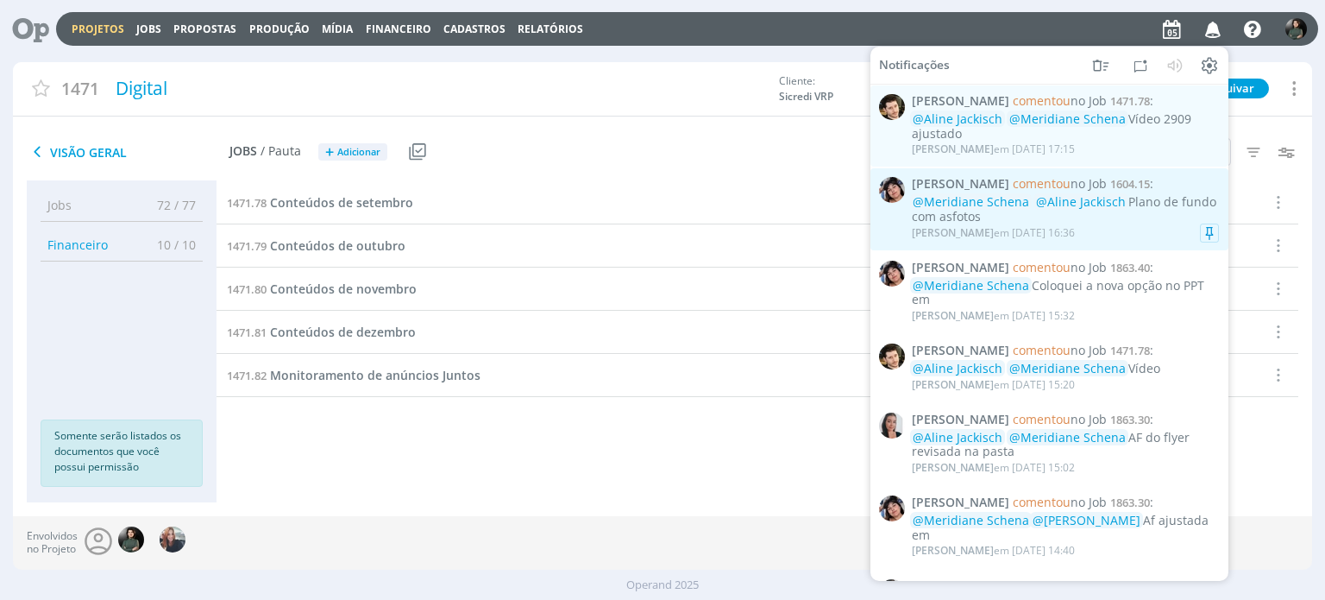
click at [1103, 220] on div "@Meridiane Schena @Aline Jackisch Plano de fundo com asfotos" at bounding box center [1065, 209] width 307 height 29
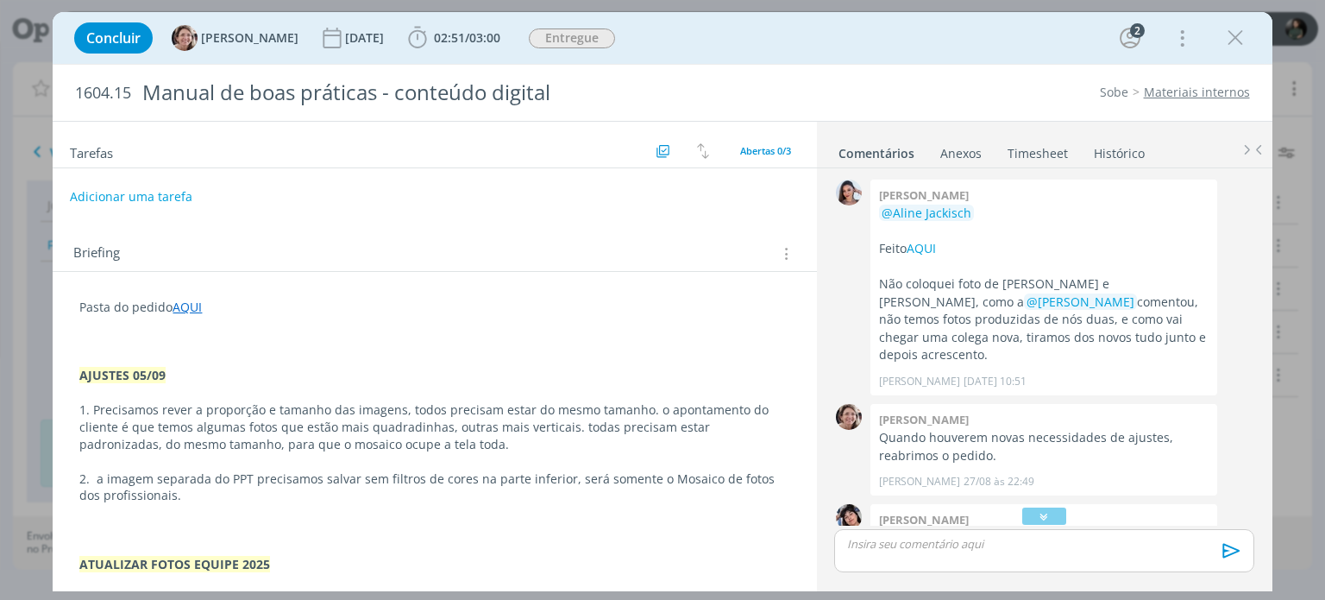
click at [167, 194] on button "Adicionar uma tarefa" at bounding box center [131, 196] width 123 height 29
click at [176, 192] on input "dialog" at bounding box center [320, 196] width 475 height 24
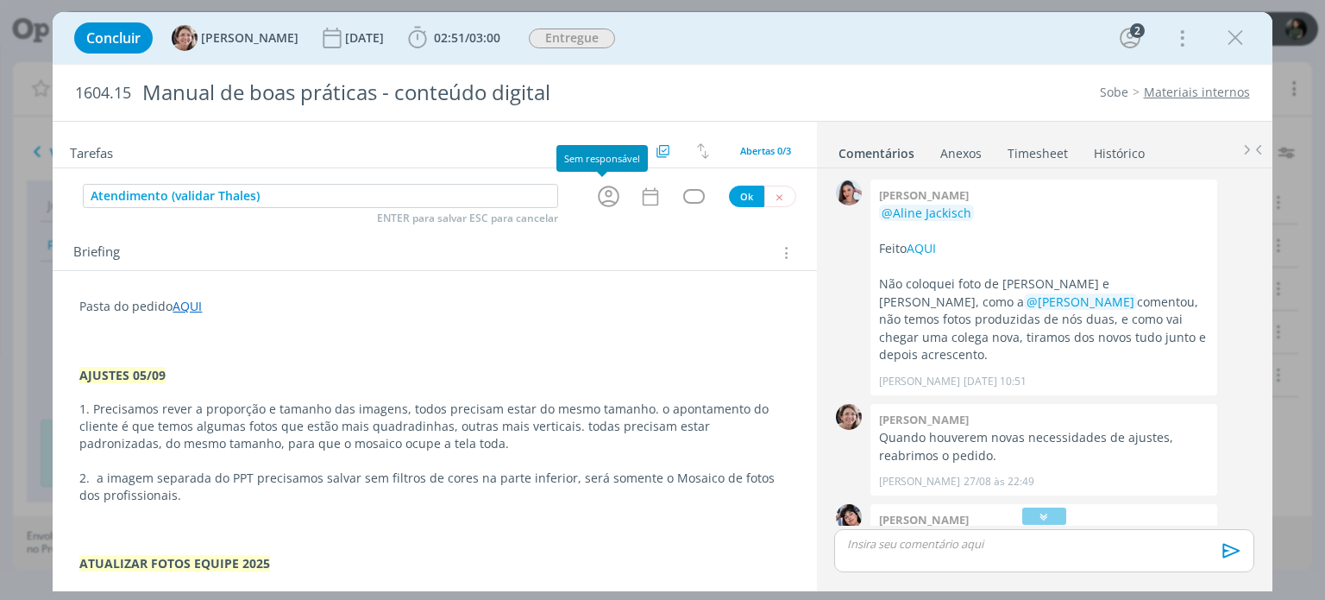
click at [601, 186] on icon "dialog" at bounding box center [608, 196] width 27 height 27
type input "Atendimento (validar Thales)"
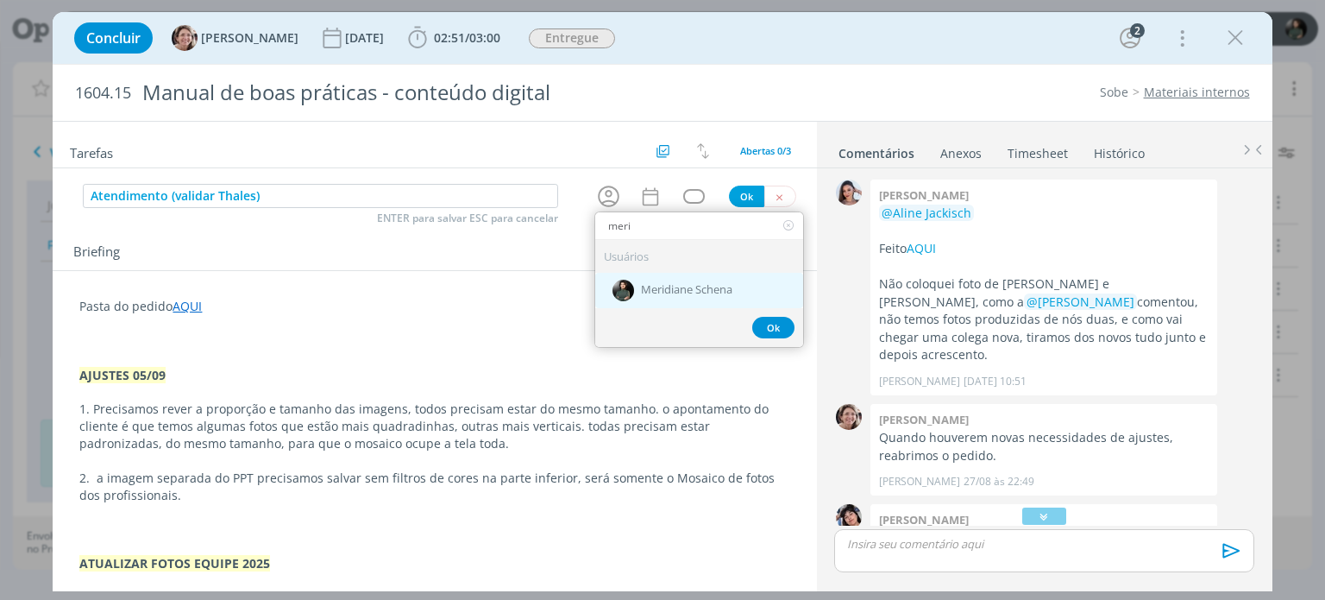
type input "meri"
click at [661, 276] on div "Meridiane Schena" at bounding box center [699, 290] width 208 height 35
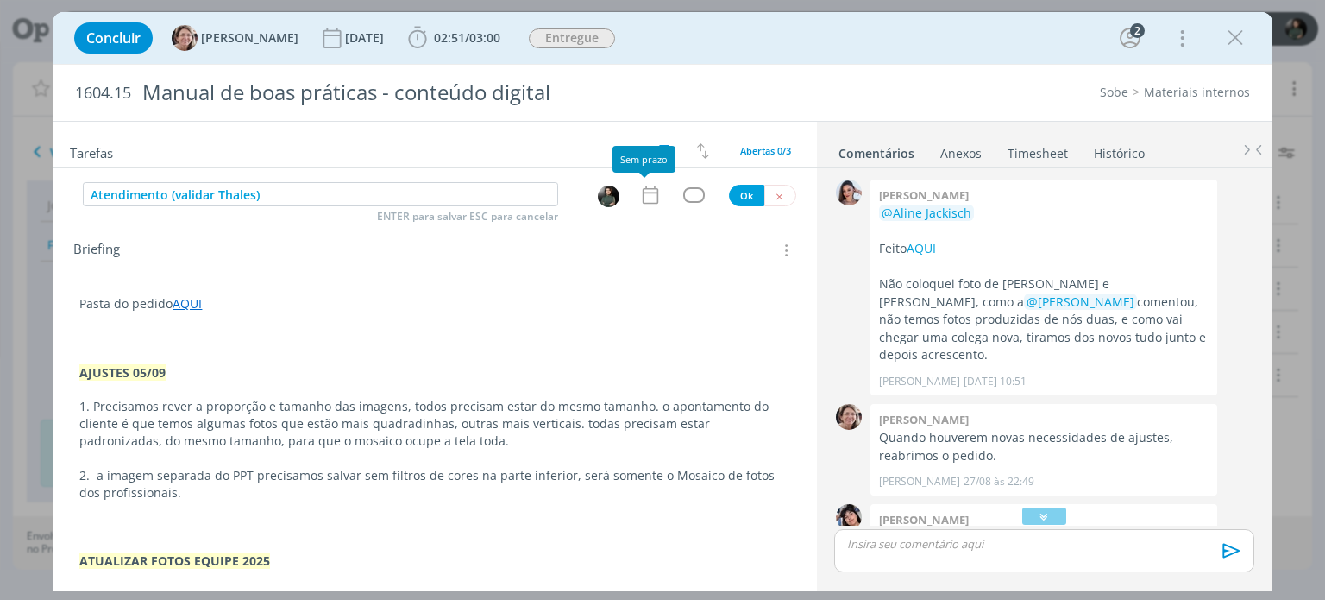
click at [649, 197] on icon "dialog" at bounding box center [650, 195] width 22 height 22
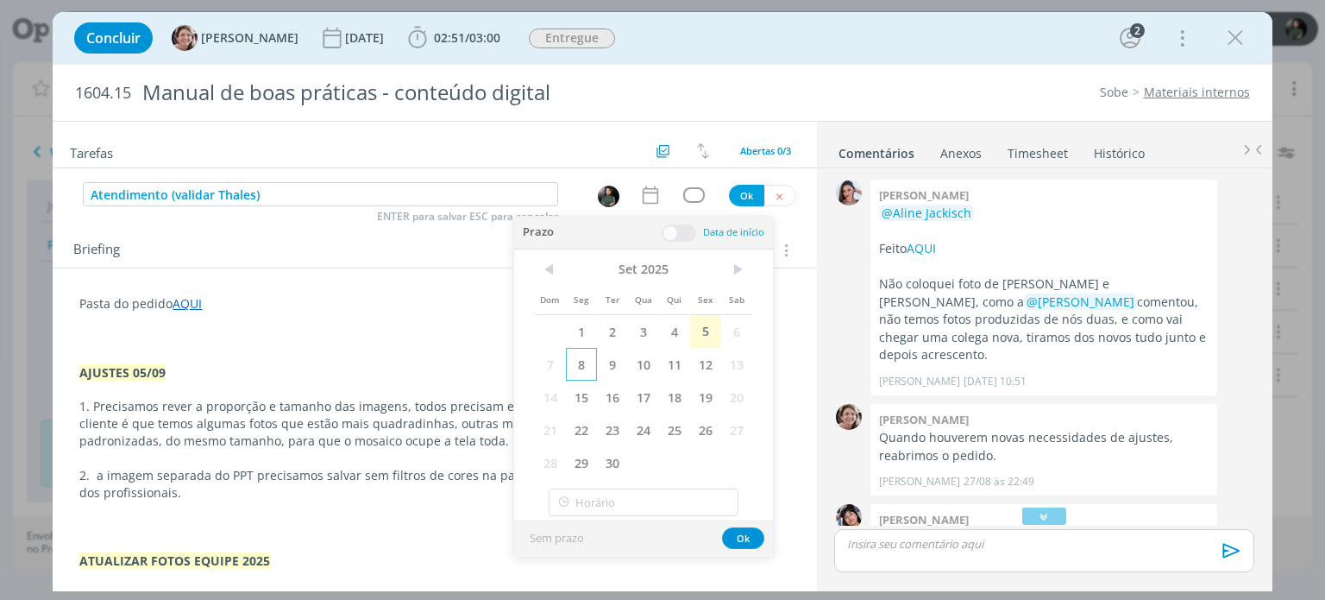
click at [590, 351] on span "8" at bounding box center [581, 364] width 31 height 33
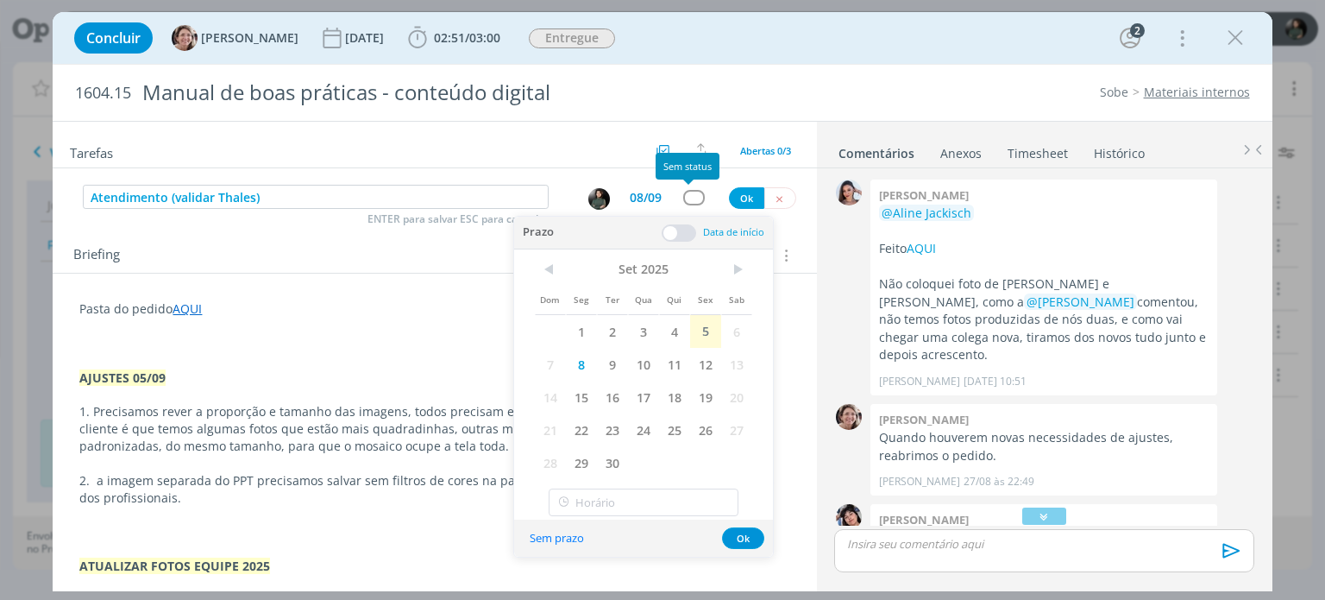
click at [687, 198] on div "dialog" at bounding box center [694, 197] width 22 height 15
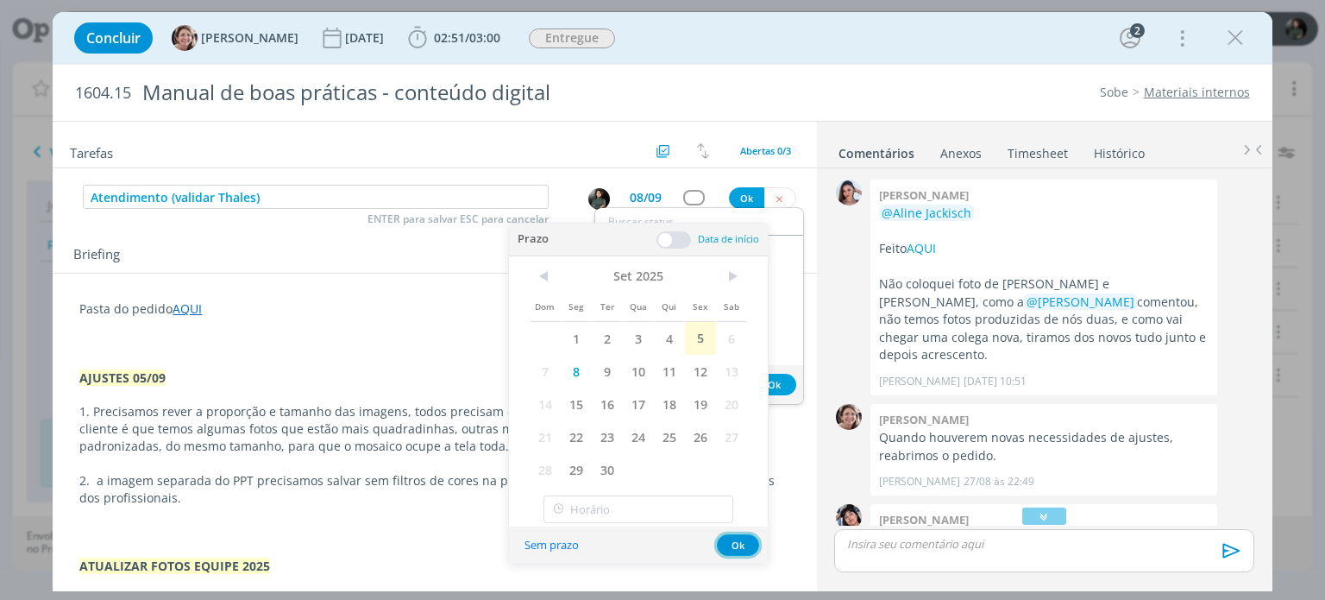
click at [733, 544] on button "Ok" at bounding box center [738, 545] width 42 height 22
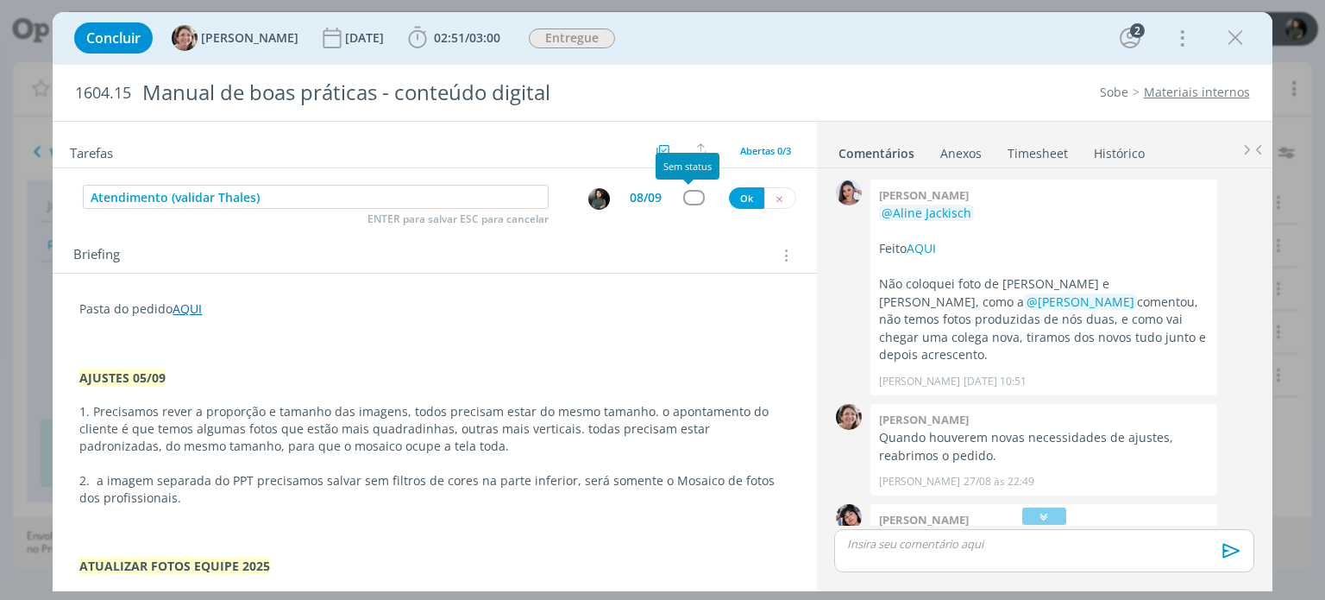
click at [683, 193] on div "dialog" at bounding box center [694, 197] width 22 height 15
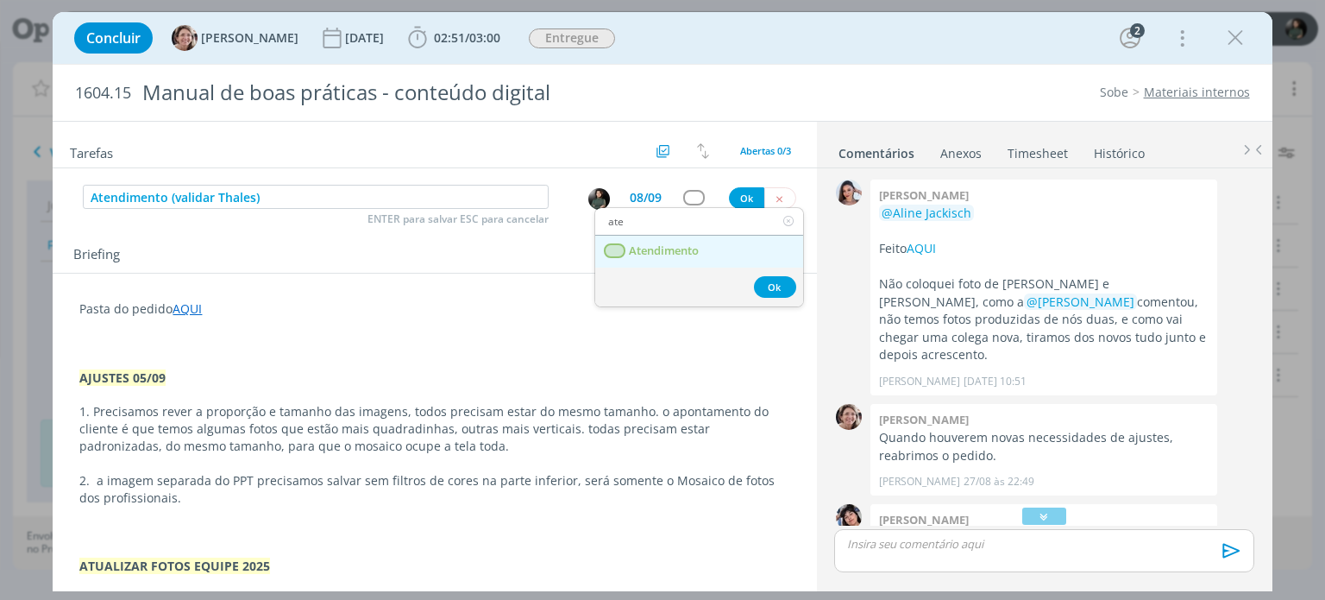
type input "ate"
click at [682, 247] on span "Atendimento" at bounding box center [665, 251] width 70 height 14
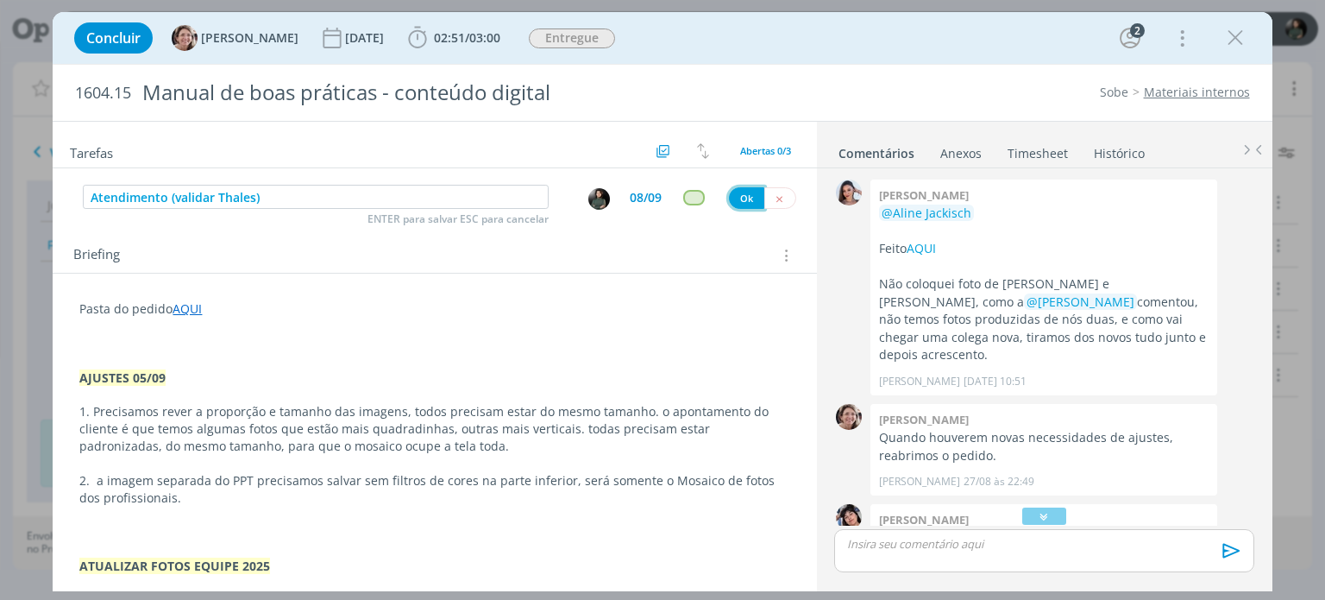
click at [733, 194] on button "Ok" at bounding box center [746, 198] width 35 height 22
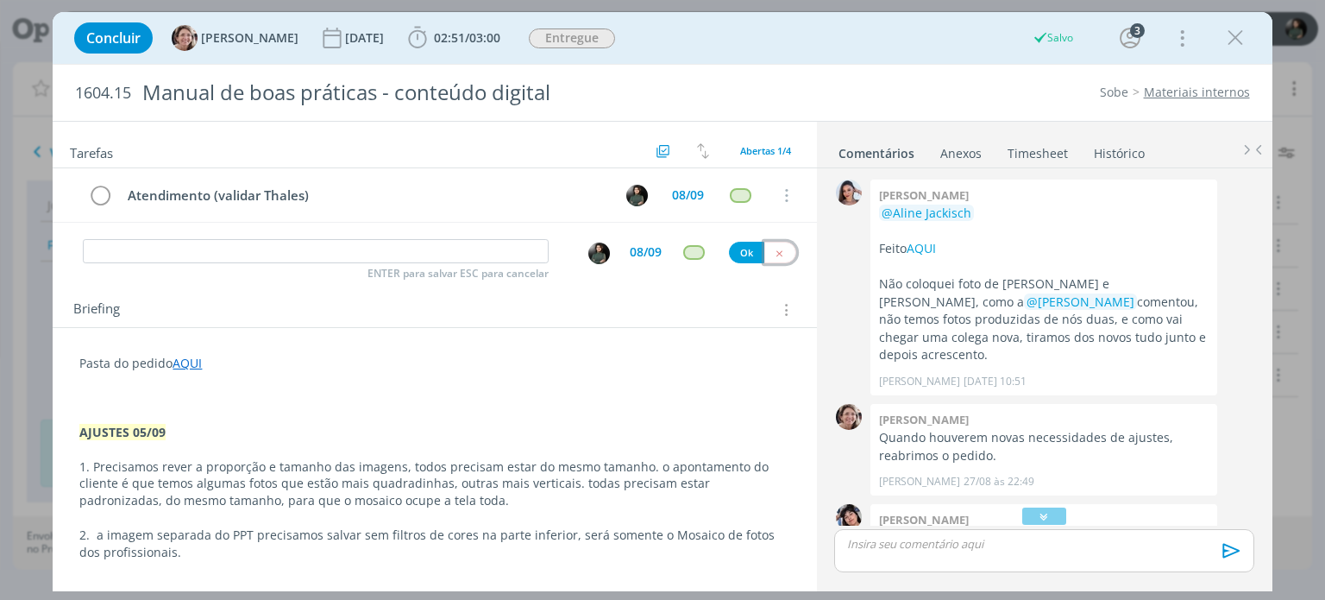
click at [773, 242] on button "dialog" at bounding box center [780, 253] width 32 height 22
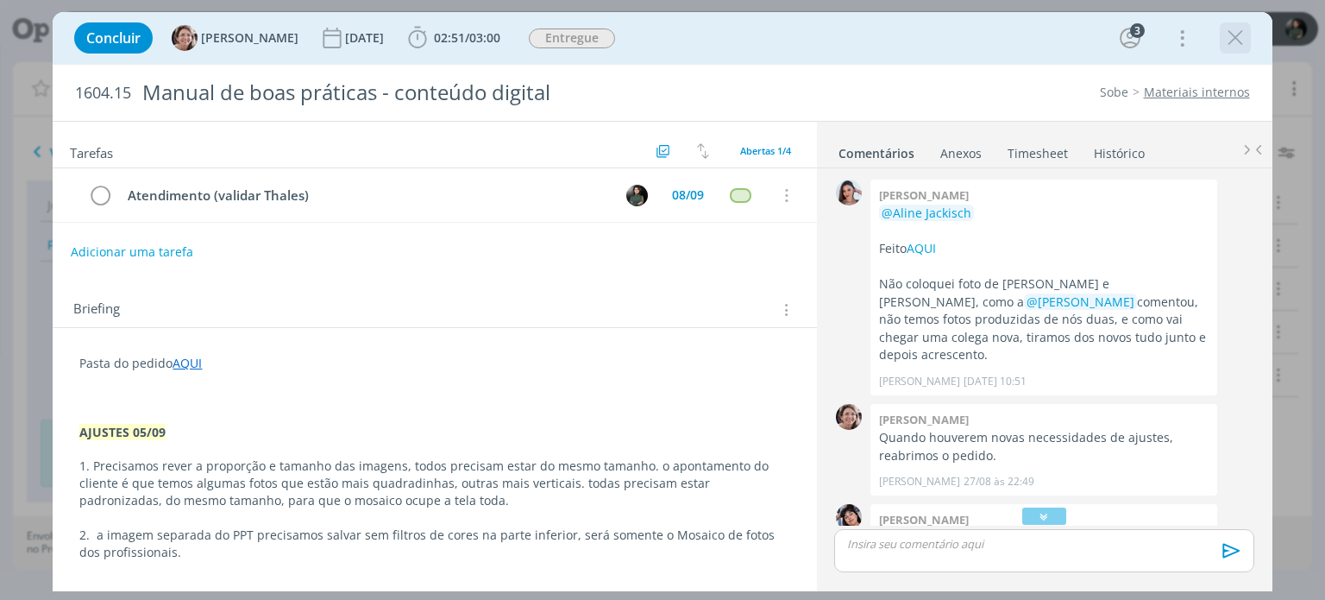
click at [1244, 36] on icon "dialog" at bounding box center [1236, 38] width 26 height 26
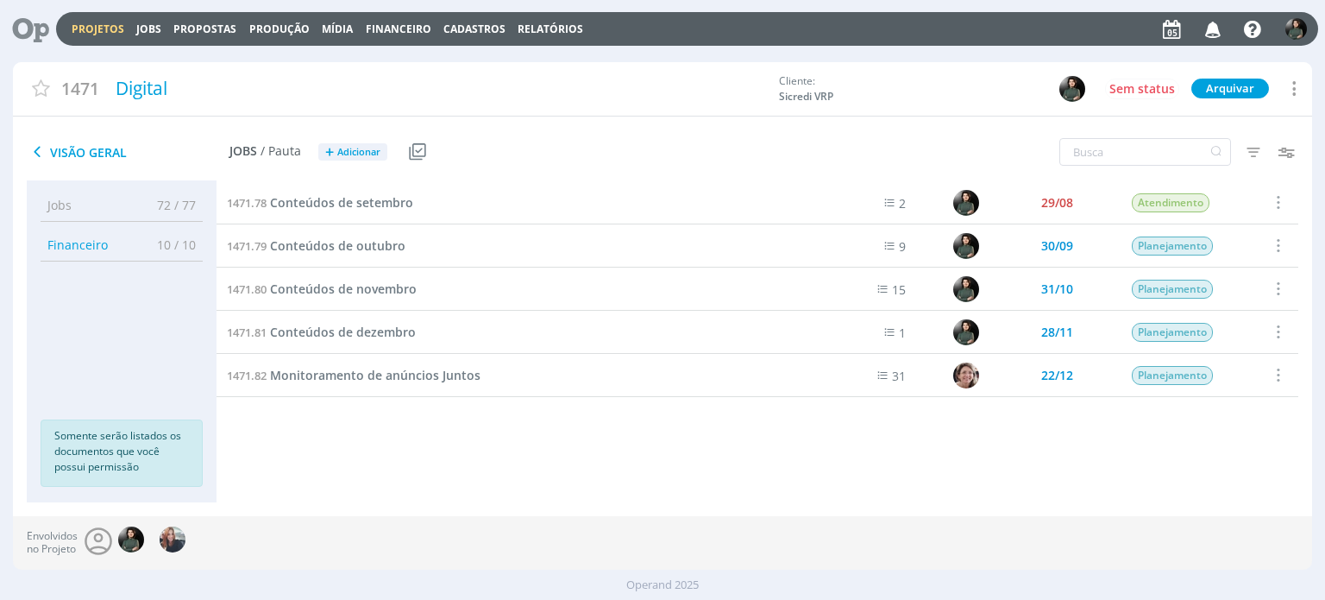
click at [1208, 27] on icon "button" at bounding box center [1213, 28] width 30 height 29
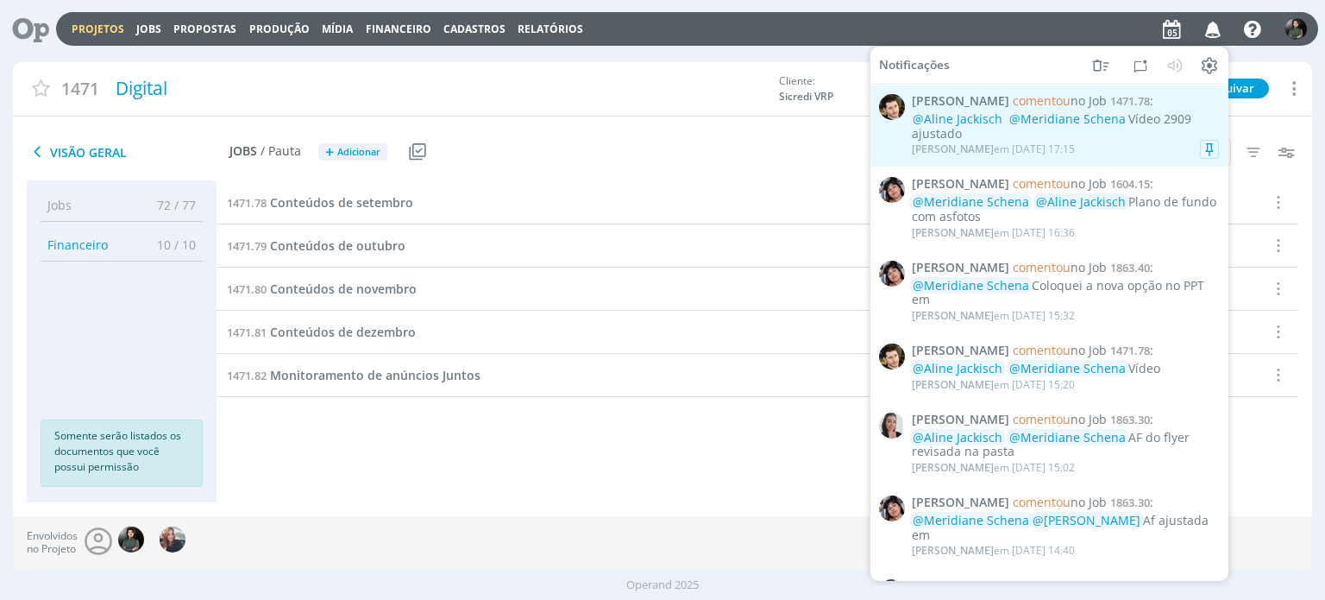
click at [1098, 134] on div "@Aline Jackisch @Meridiane Schena Vídeo 2909 ajustado" at bounding box center [1065, 126] width 307 height 29
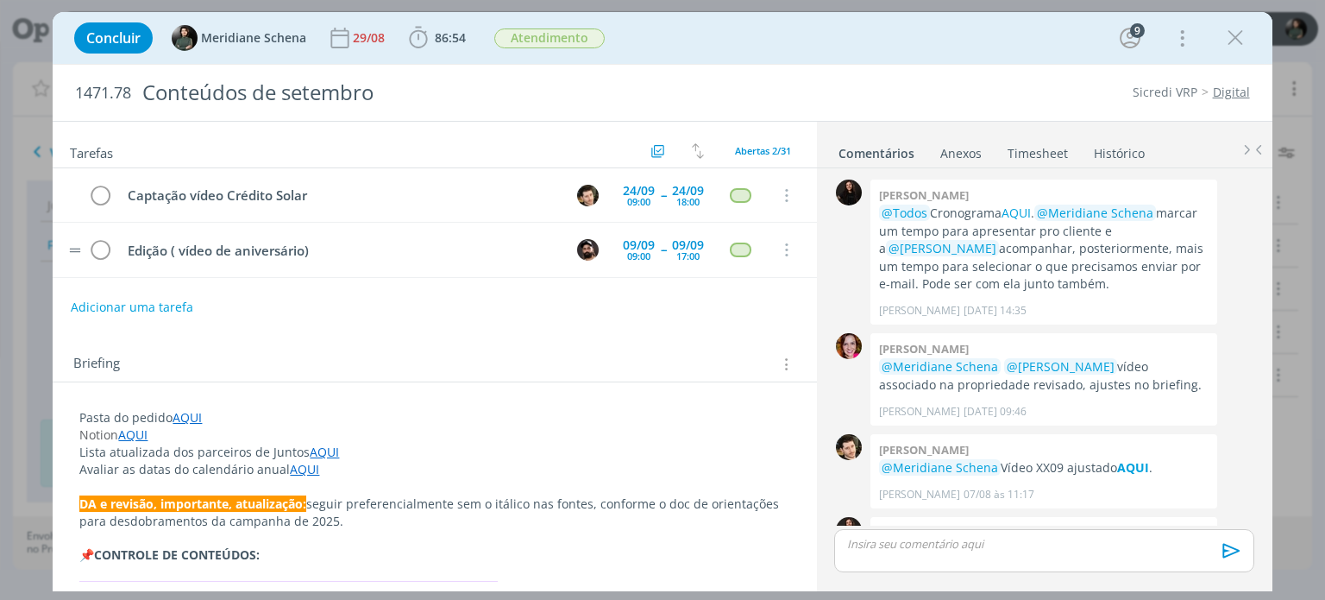
scroll to position [2576, 0]
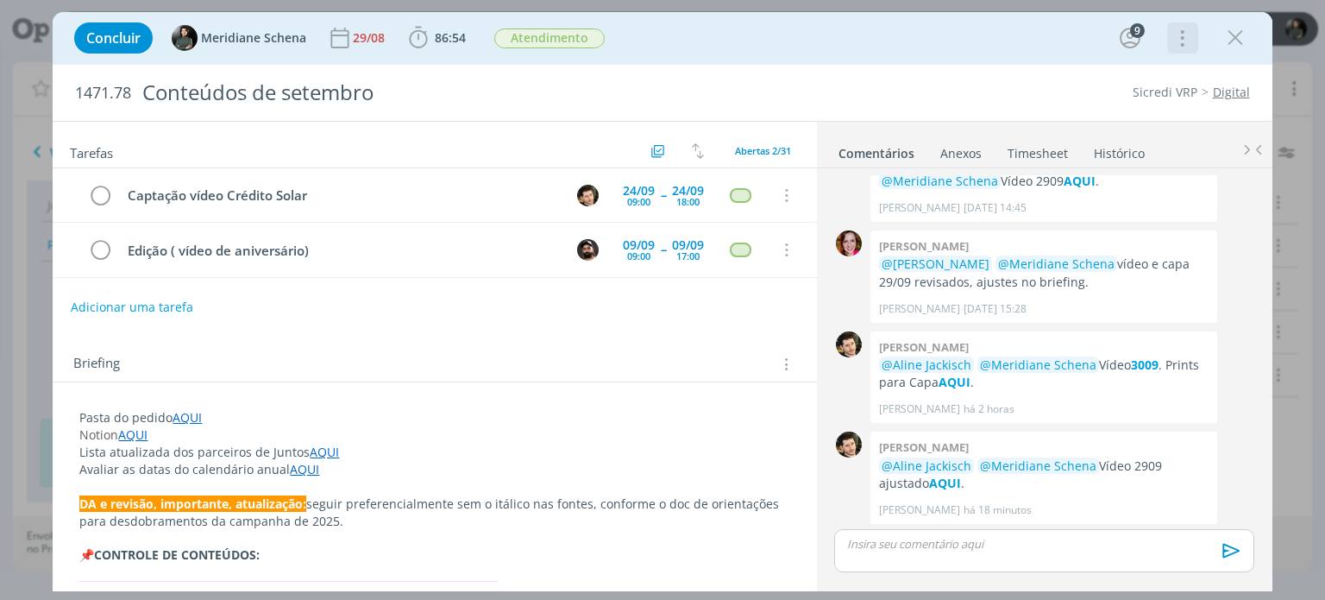
click at [1182, 35] on icon "dialog" at bounding box center [1181, 38] width 24 height 28
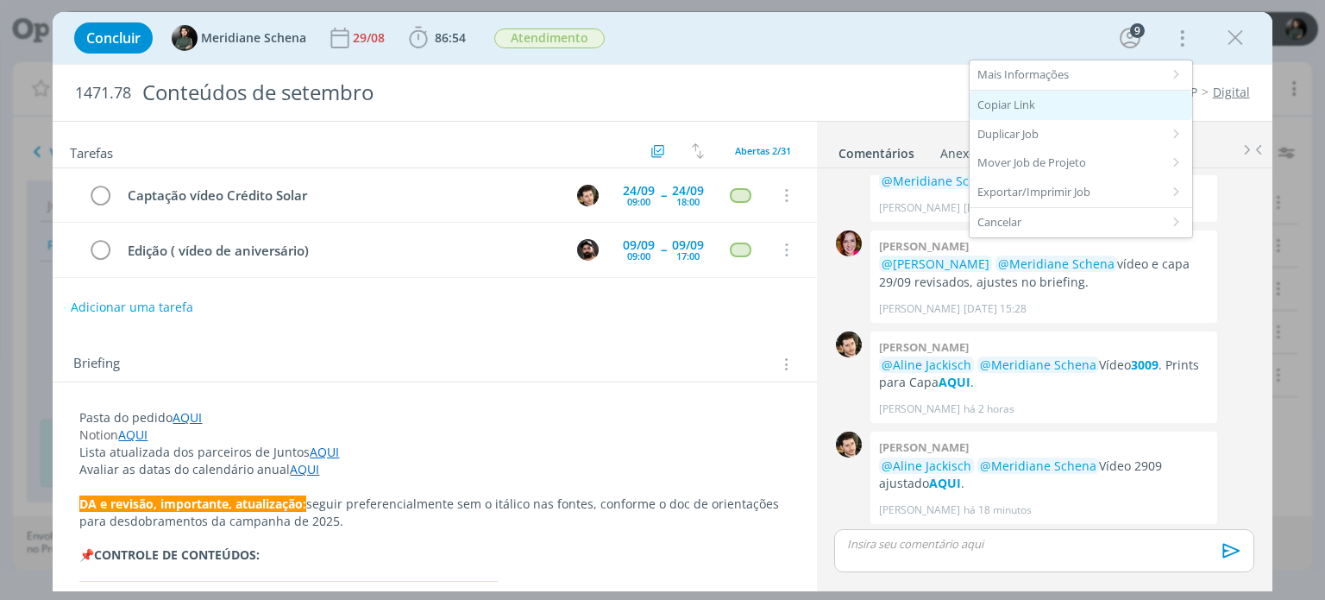
click at [1027, 106] on div "Copiar Link" at bounding box center [1081, 105] width 223 height 29
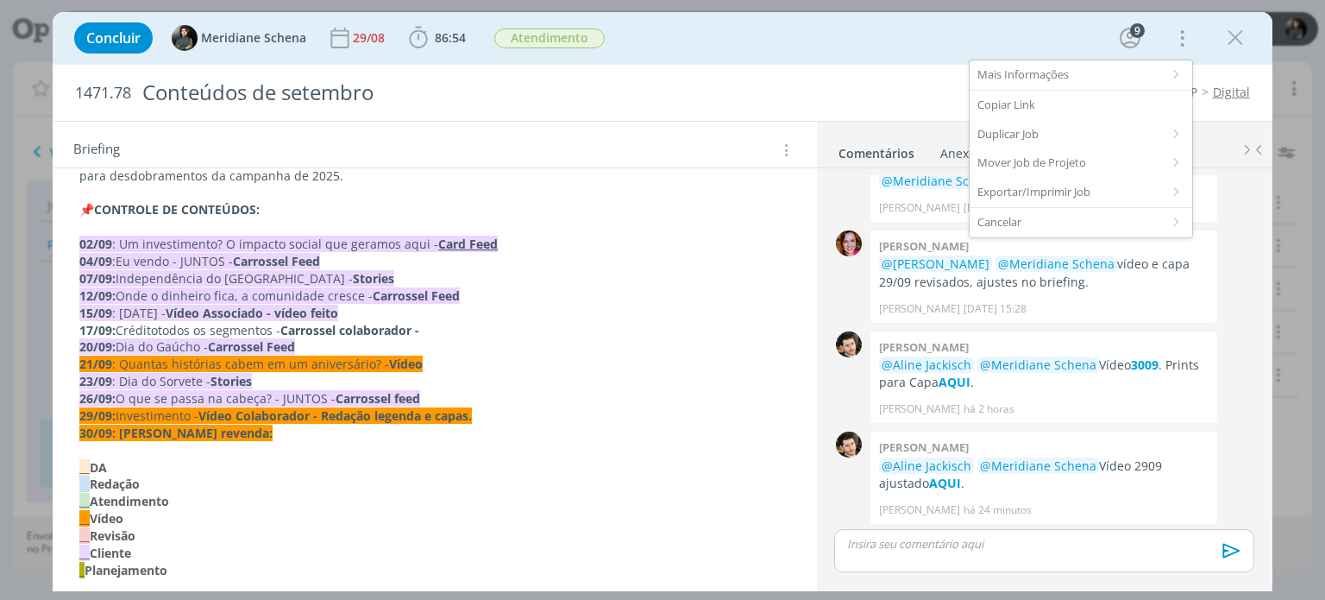
scroll to position [0, 0]
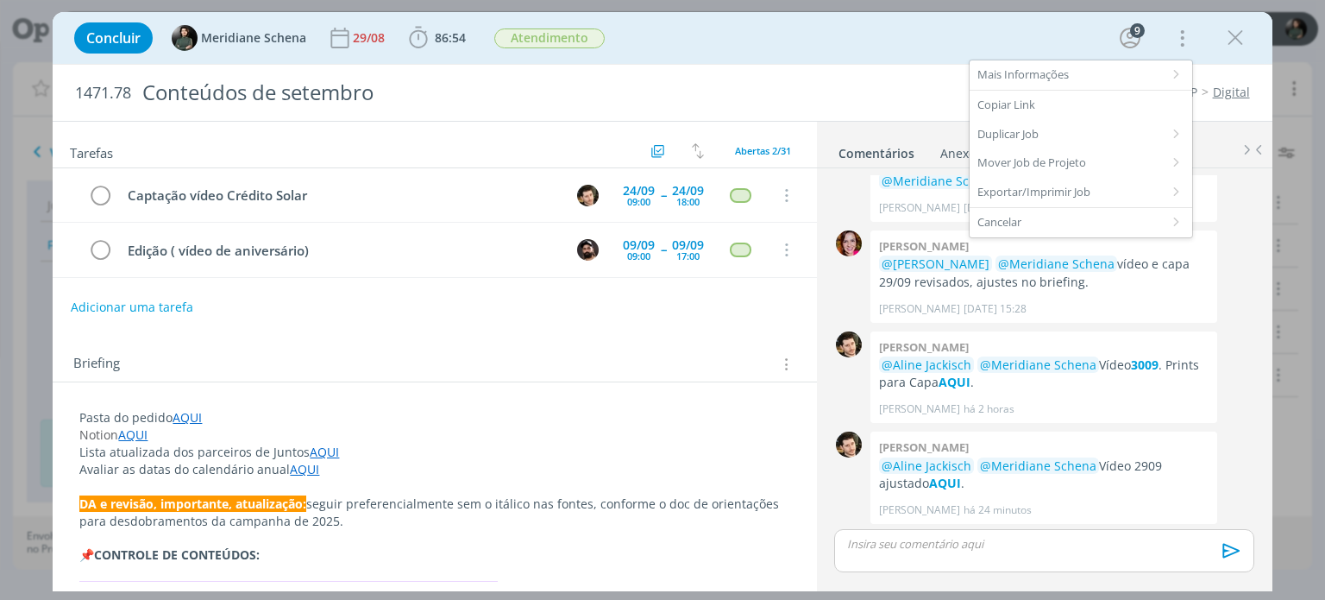
click at [892, 37] on div "Concluir Meridiane Schena 29/08 86:54 Iniciar Apontar Data * 05/09/2025 Horas *…" at bounding box center [662, 37] width 1193 height 41
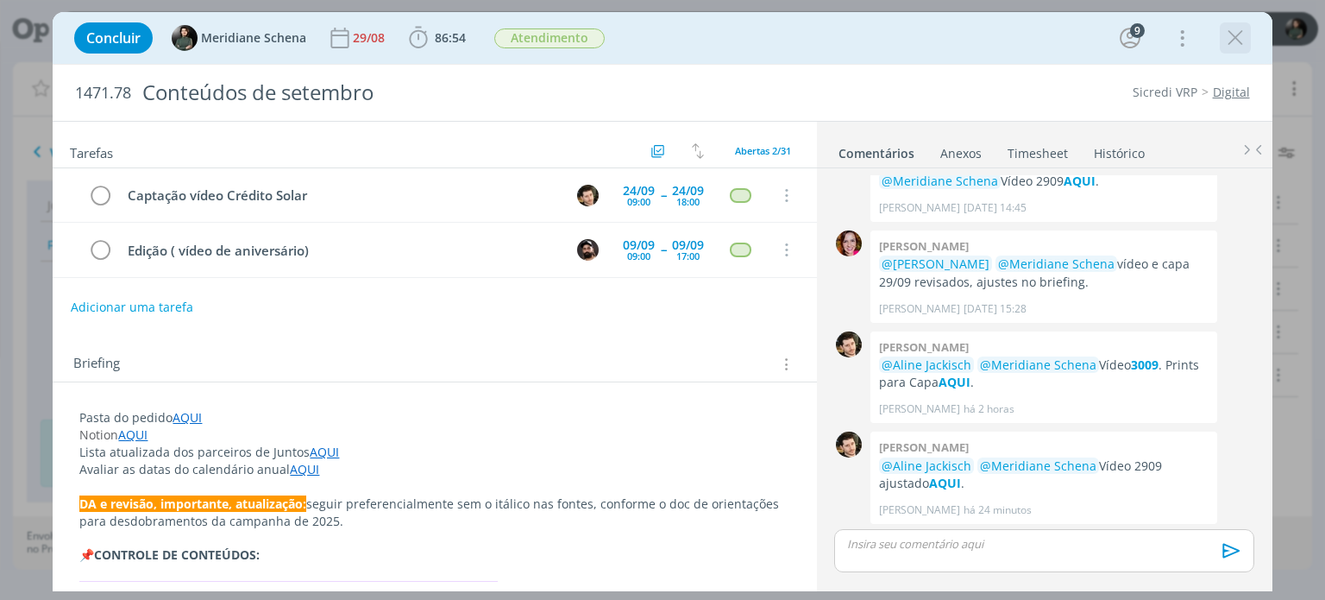
click at [1235, 41] on icon "dialog" at bounding box center [1236, 38] width 26 height 26
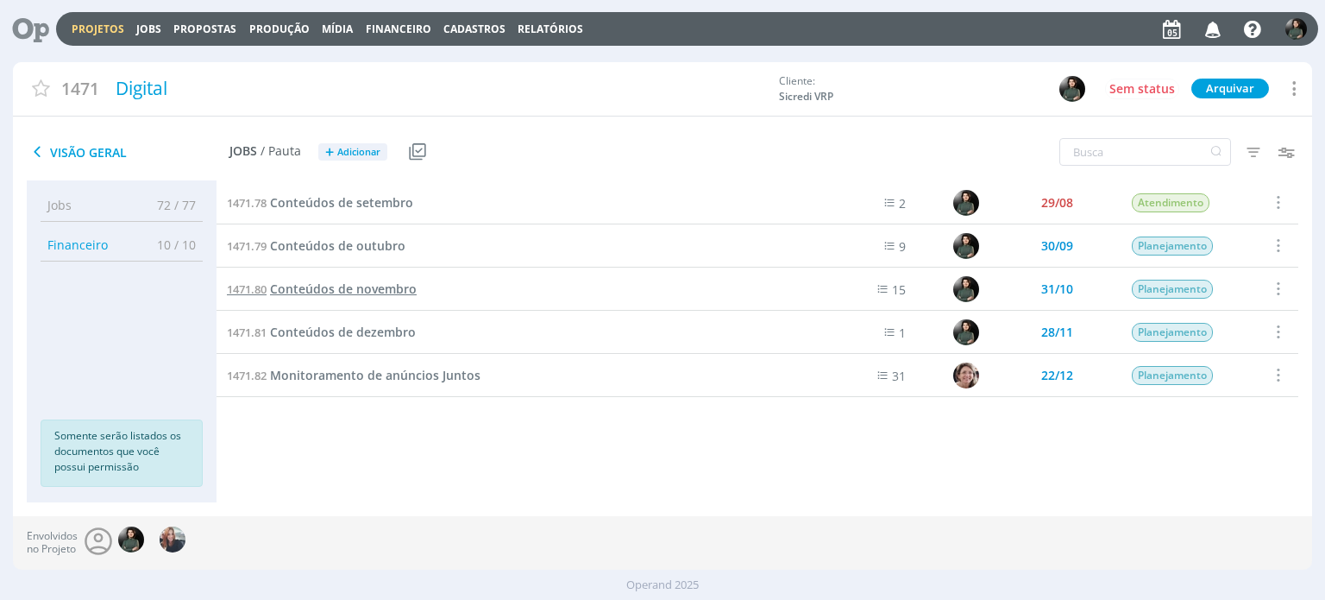
click at [393, 282] on span "Conteúdos de novembro" at bounding box center [343, 288] width 147 height 16
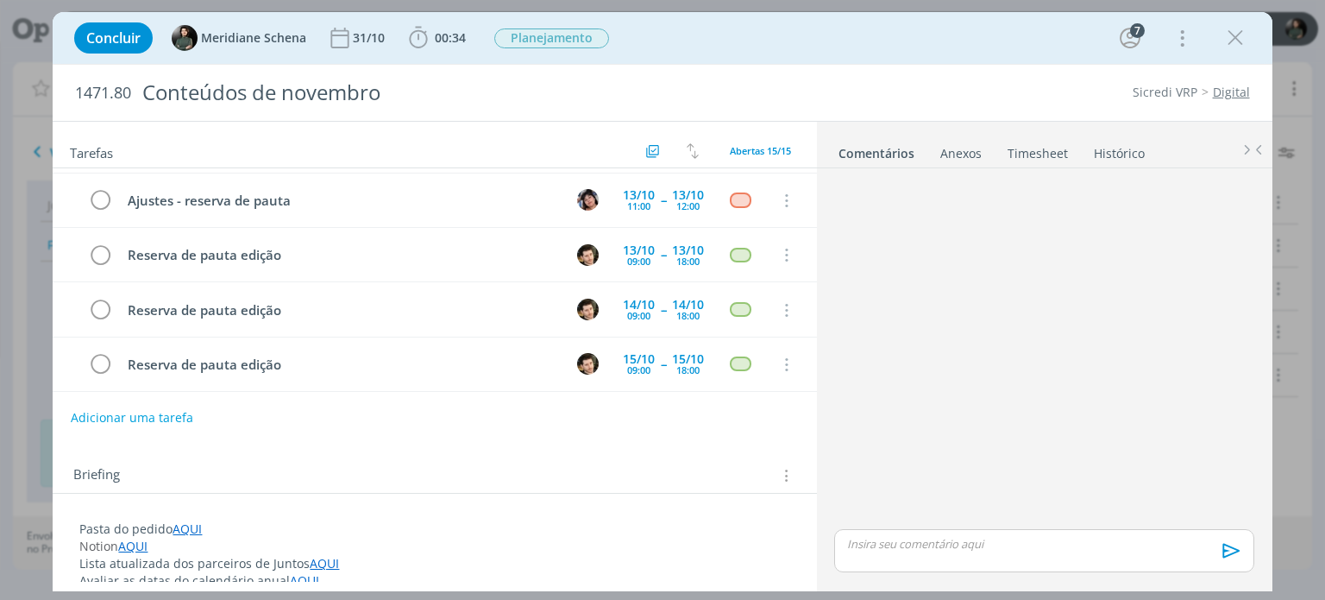
scroll to position [42, 0]
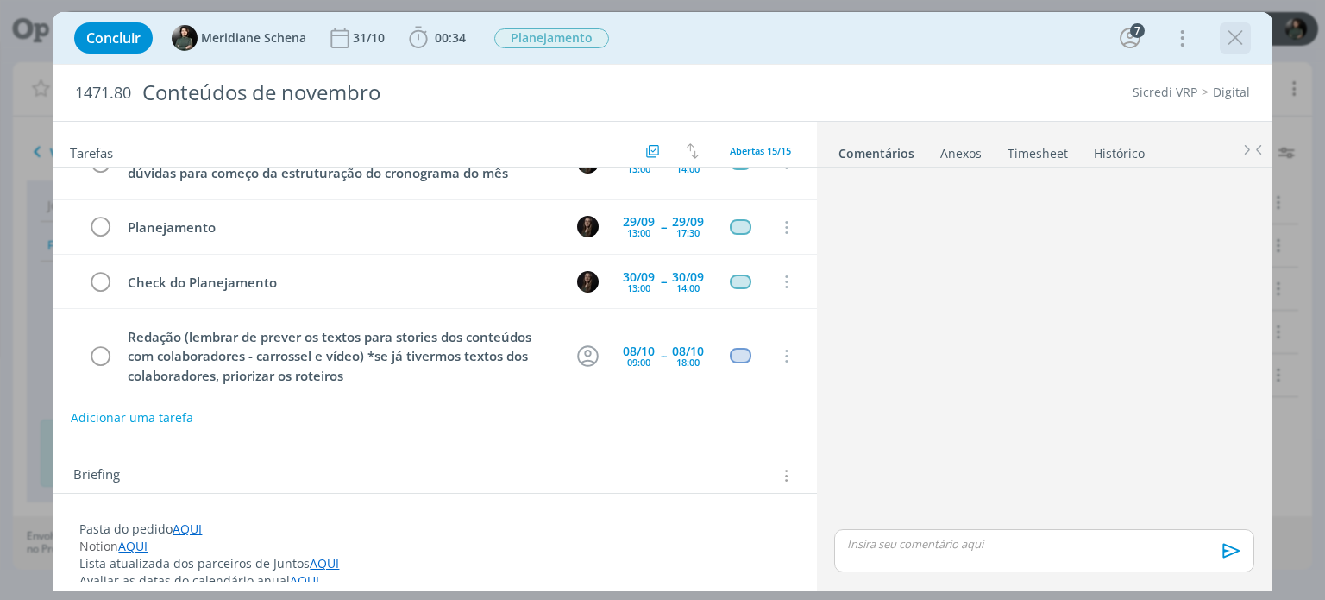
click at [1232, 37] on icon "dialog" at bounding box center [1236, 38] width 26 height 26
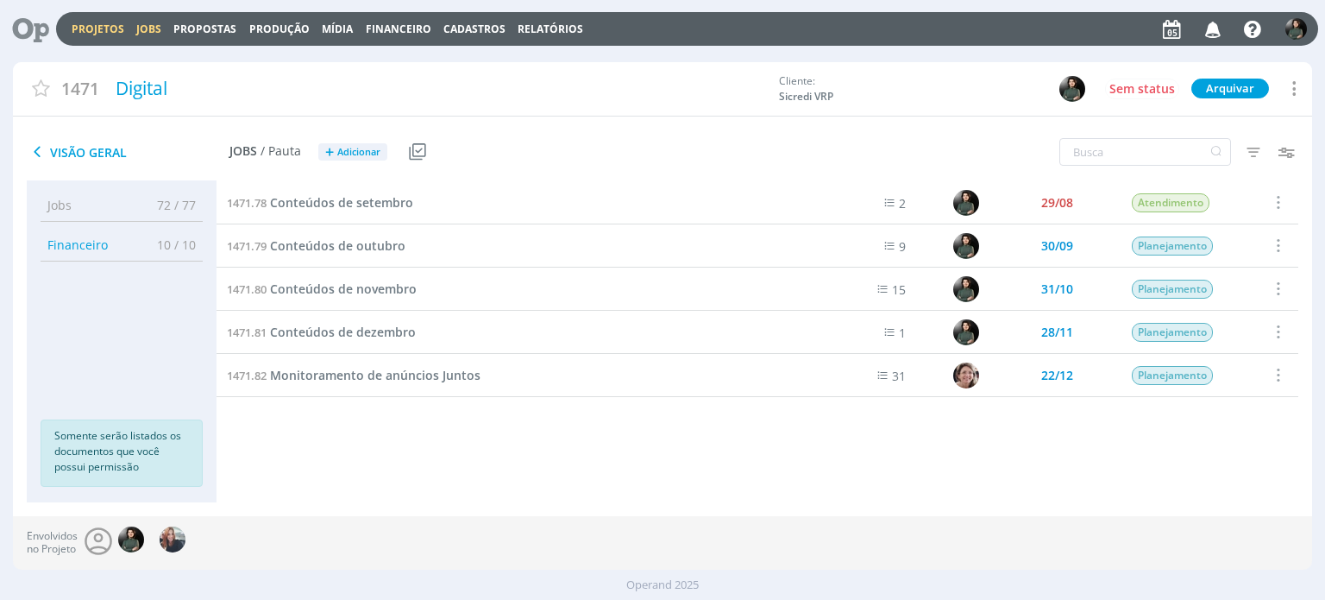
click at [148, 35] on link "Jobs" at bounding box center [148, 29] width 25 height 15
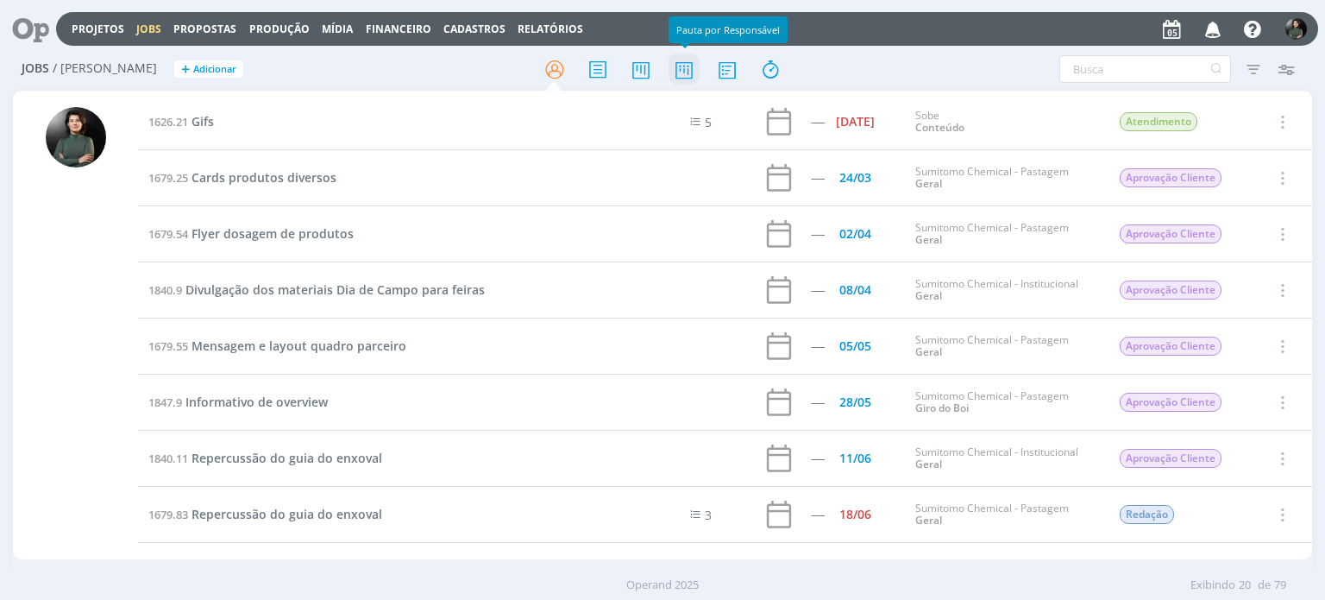
click at [678, 72] on icon at bounding box center [684, 70] width 31 height 34
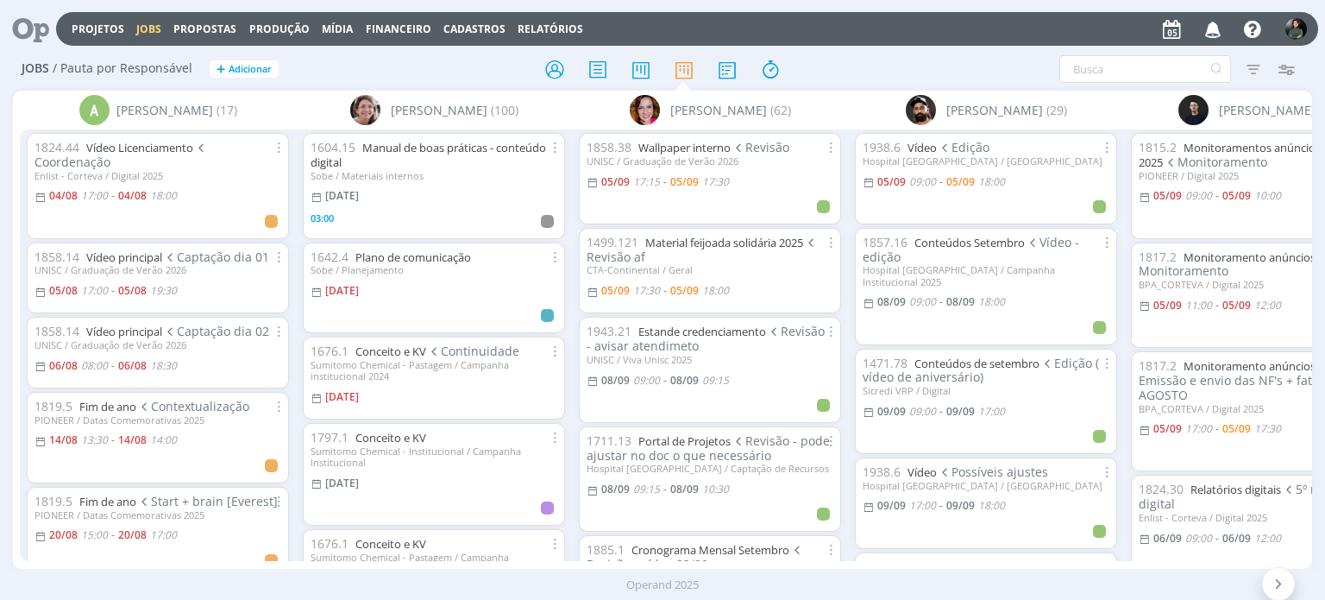
scroll to position [0, 116]
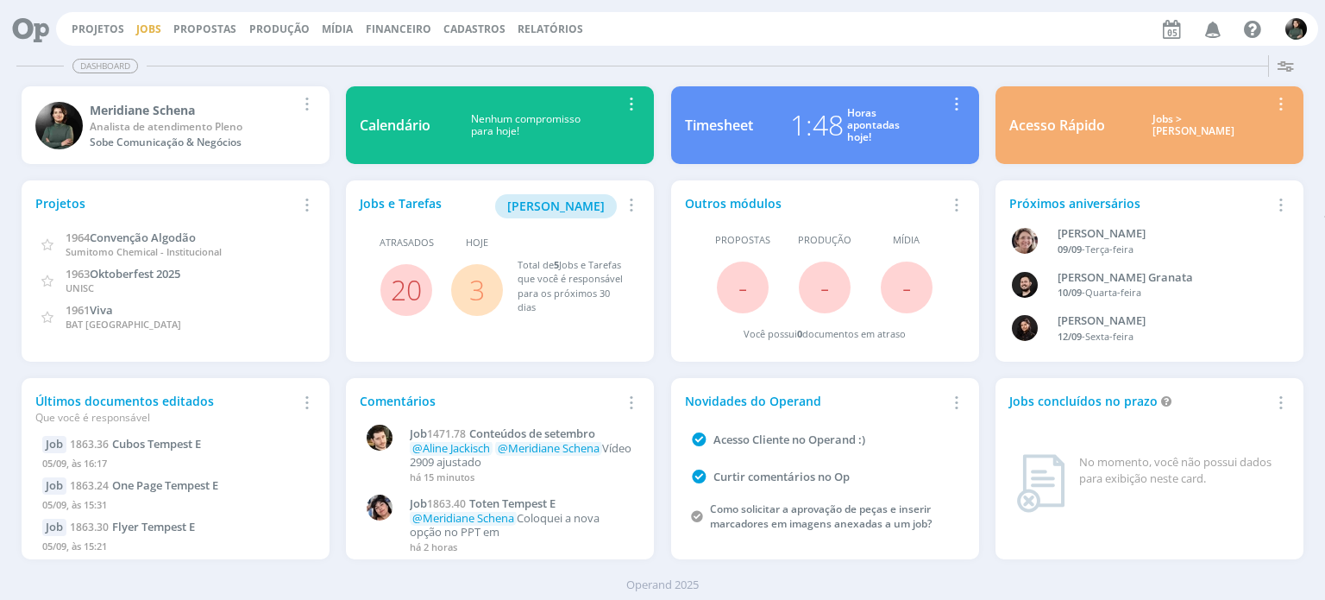
drag, startPoint x: 135, startPoint y: 20, endPoint x: 141, endPoint y: 34, distance: 15.4
click at [135, 20] on div "Projetos Jobs Propostas Produção [GEOGRAPHIC_DATA] Financeiro Cadastros Relatór…" at bounding box center [687, 29] width 1262 height 34
click at [141, 34] on link "Jobs" at bounding box center [148, 29] width 25 height 15
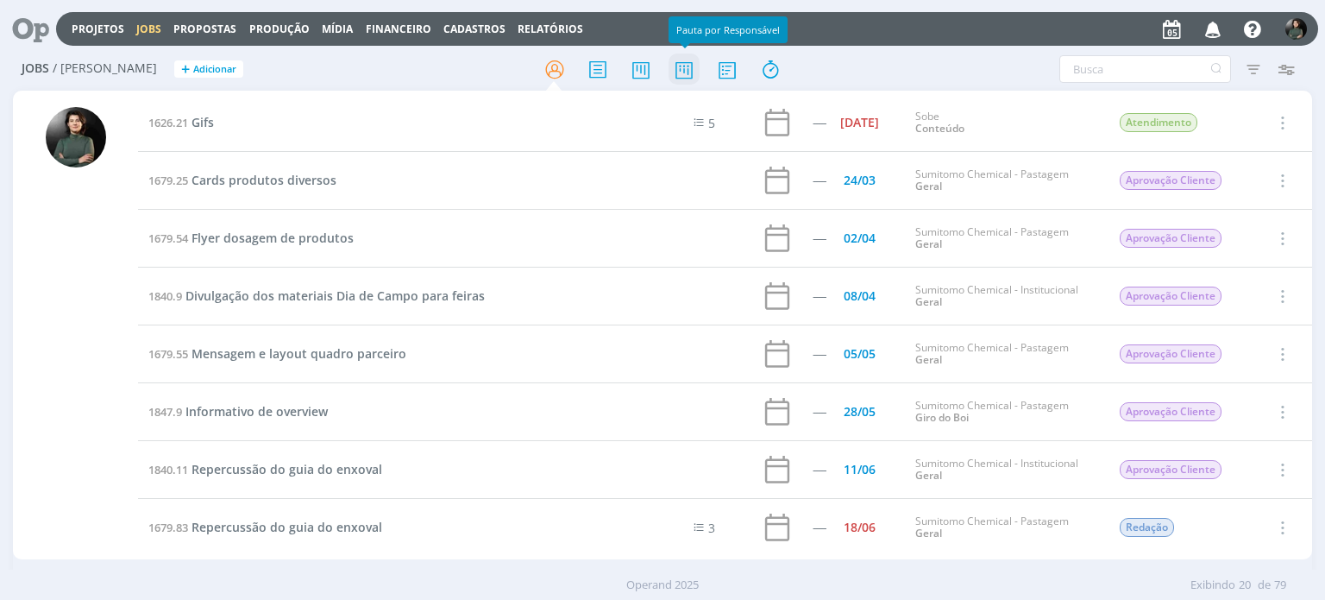
click at [688, 75] on icon at bounding box center [684, 70] width 31 height 34
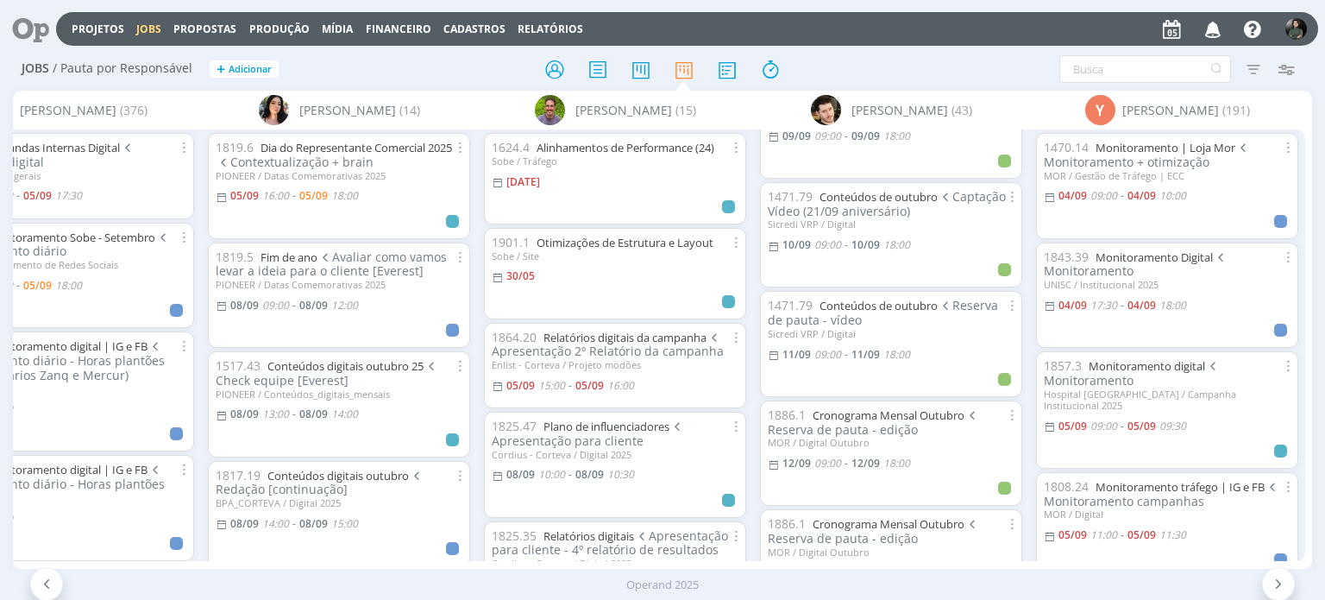
scroll to position [518, 0]
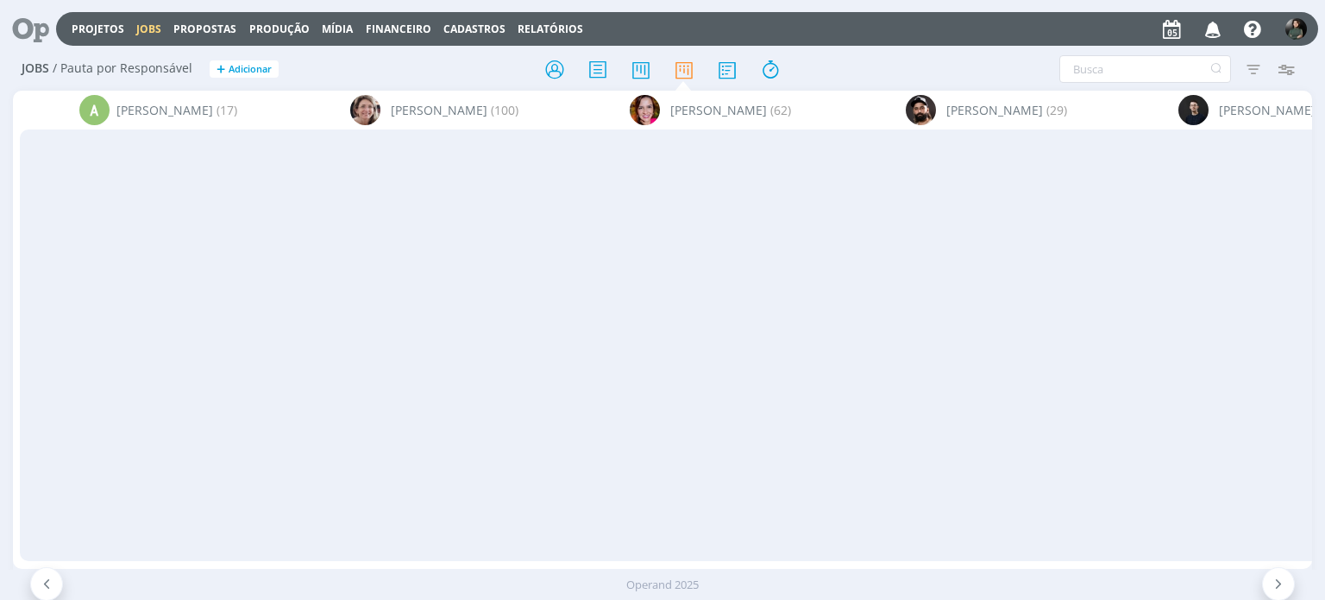
scroll to position [518, 0]
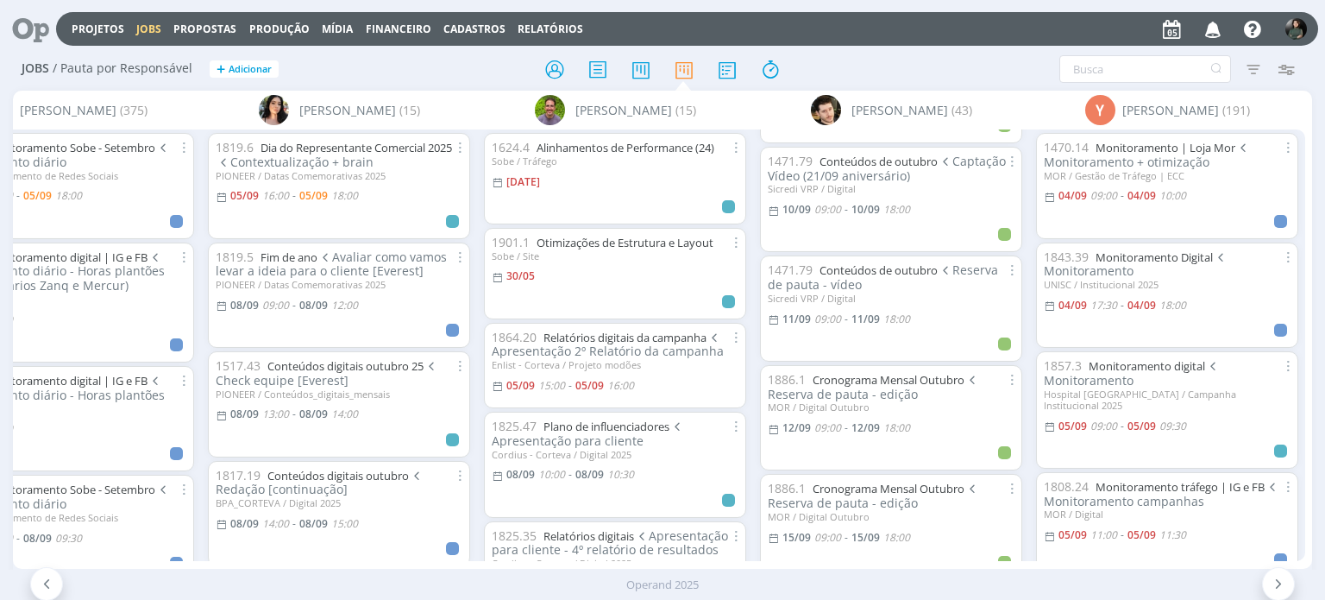
click at [1211, 30] on icon "button" at bounding box center [1213, 28] width 30 height 29
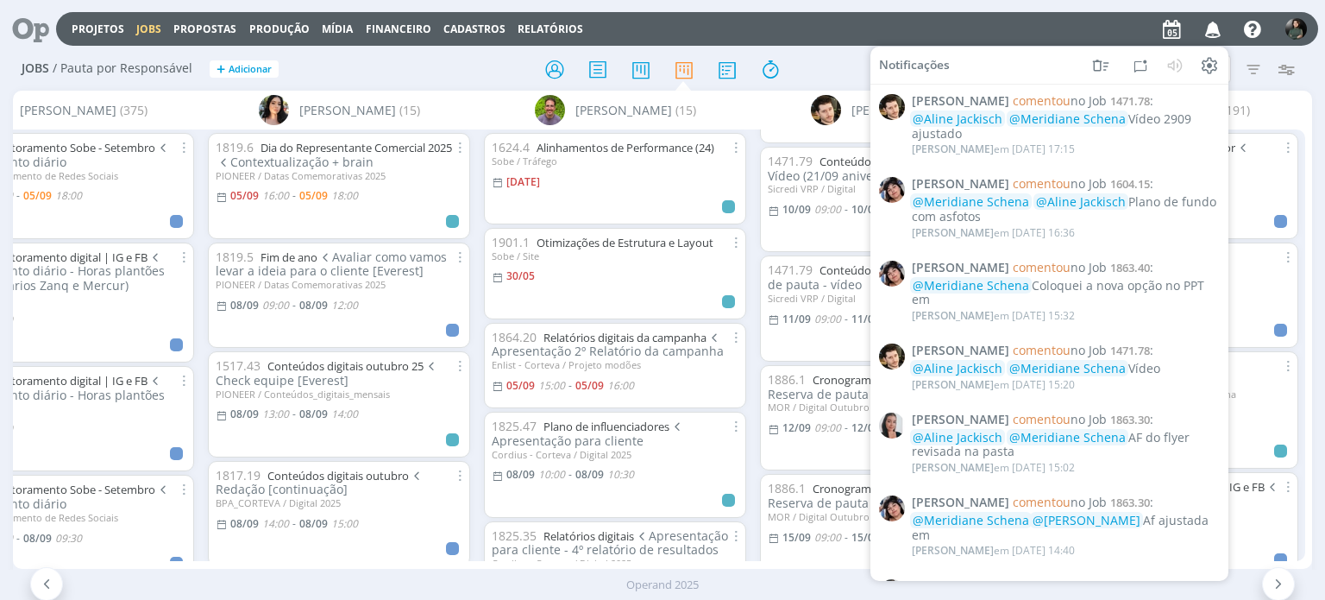
click at [840, 73] on div at bounding box center [662, 68] width 433 height 31
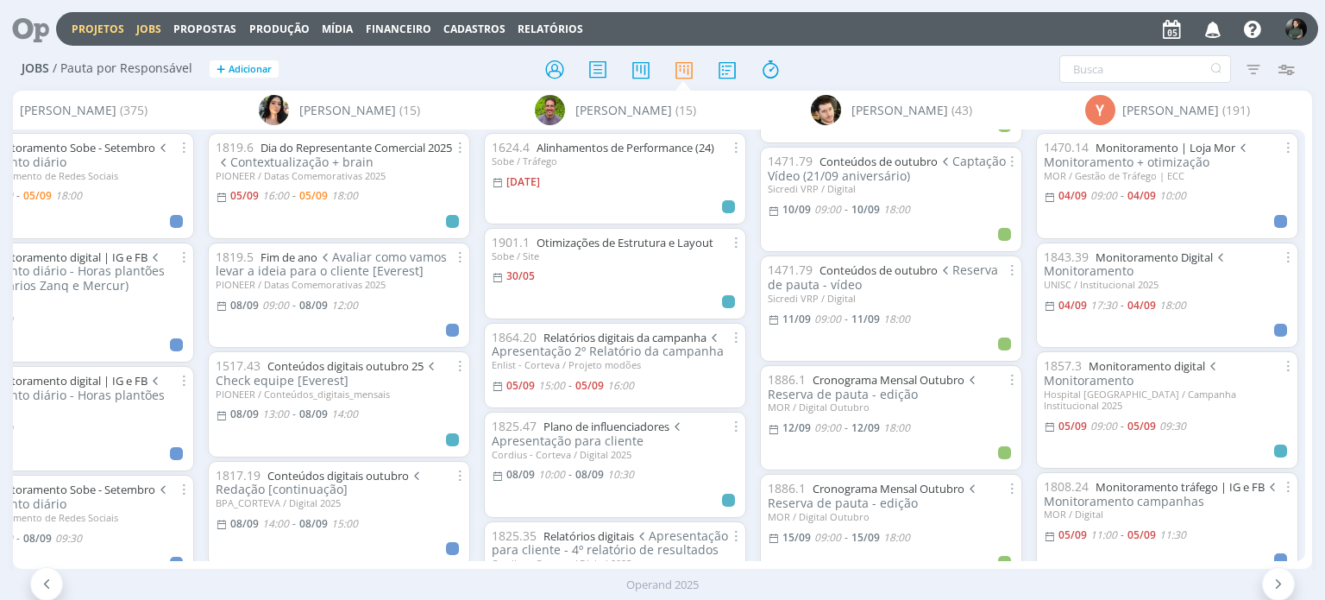
click at [100, 24] on link "Projetos" at bounding box center [98, 29] width 53 height 15
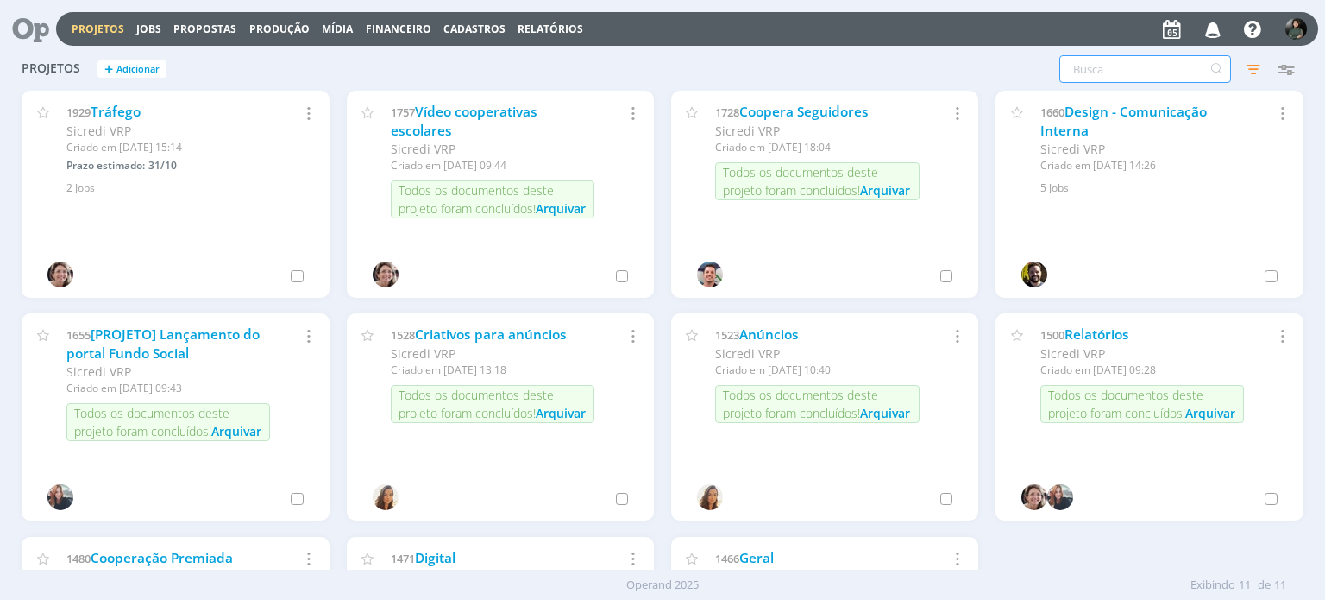
click at [1135, 66] on input "text" at bounding box center [1146, 69] width 172 height 28
click at [1249, 61] on icon "button" at bounding box center [1253, 68] width 31 height 31
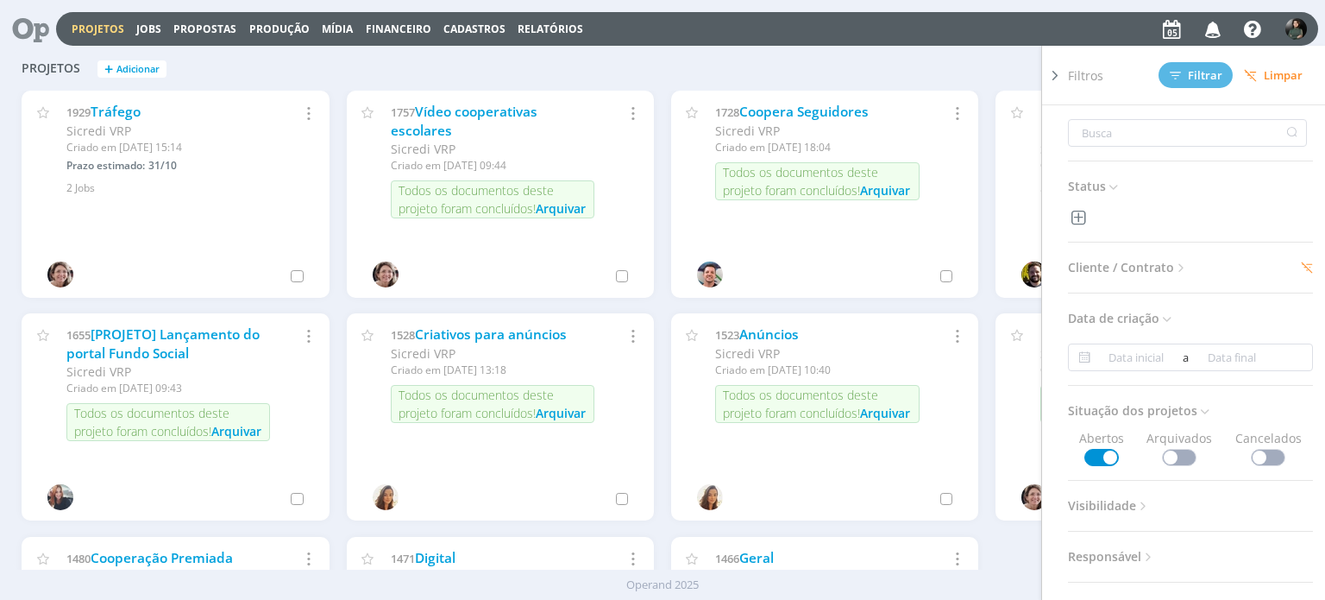
click at [1269, 75] on span "Limpar" at bounding box center [1273, 75] width 59 height 13
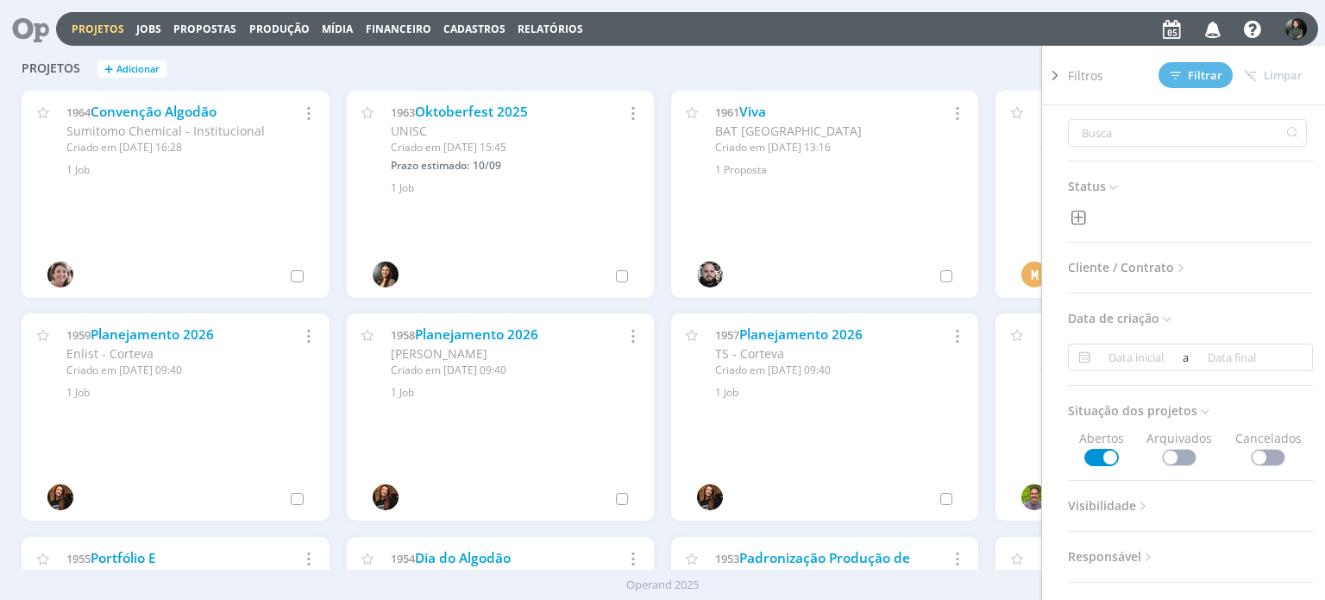
click at [1051, 72] on icon at bounding box center [1055, 75] width 17 height 18
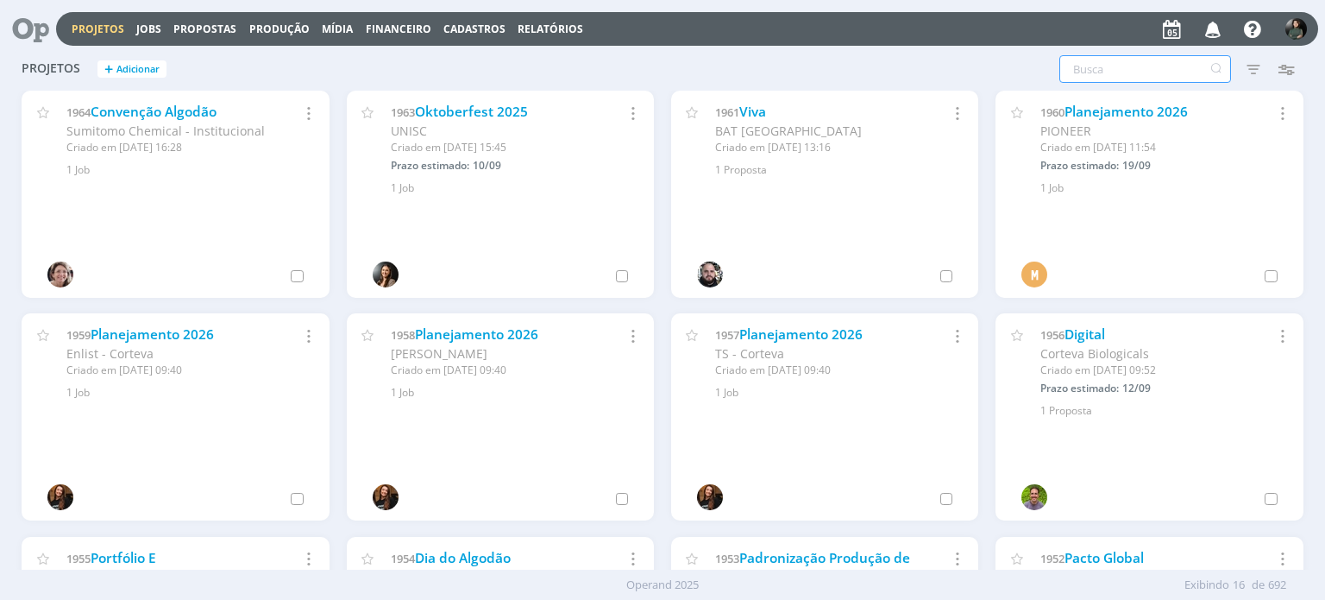
click at [1083, 68] on input "text" at bounding box center [1146, 69] width 172 height 28
type input "mistura"
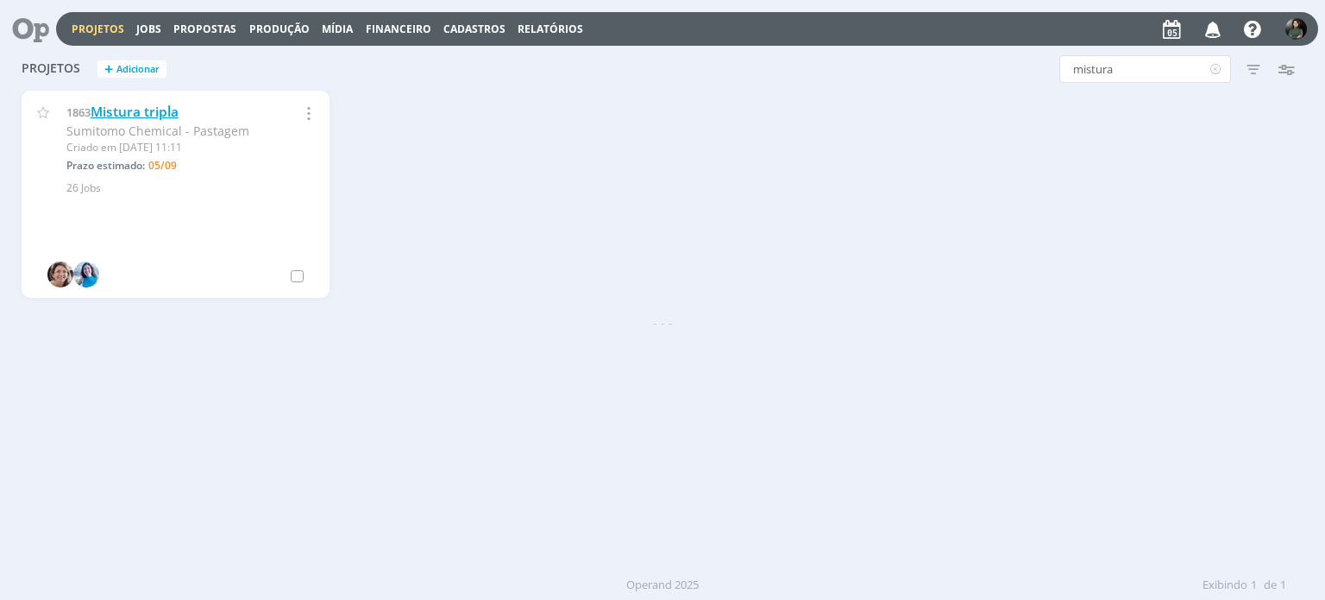
click at [174, 109] on link "Mistura tripla" at bounding box center [135, 112] width 88 height 18
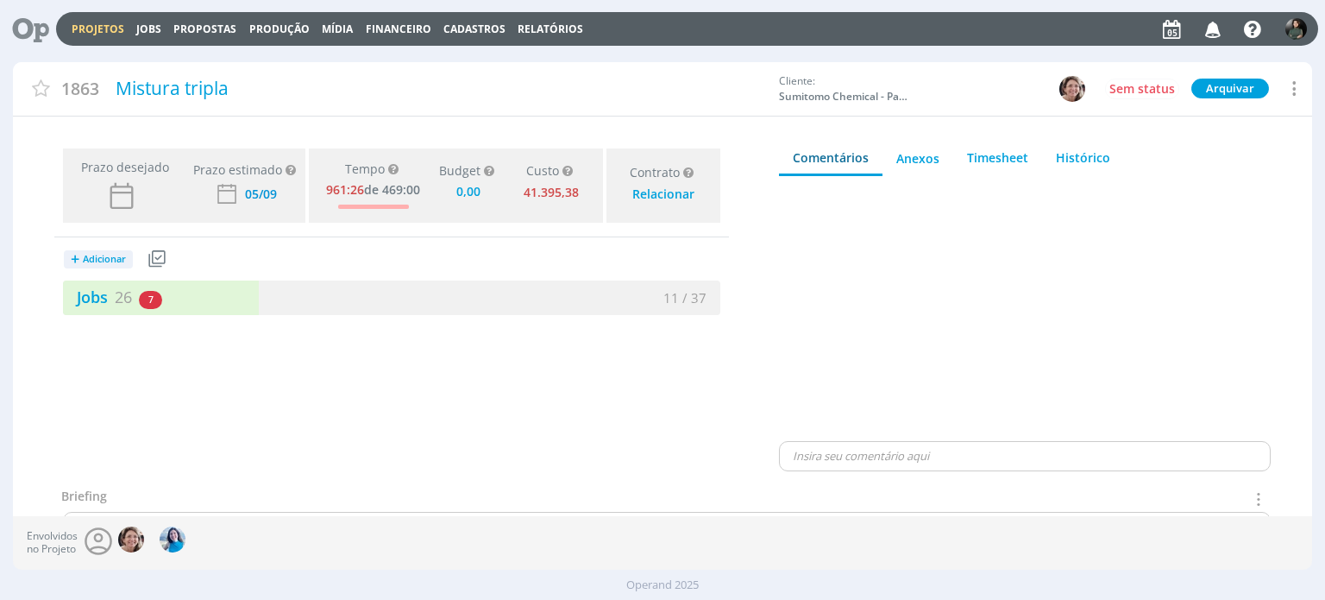
type input "0,00"
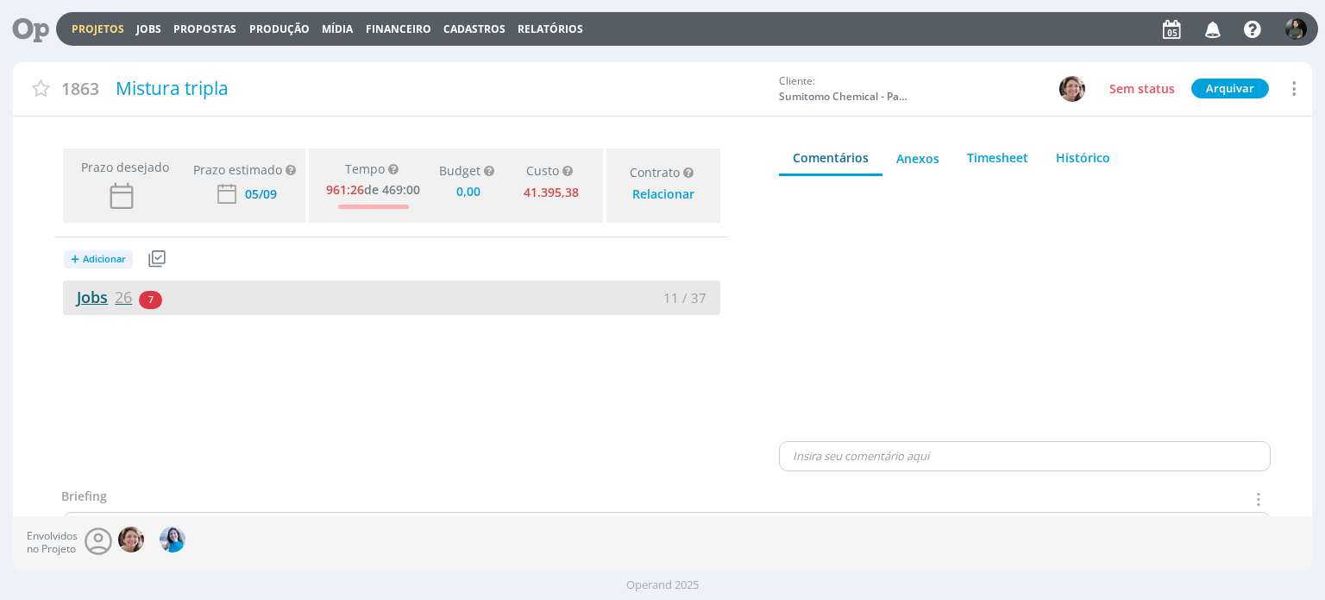
click at [97, 290] on link "Jobs 26" at bounding box center [97, 296] width 69 height 21
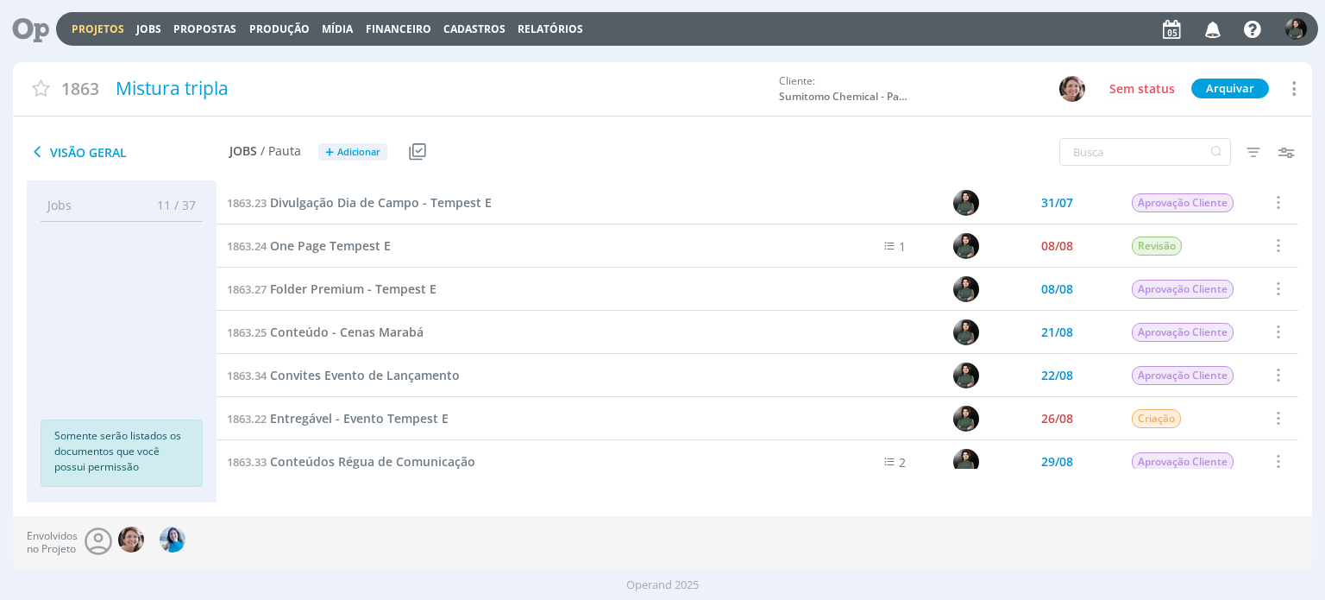
scroll to position [518, 0]
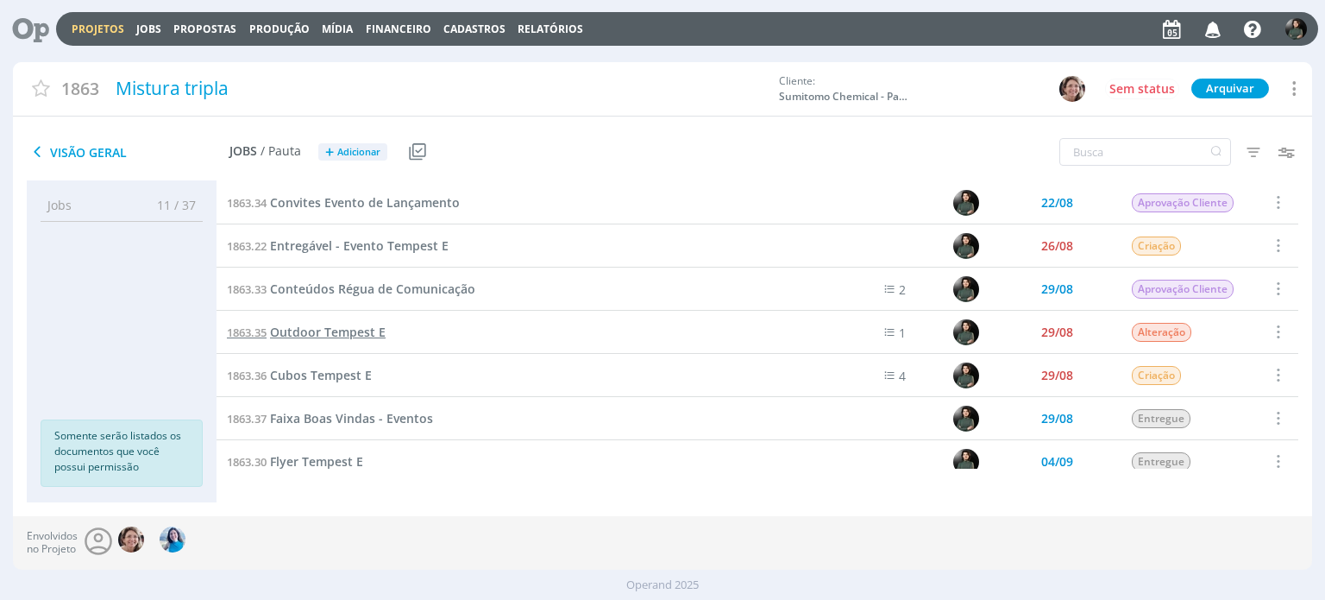
click at [349, 327] on span "Outdoor Tempest E" at bounding box center [328, 332] width 116 height 16
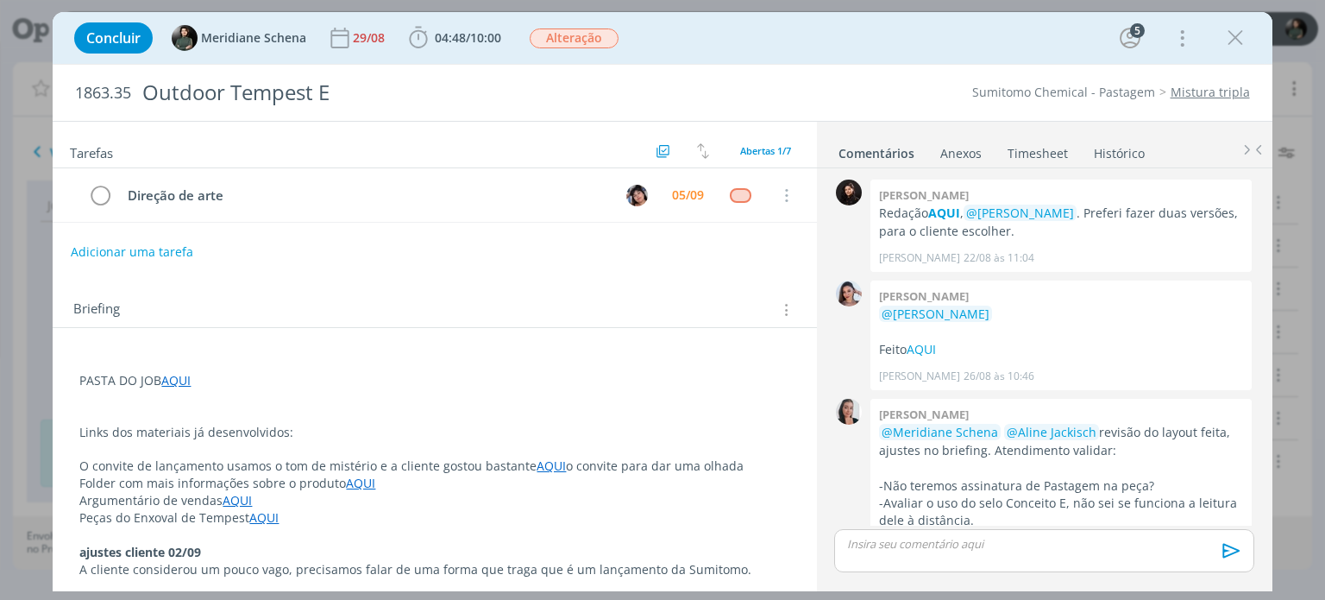
scroll to position [380, 0]
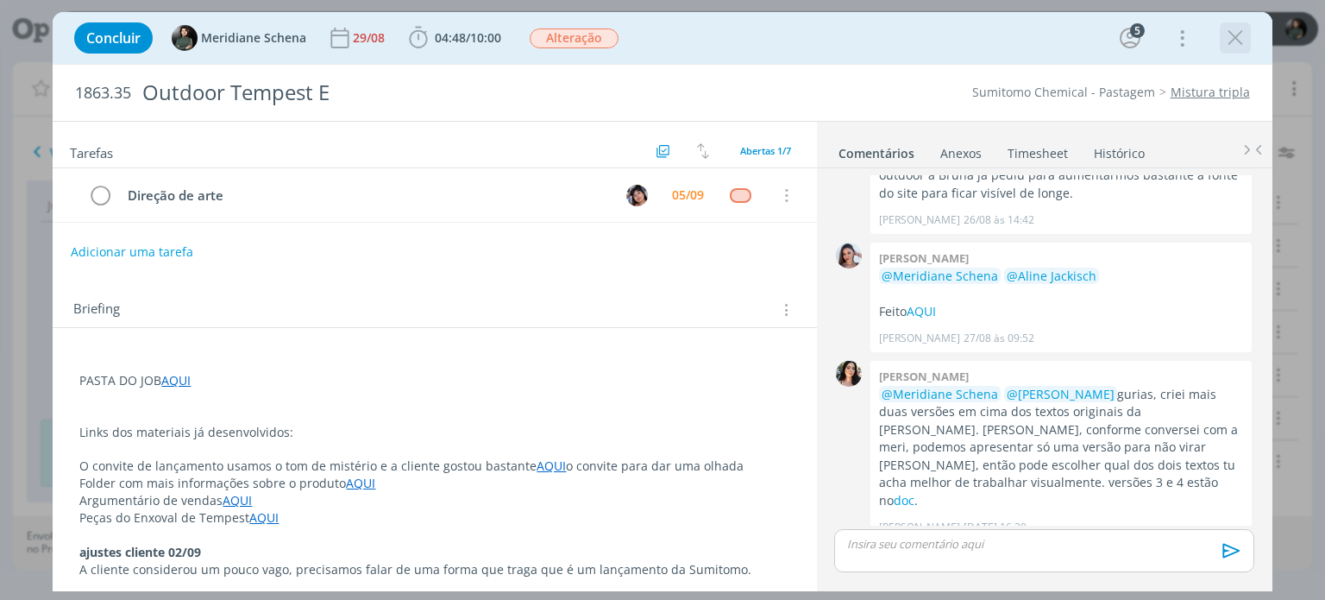
click at [1237, 41] on icon "dialog" at bounding box center [1236, 38] width 26 height 26
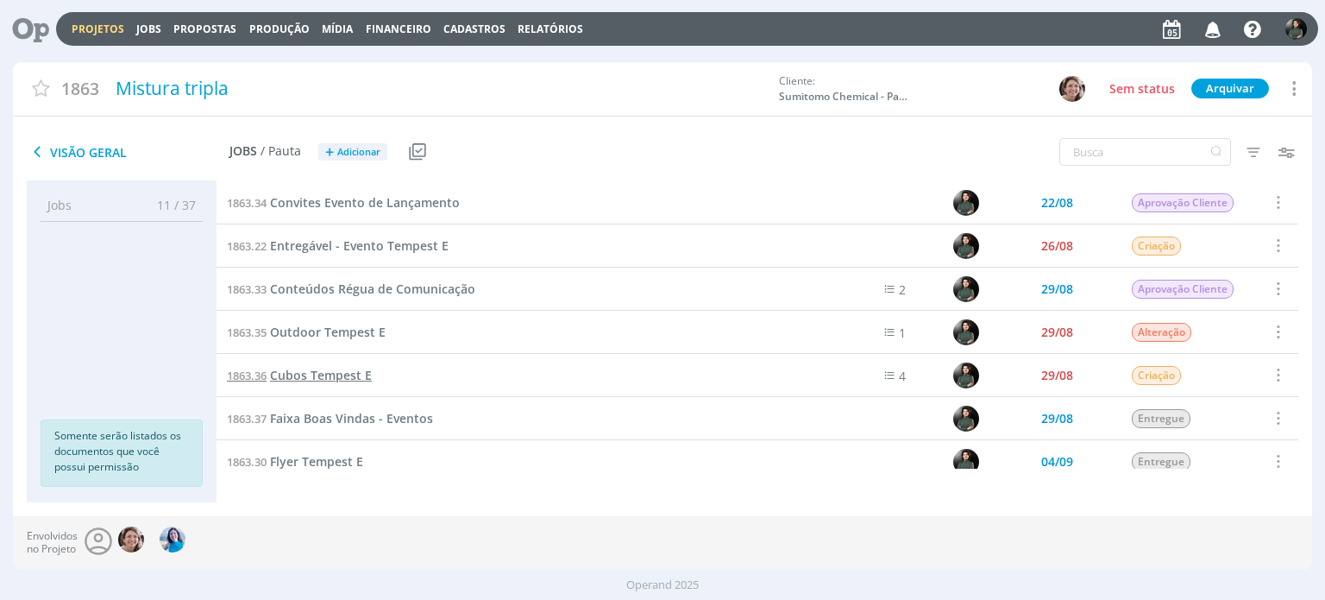
click at [342, 375] on span "Cubos Tempest E" at bounding box center [321, 375] width 102 height 16
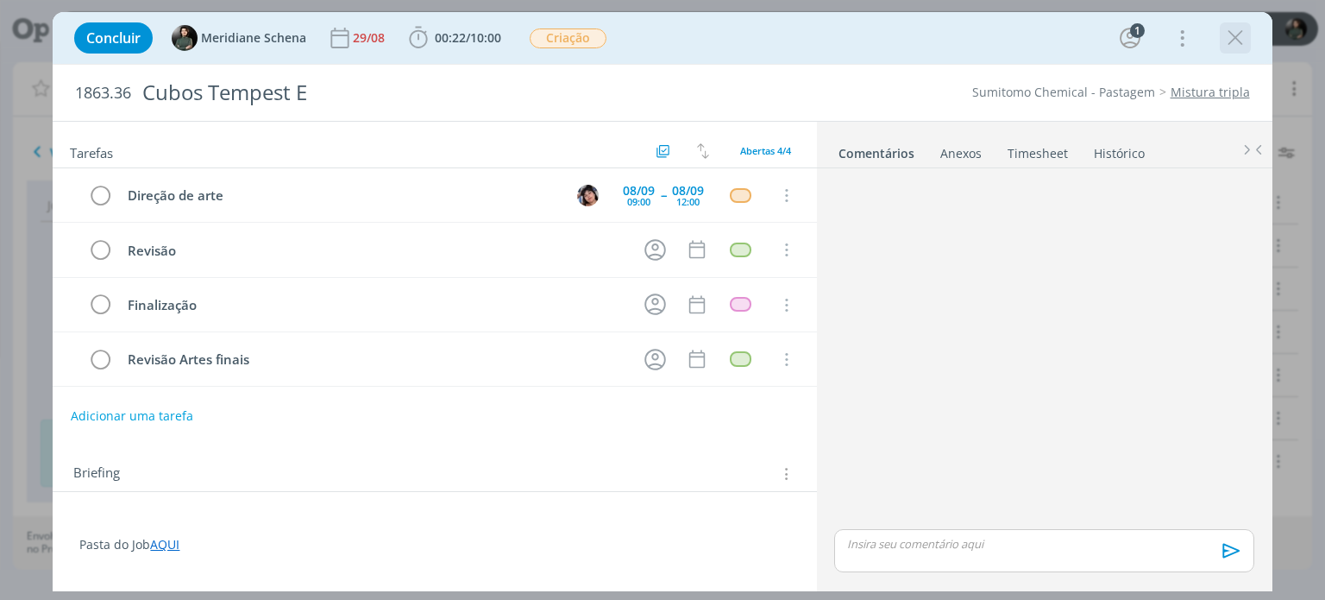
click at [1242, 38] on icon "dialog" at bounding box center [1236, 38] width 26 height 26
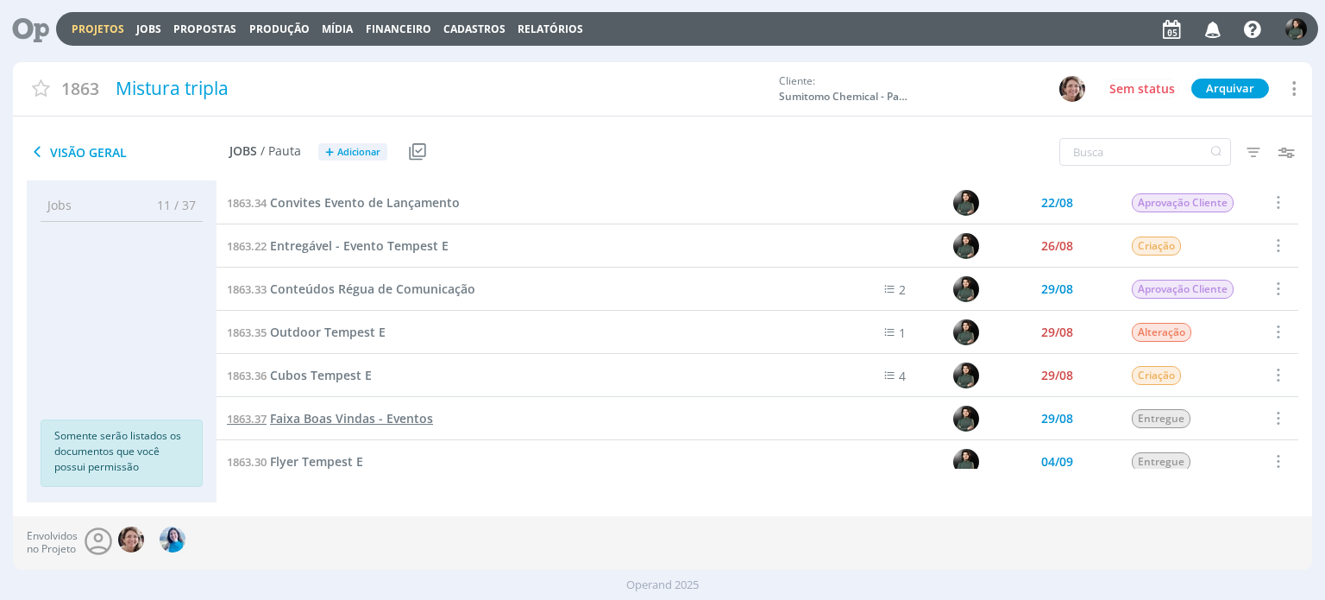
click at [359, 424] on span "Faixa Boas Vindas - Eventos" at bounding box center [351, 418] width 163 height 16
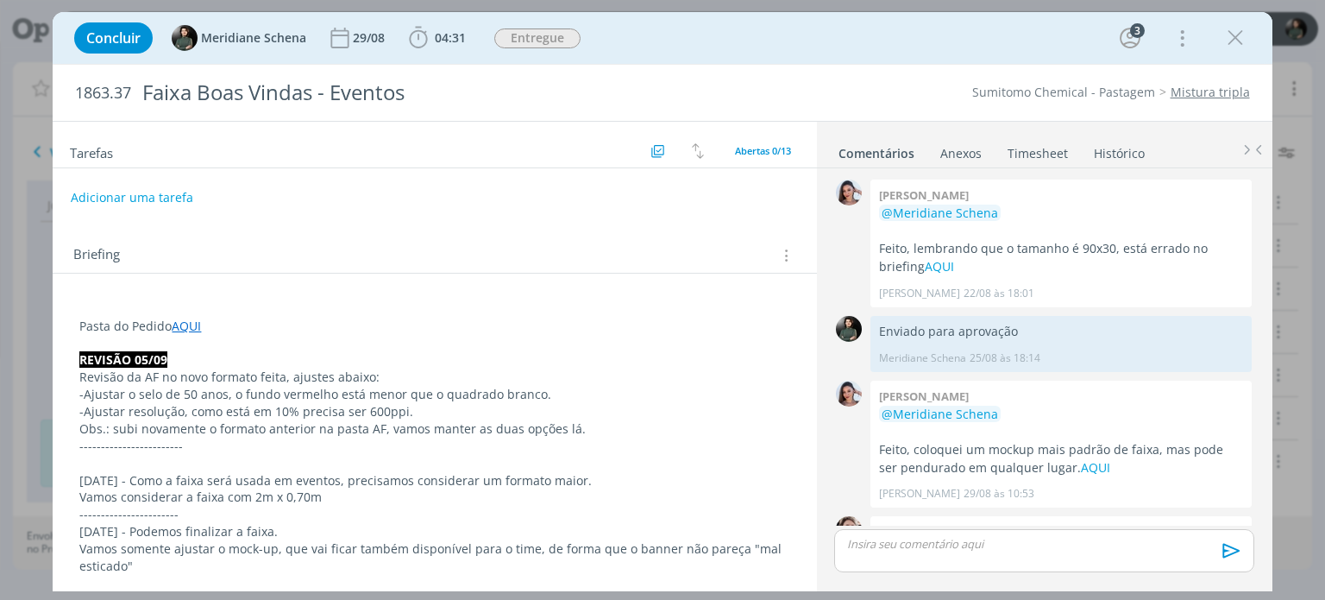
scroll to position [1119, 0]
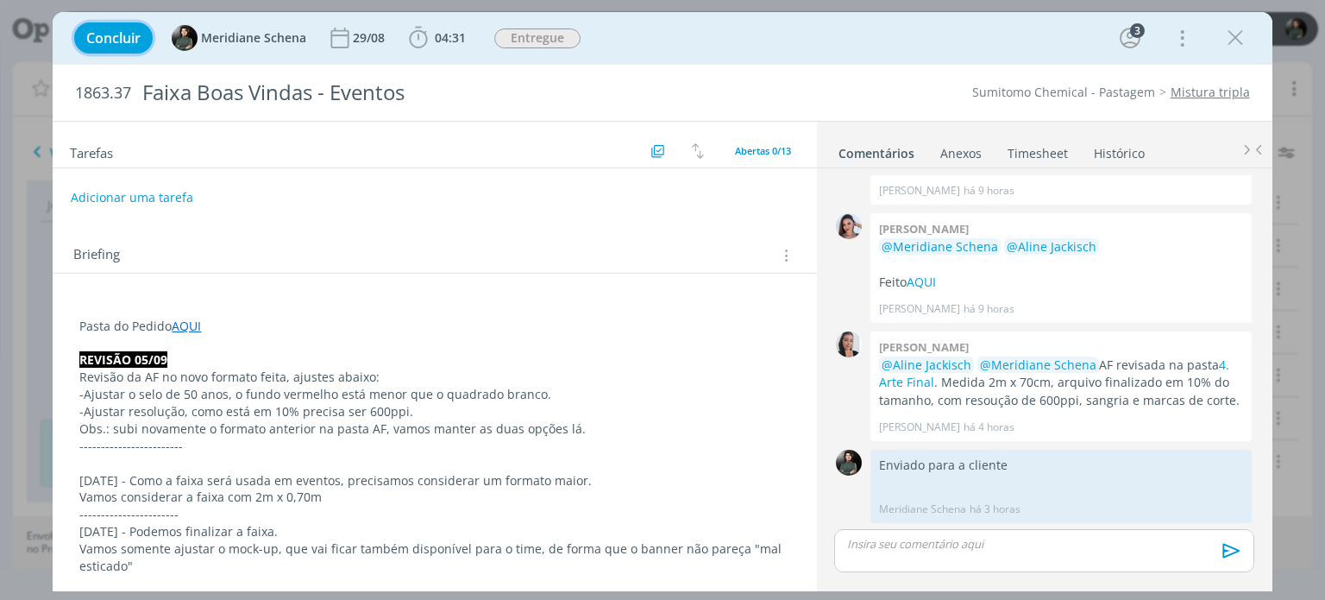
click at [129, 39] on span "Concluir" at bounding box center [113, 38] width 54 height 14
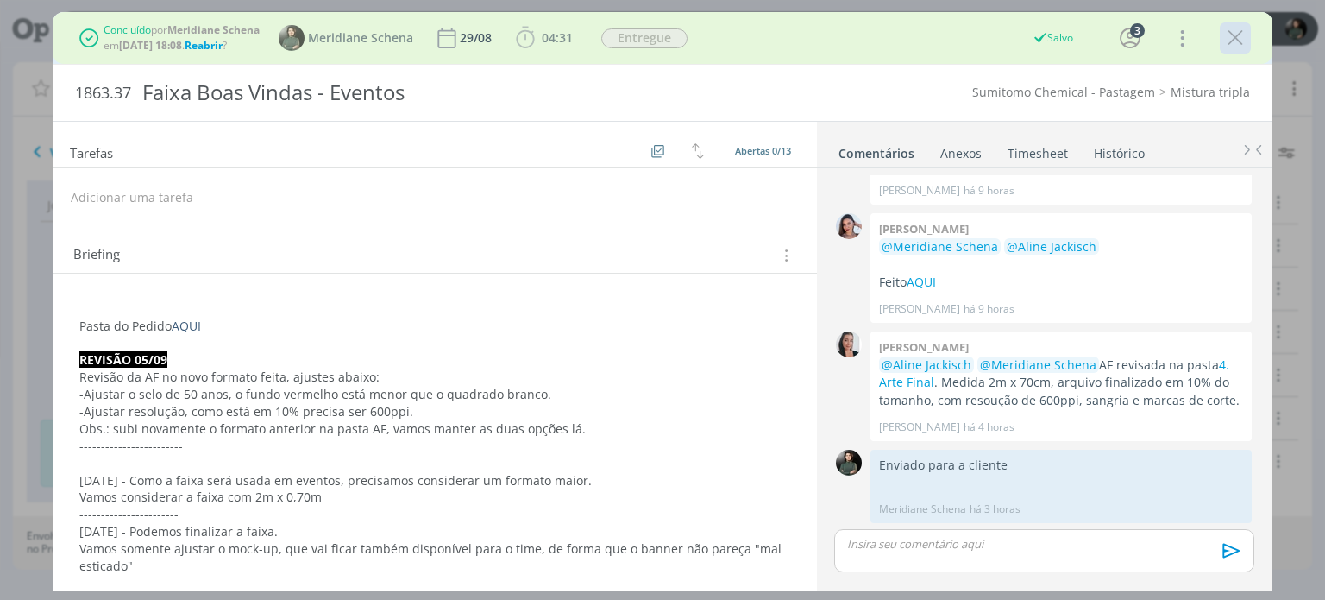
click at [1239, 44] on icon "dialog" at bounding box center [1236, 38] width 26 height 26
